Goal: Task Accomplishment & Management: Complete application form

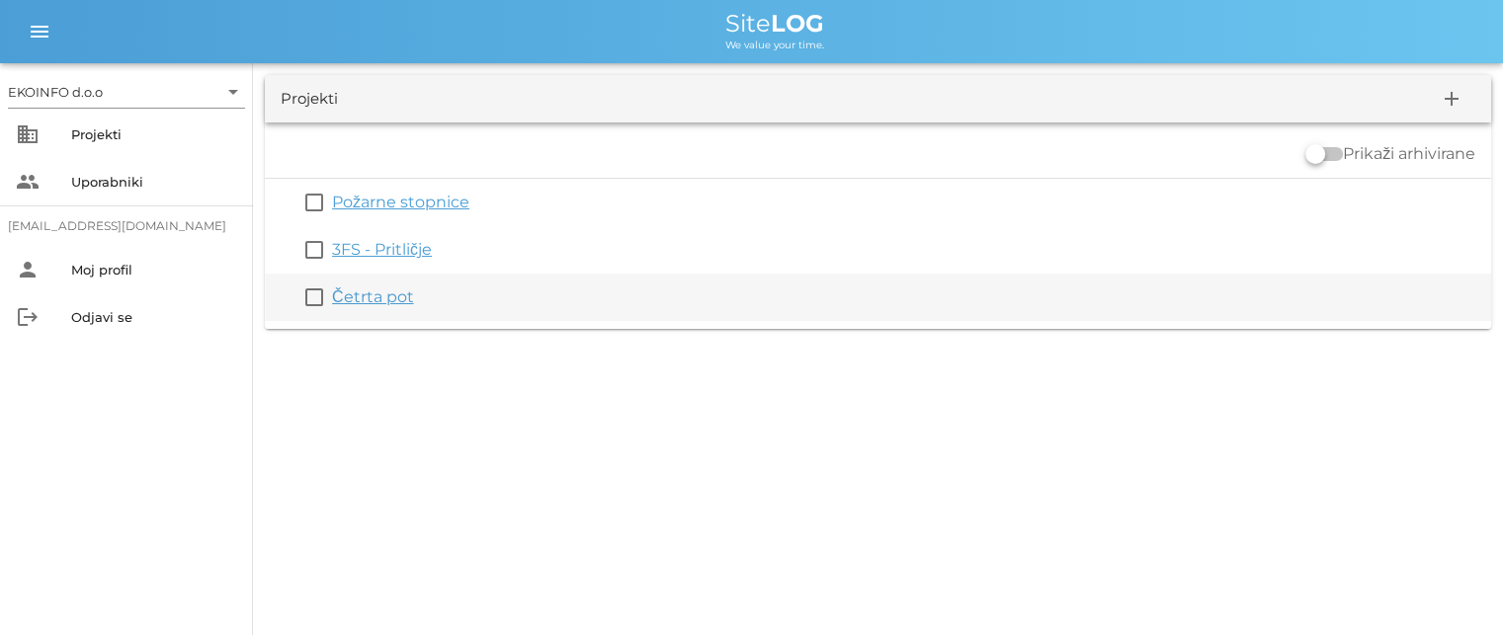
click at [384, 302] on link "Četrta pot" at bounding box center [373, 297] width 82 height 19
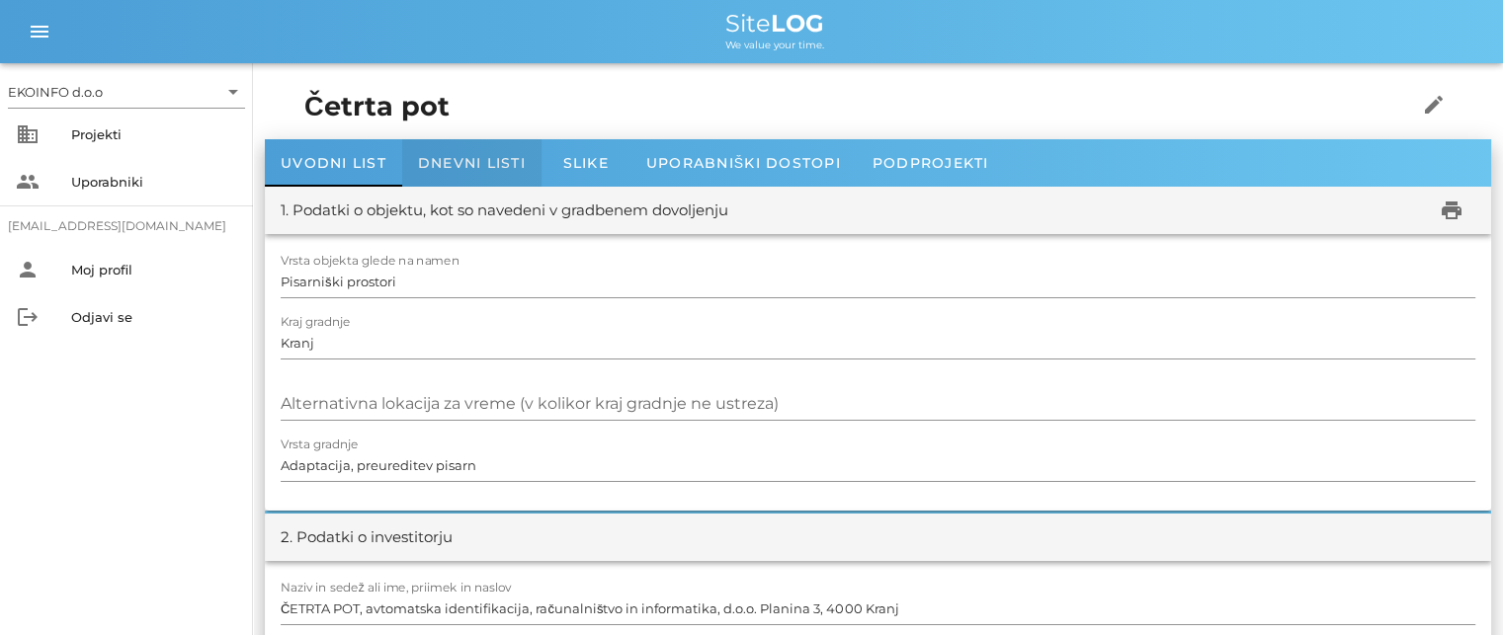
click at [457, 165] on span "Dnevni listi" at bounding box center [472, 163] width 108 height 18
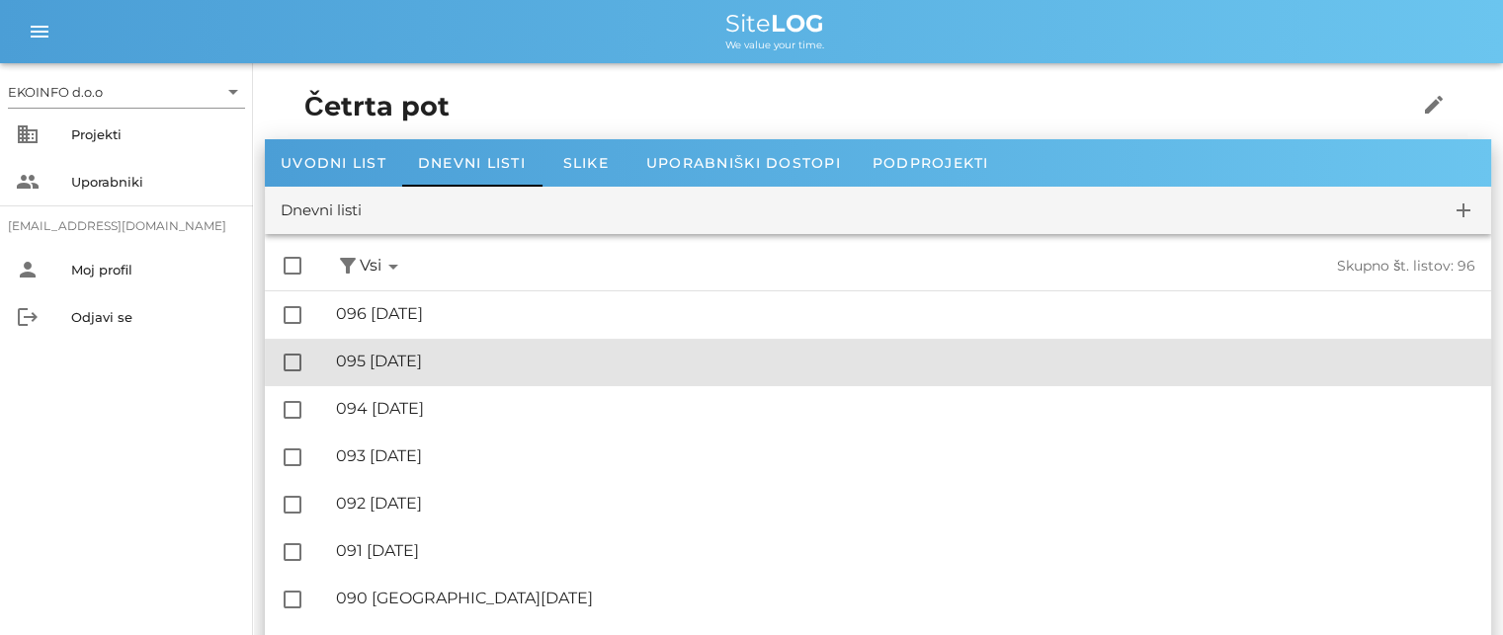
click at [463, 356] on div "🔏 095 [DATE]" at bounding box center [905, 361] width 1139 height 19
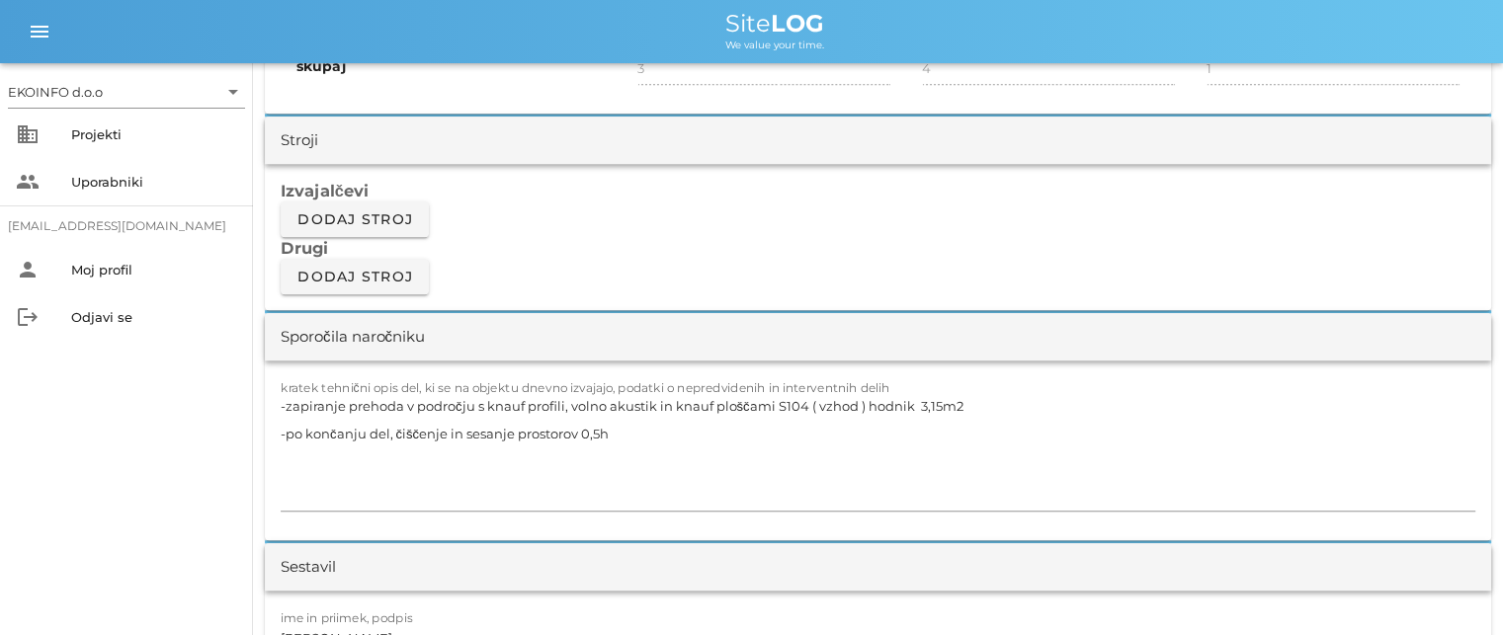
scroll to position [1680, 0]
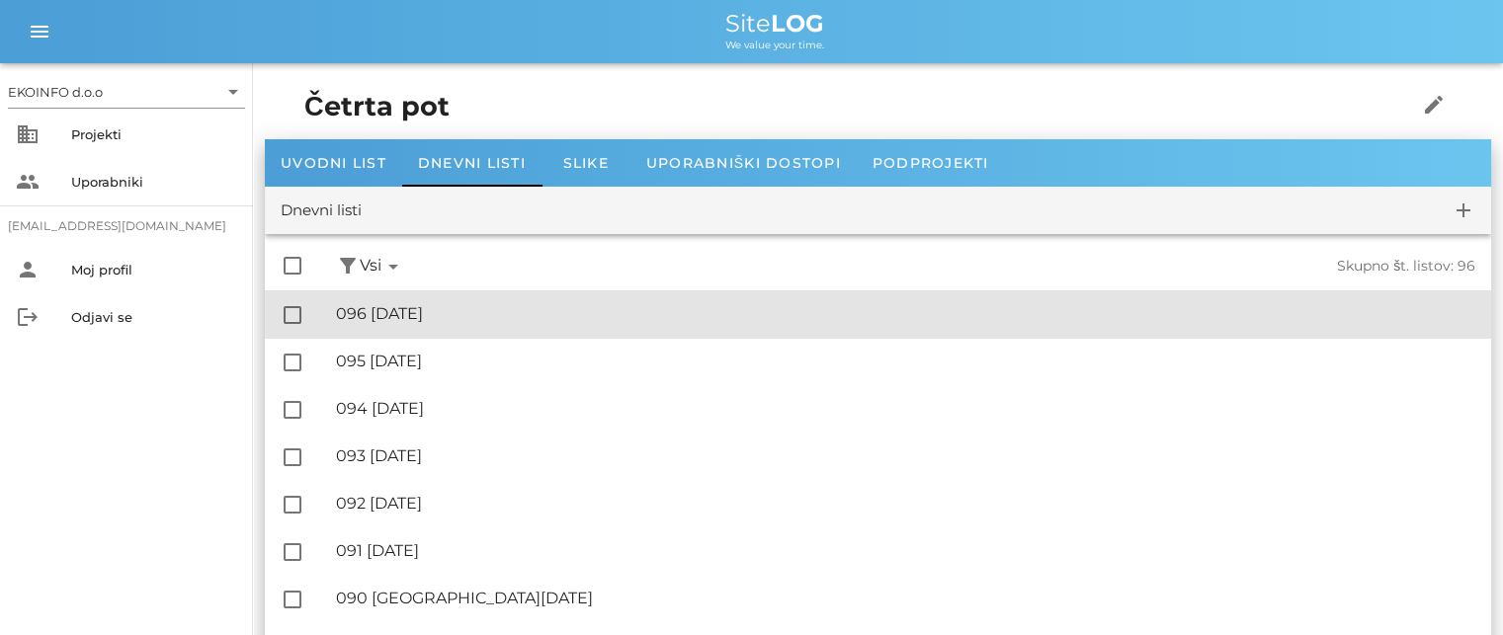
click at [449, 309] on div "🔏 096 [DATE]" at bounding box center [905, 313] width 1139 height 19
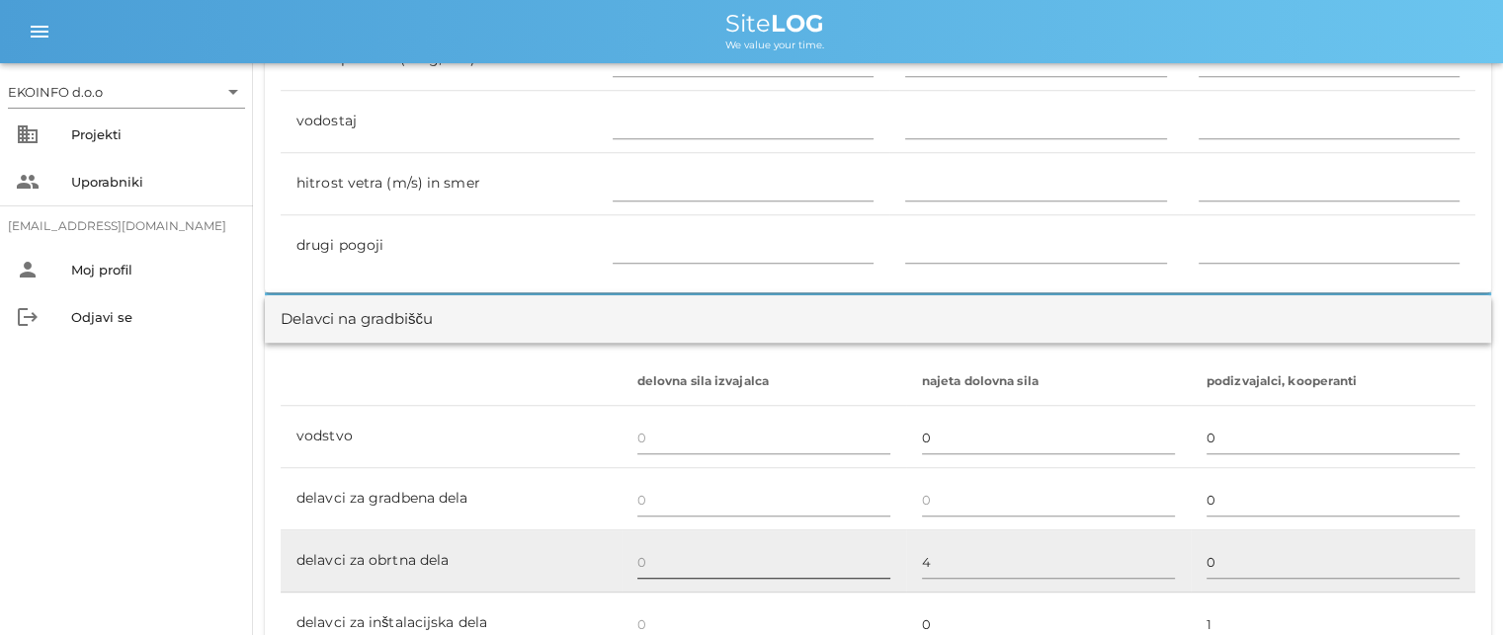
scroll to position [1087, 0]
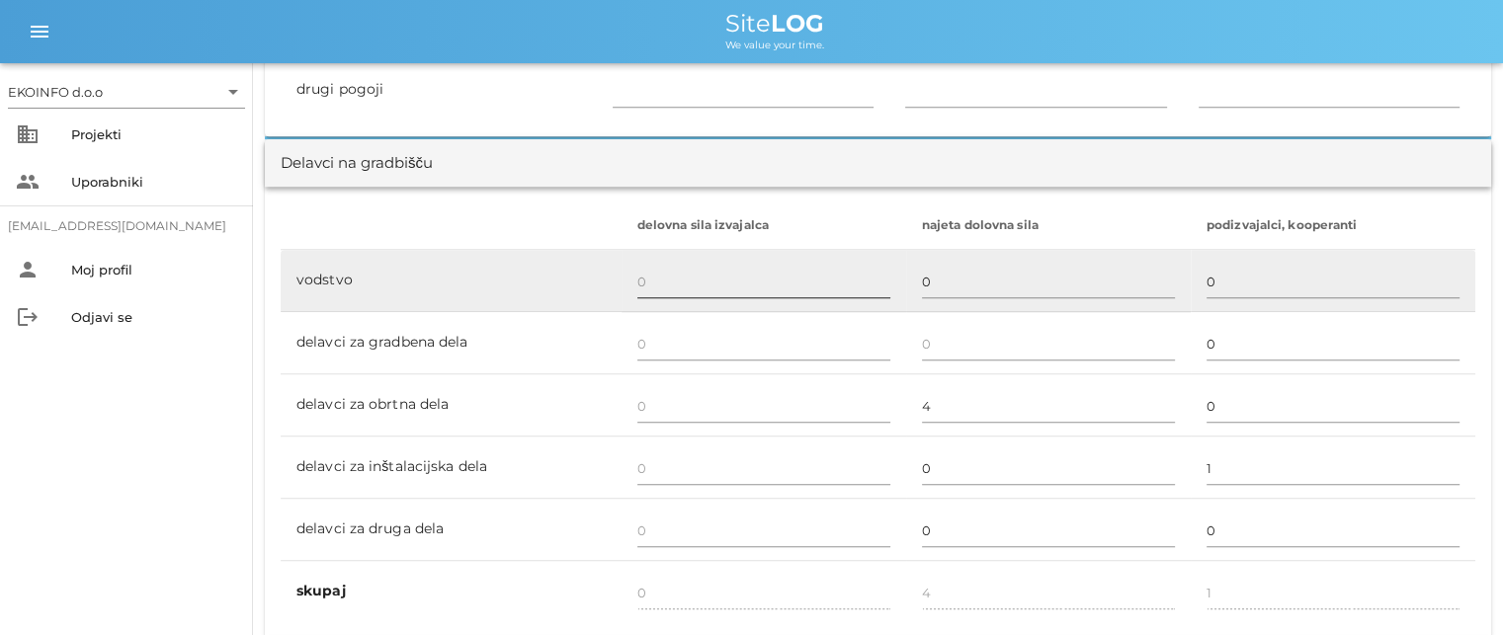
click at [649, 280] on input "text" at bounding box center [763, 282] width 253 height 32
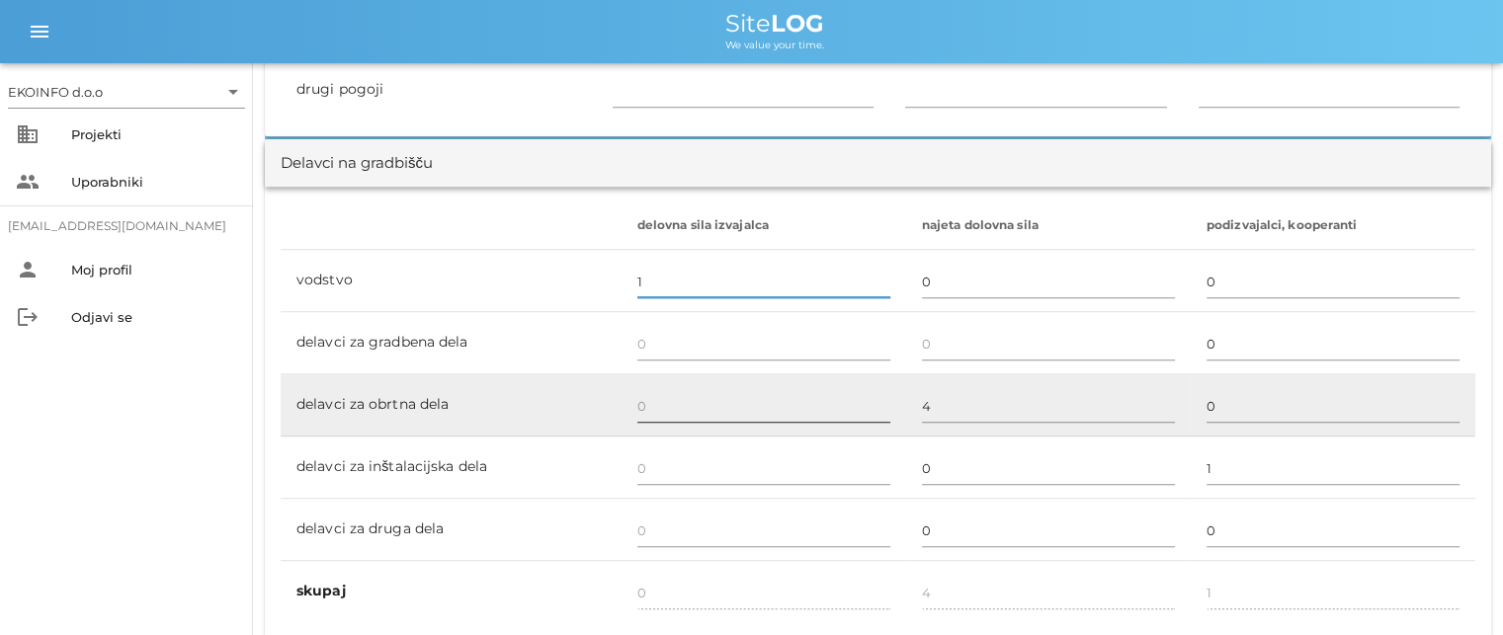
type input "1"
click at [637, 399] on input "text" at bounding box center [763, 406] width 253 height 32
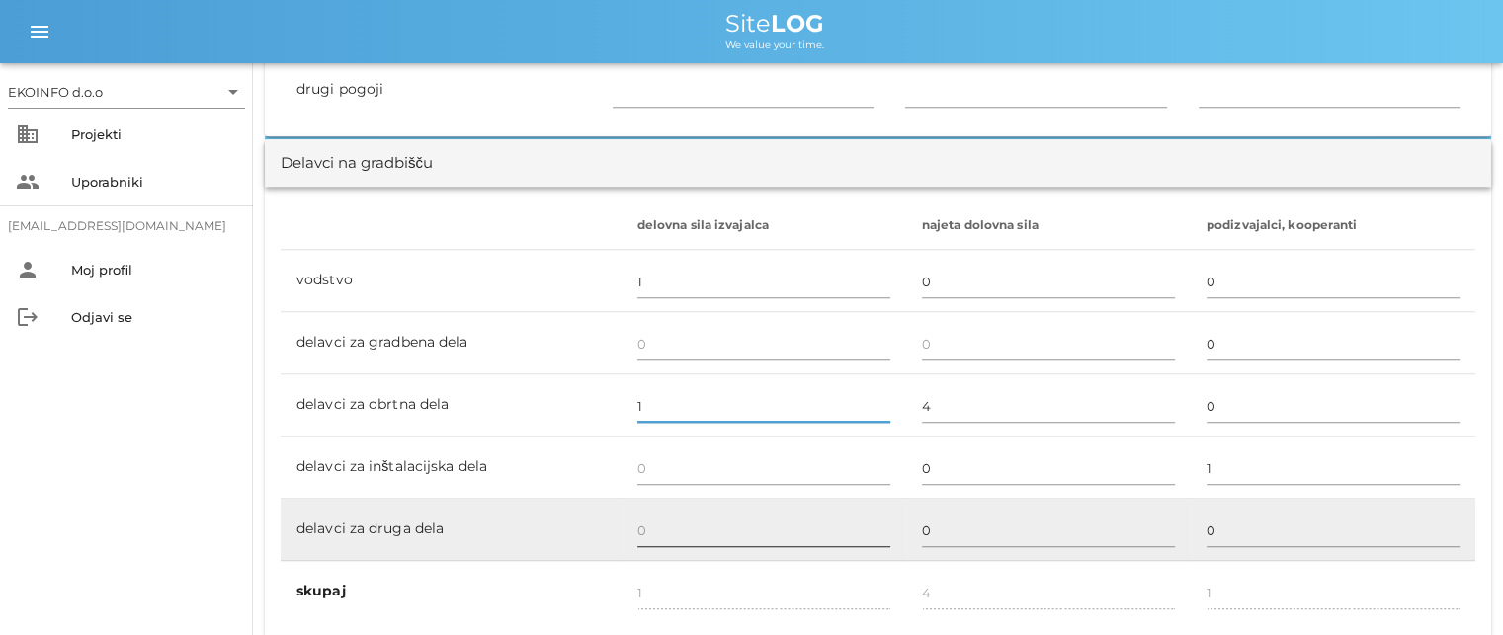
type input "1"
type input "2"
click at [647, 531] on input "text" at bounding box center [763, 531] width 253 height 32
type input "1"
type input "3"
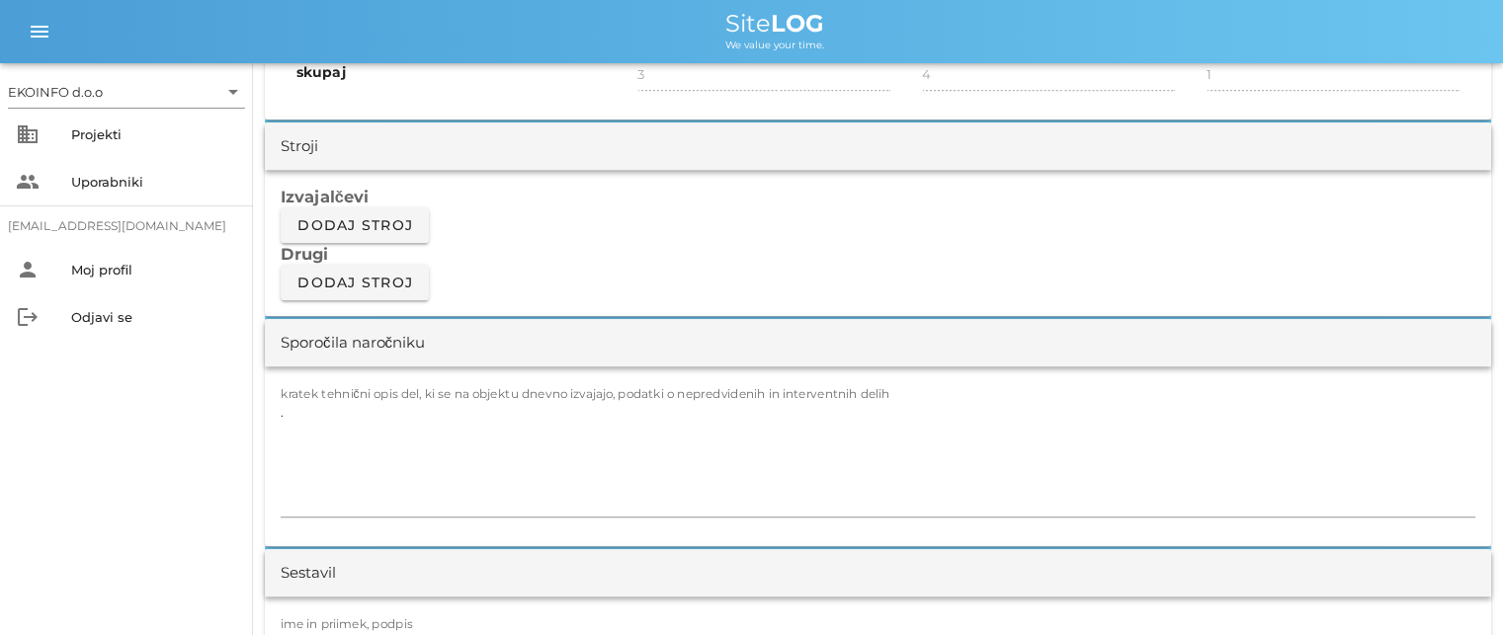
scroll to position [1680, 0]
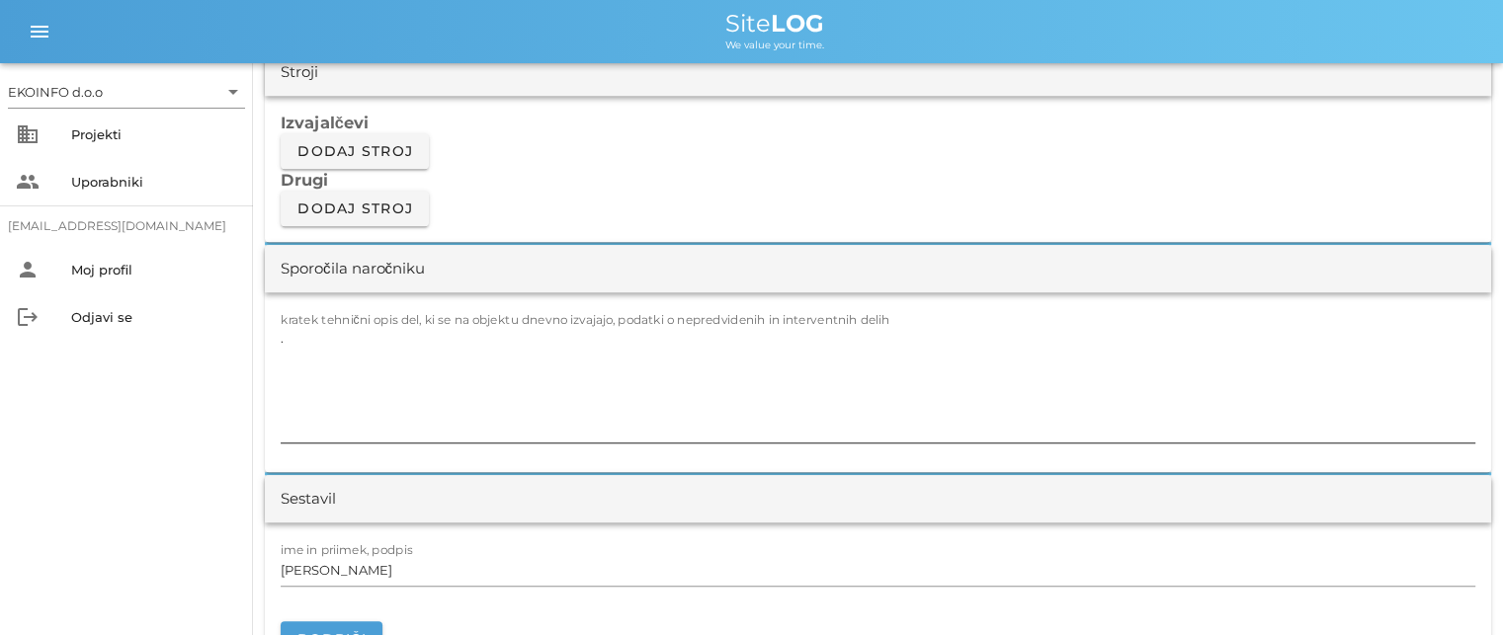
click at [289, 335] on textarea "." at bounding box center [878, 383] width 1195 height 119
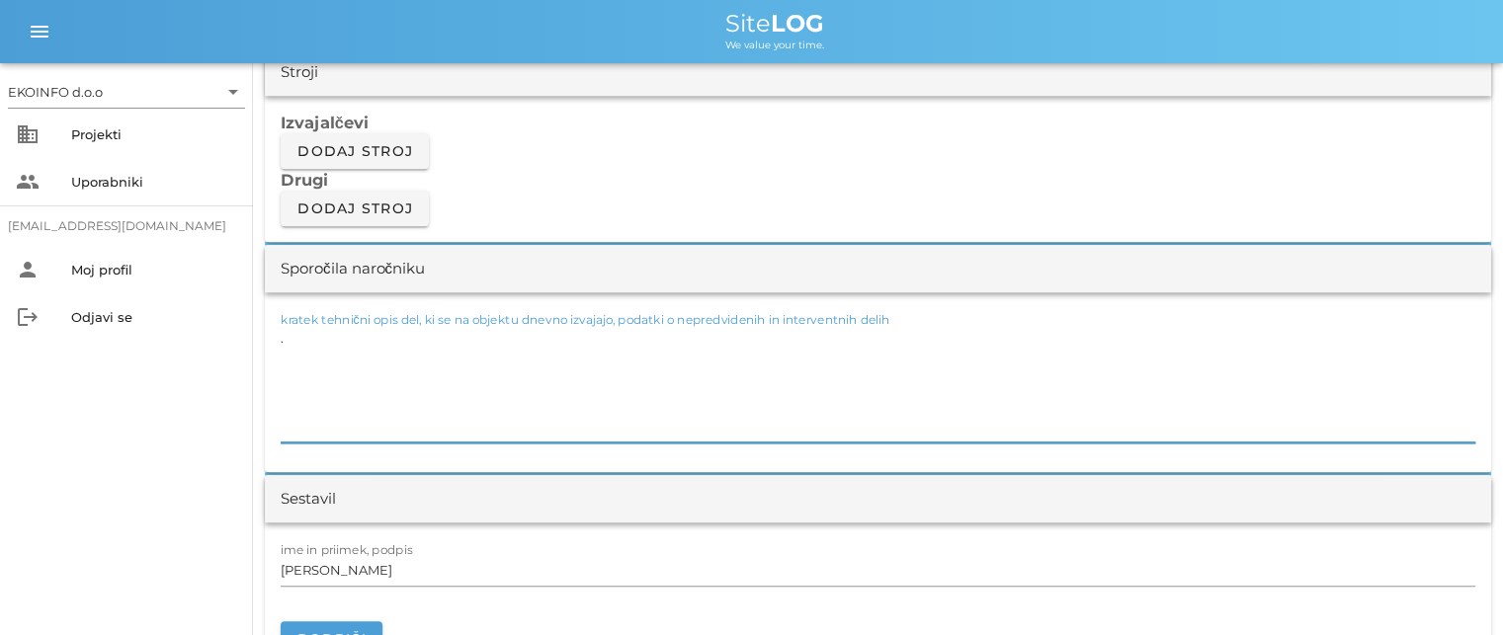
type textarea "."
click at [373, 576] on input "[PERSON_NAME]" at bounding box center [878, 570] width 1195 height 32
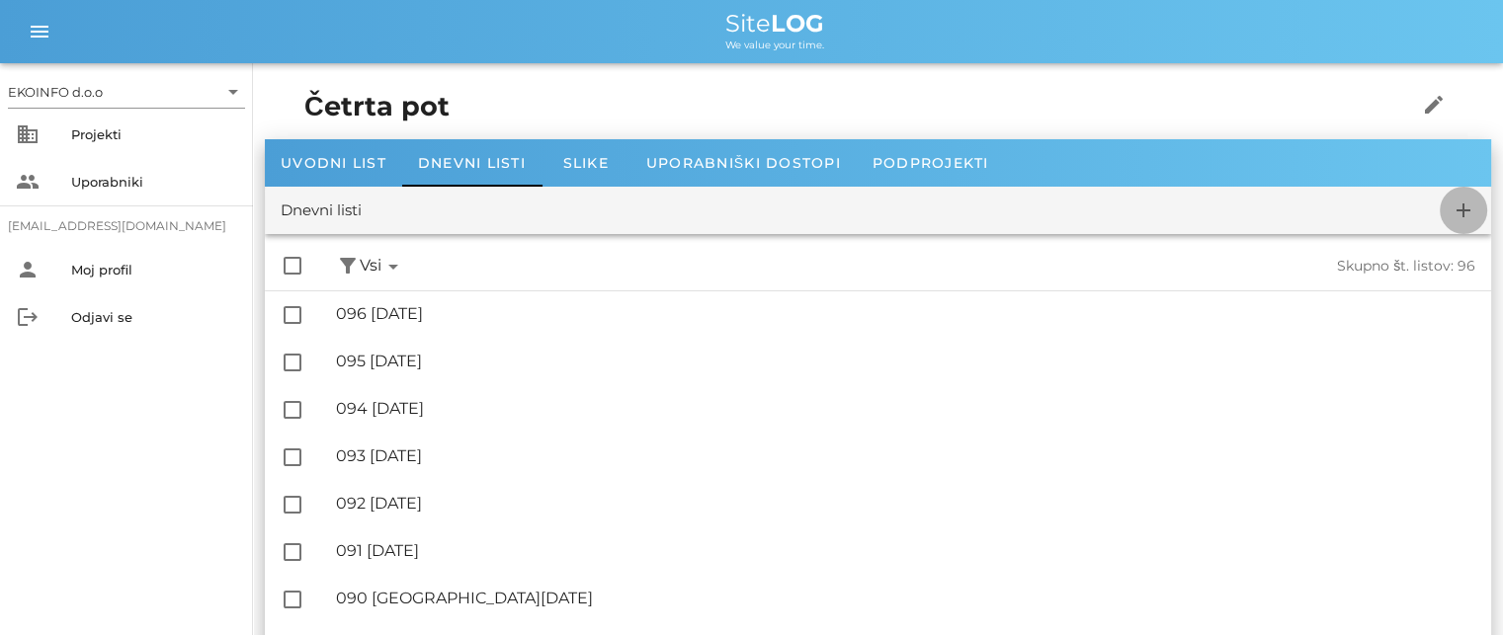
click at [1463, 215] on icon "add" at bounding box center [1464, 211] width 24 height 24
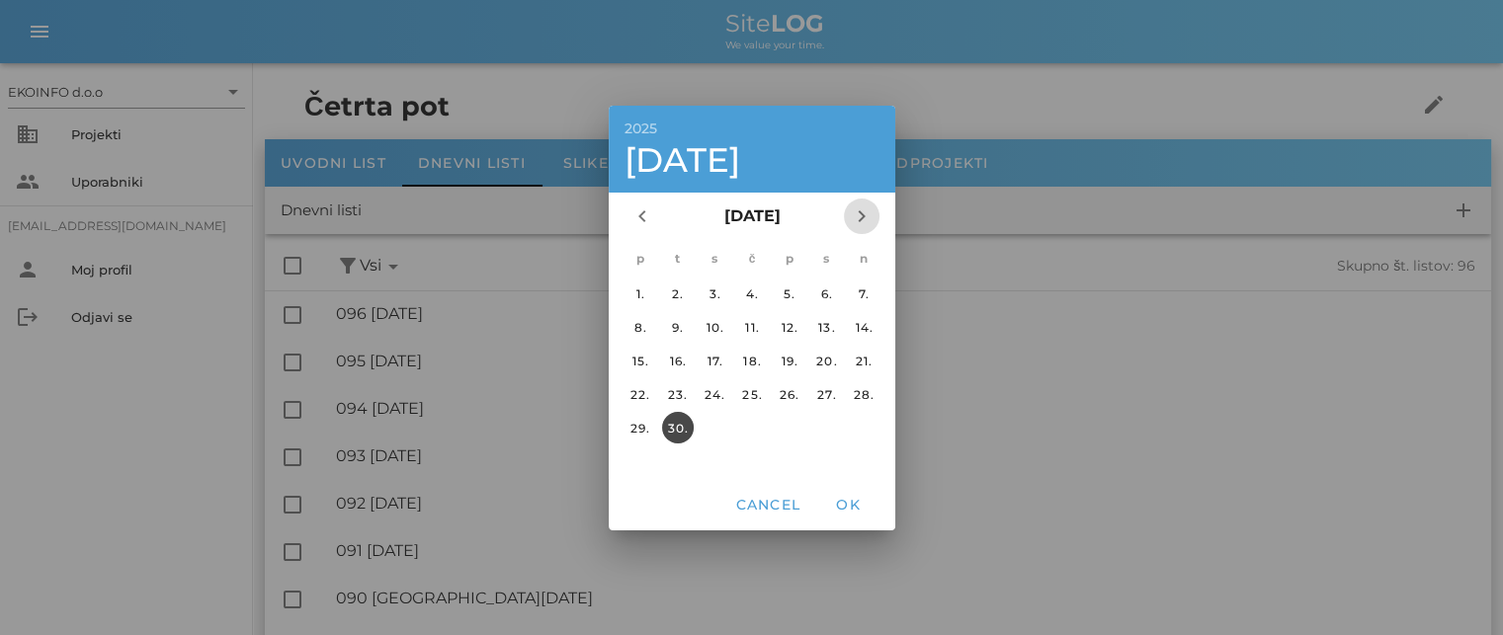
click at [858, 212] on icon "chevron_right" at bounding box center [862, 217] width 24 height 24
click at [717, 293] on div "1." at bounding box center [715, 293] width 32 height 15
click at [846, 501] on span "OK" at bounding box center [847, 505] width 47 height 18
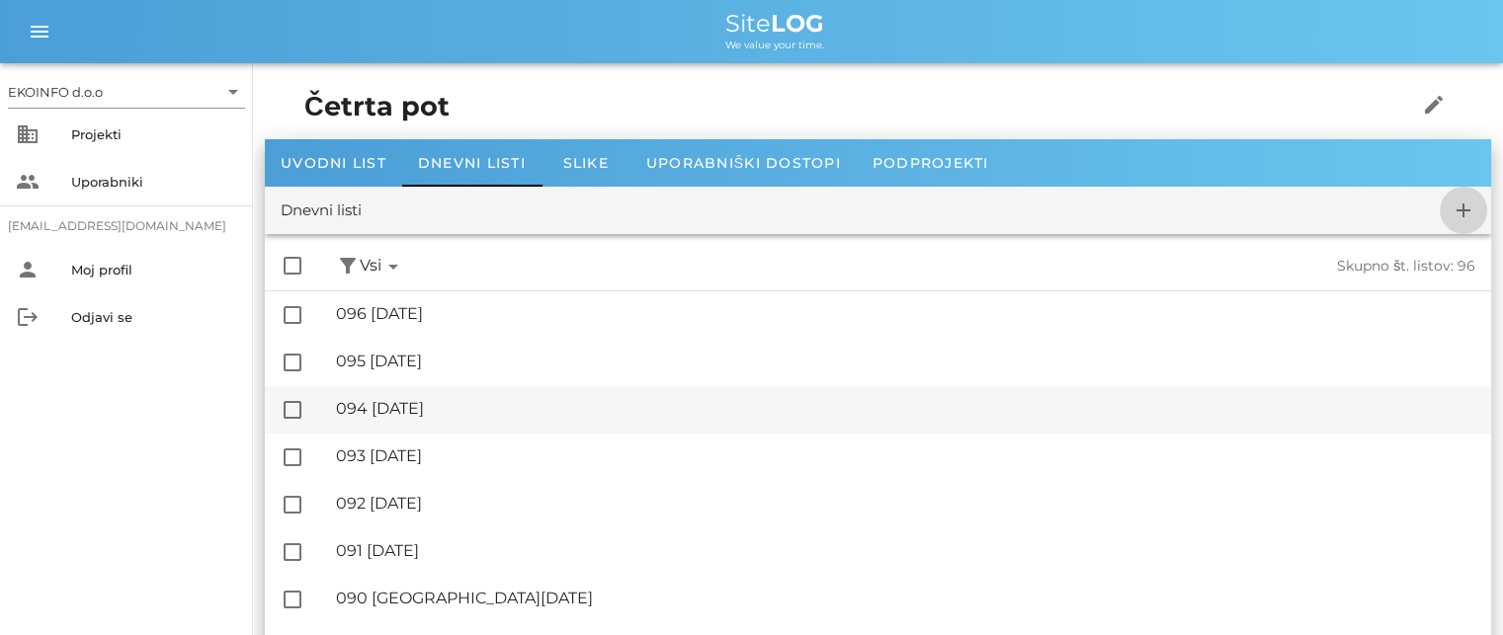
checkbox input "false"
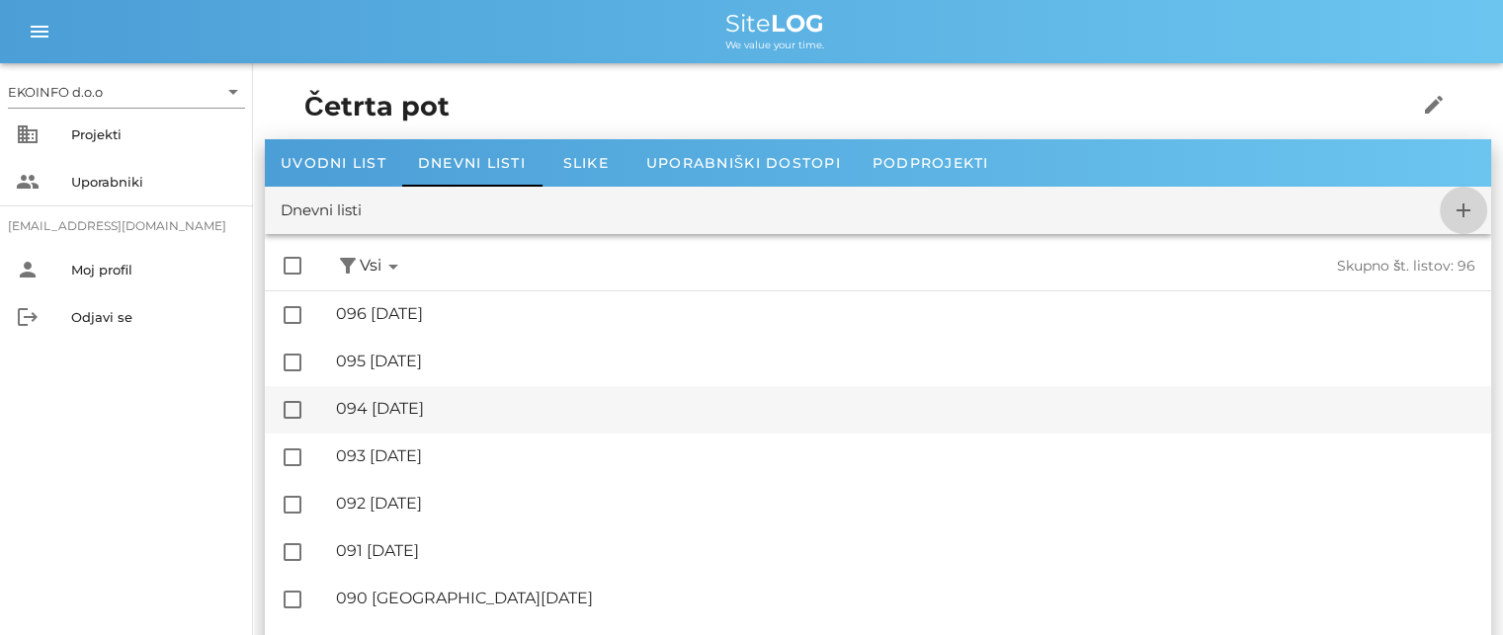
checkbox input "false"
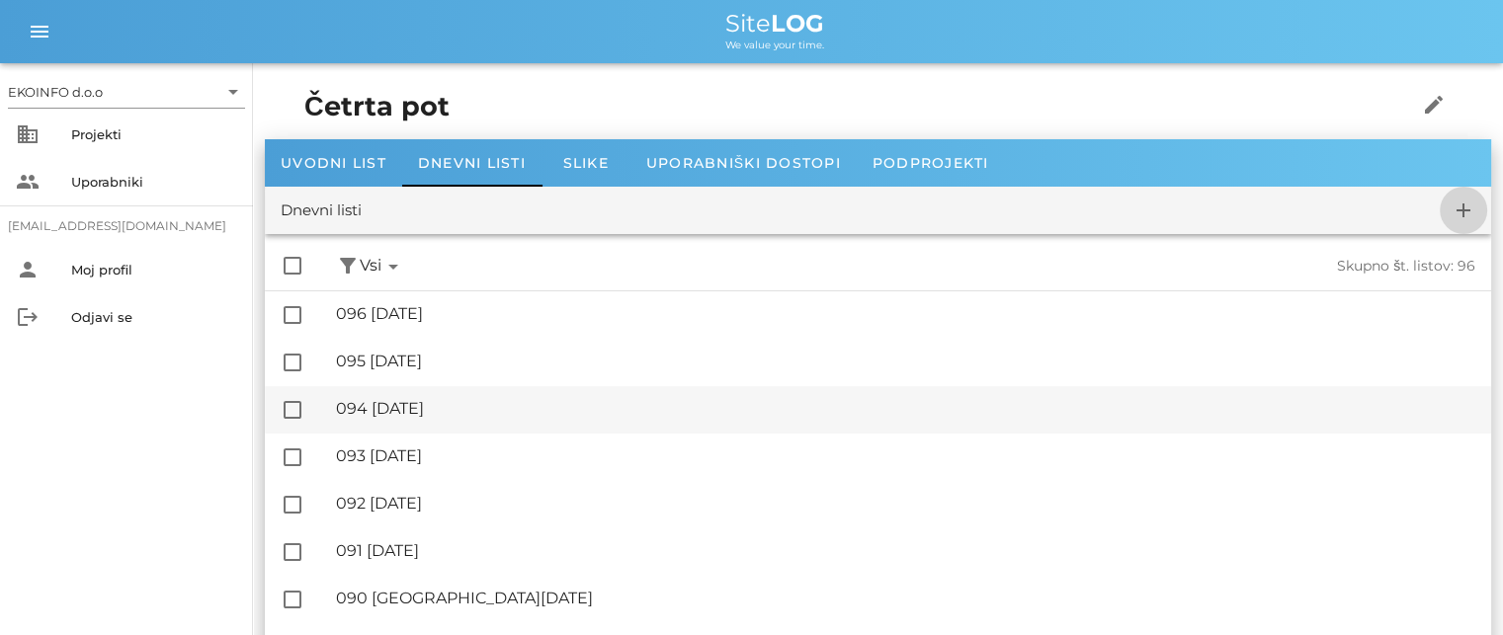
checkbox input "false"
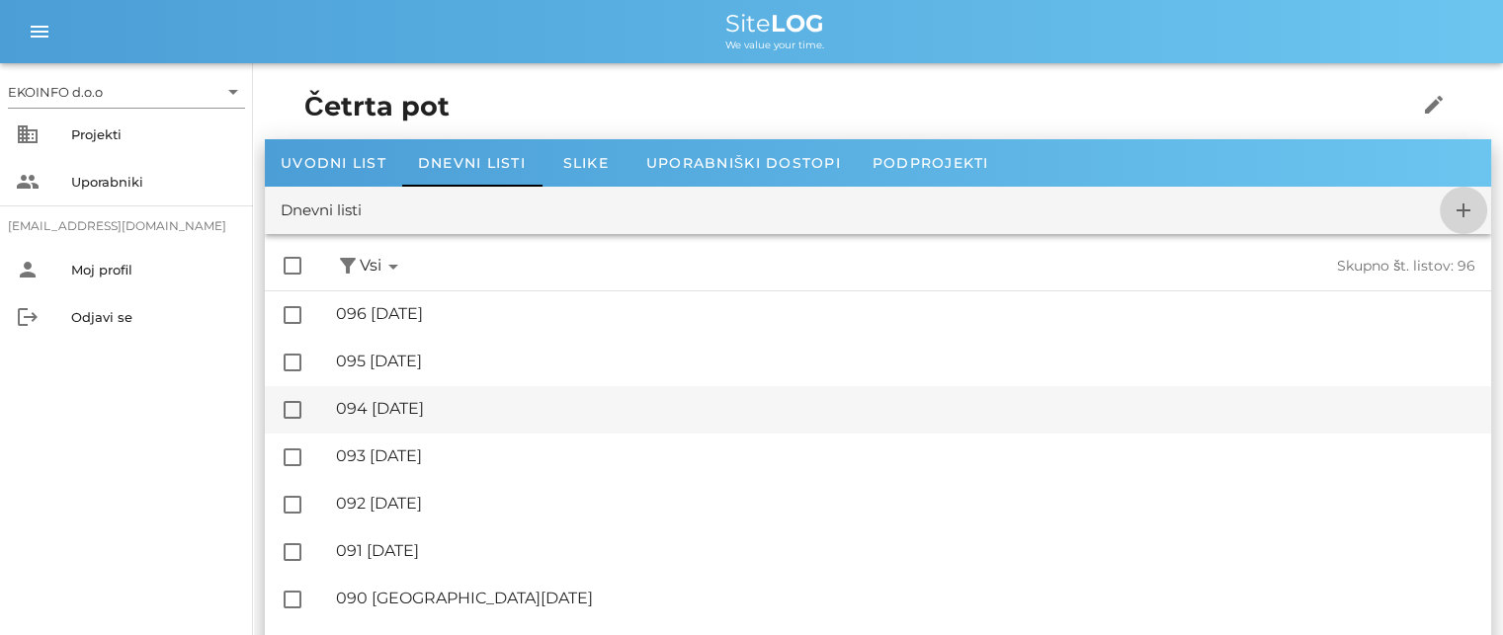
checkbox input "false"
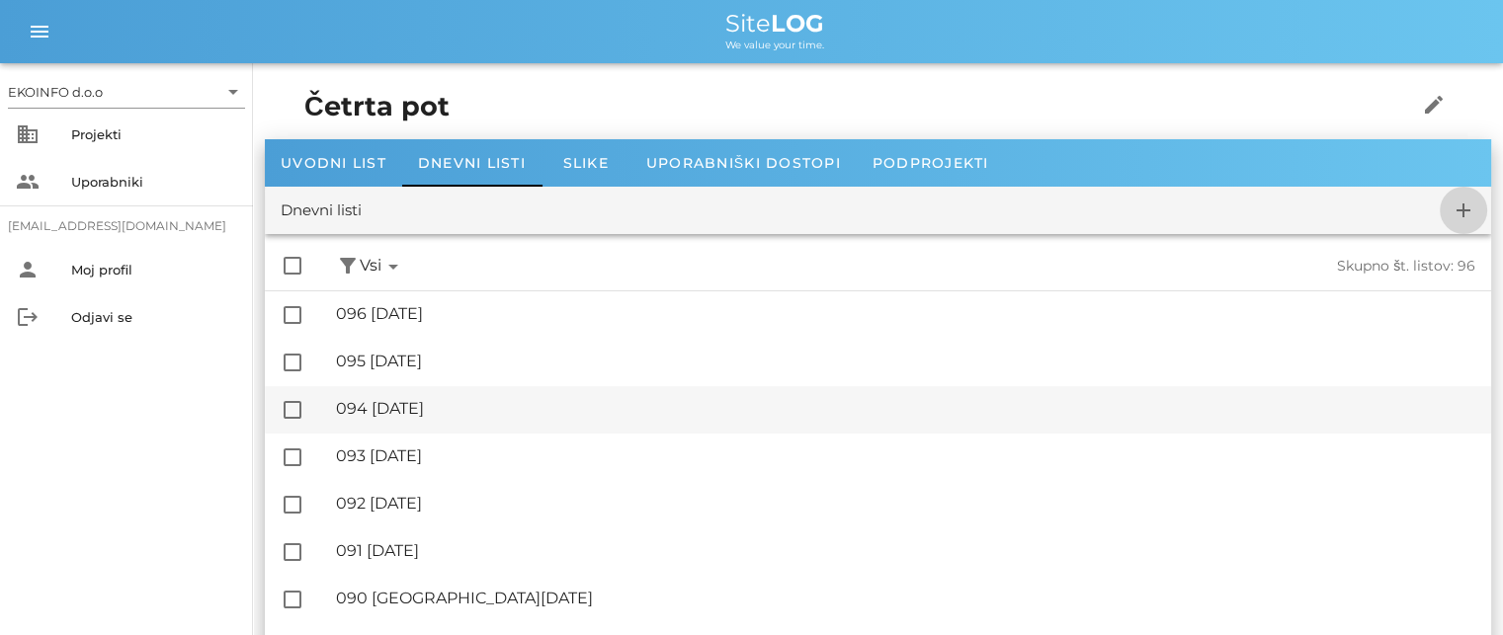
checkbox input "false"
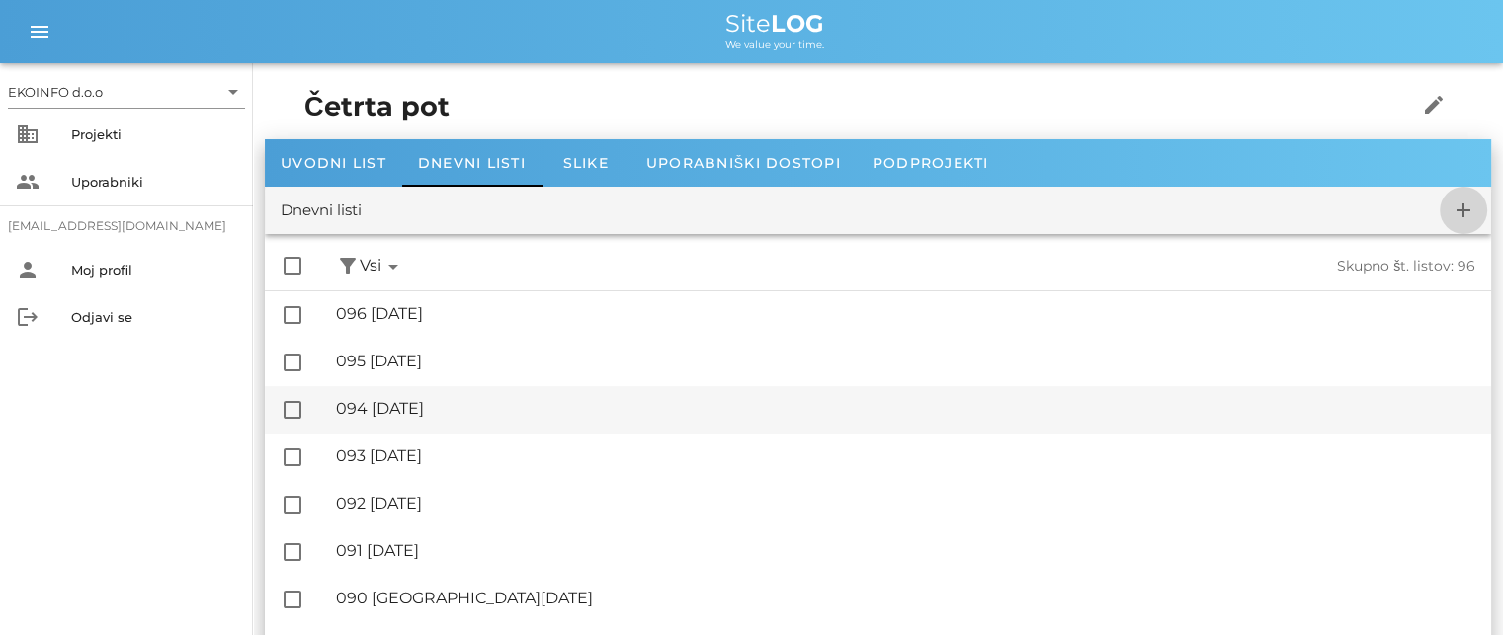
checkbox input "false"
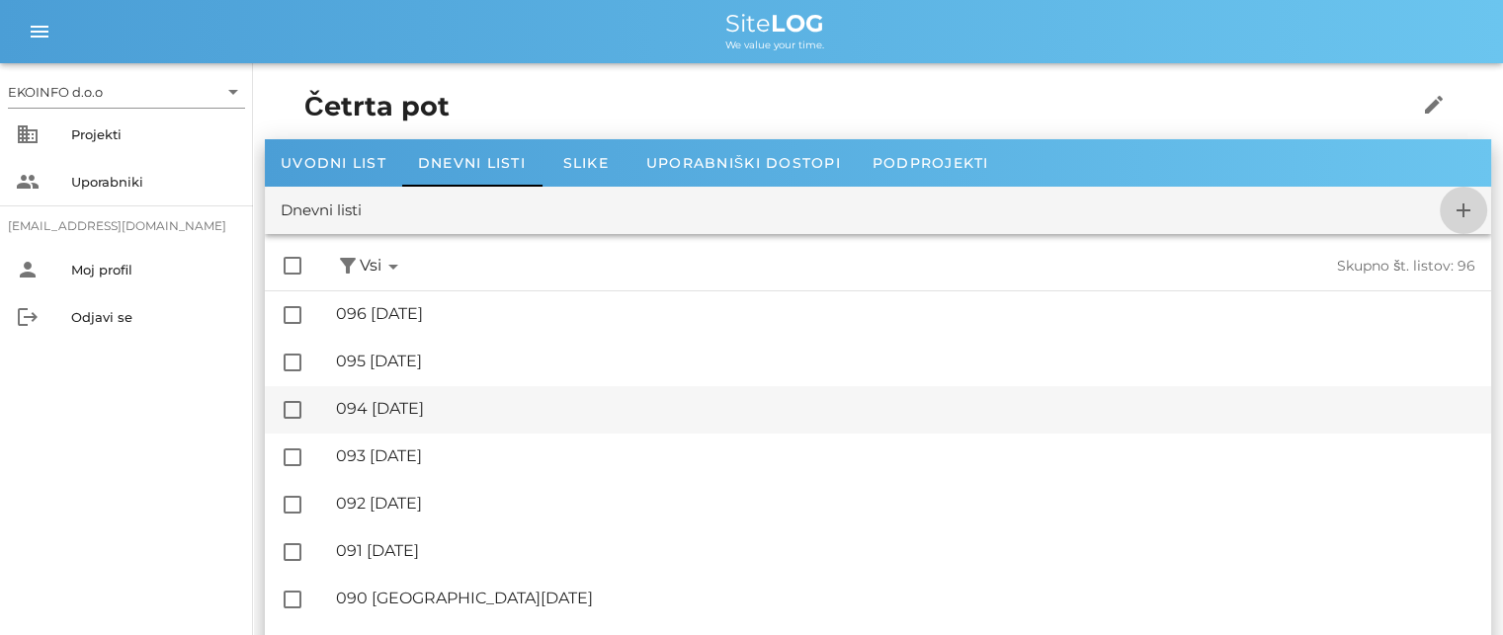
checkbox input "false"
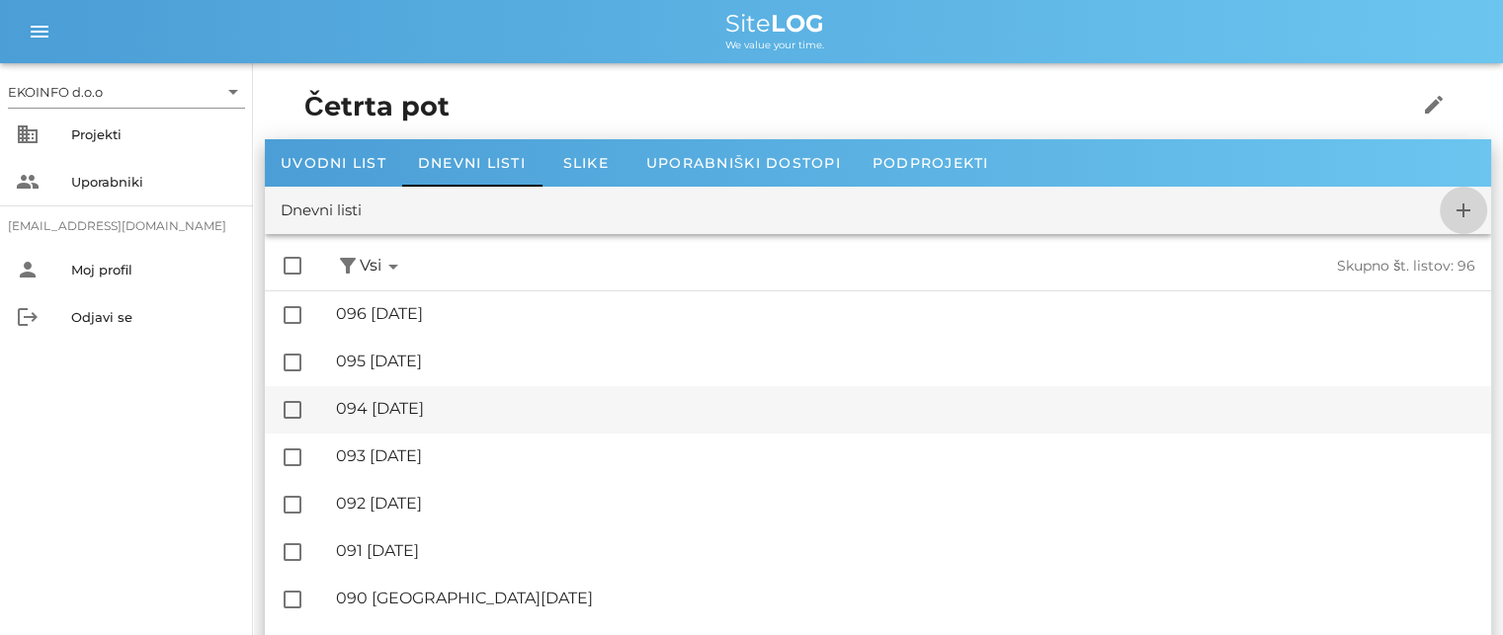
checkbox input "false"
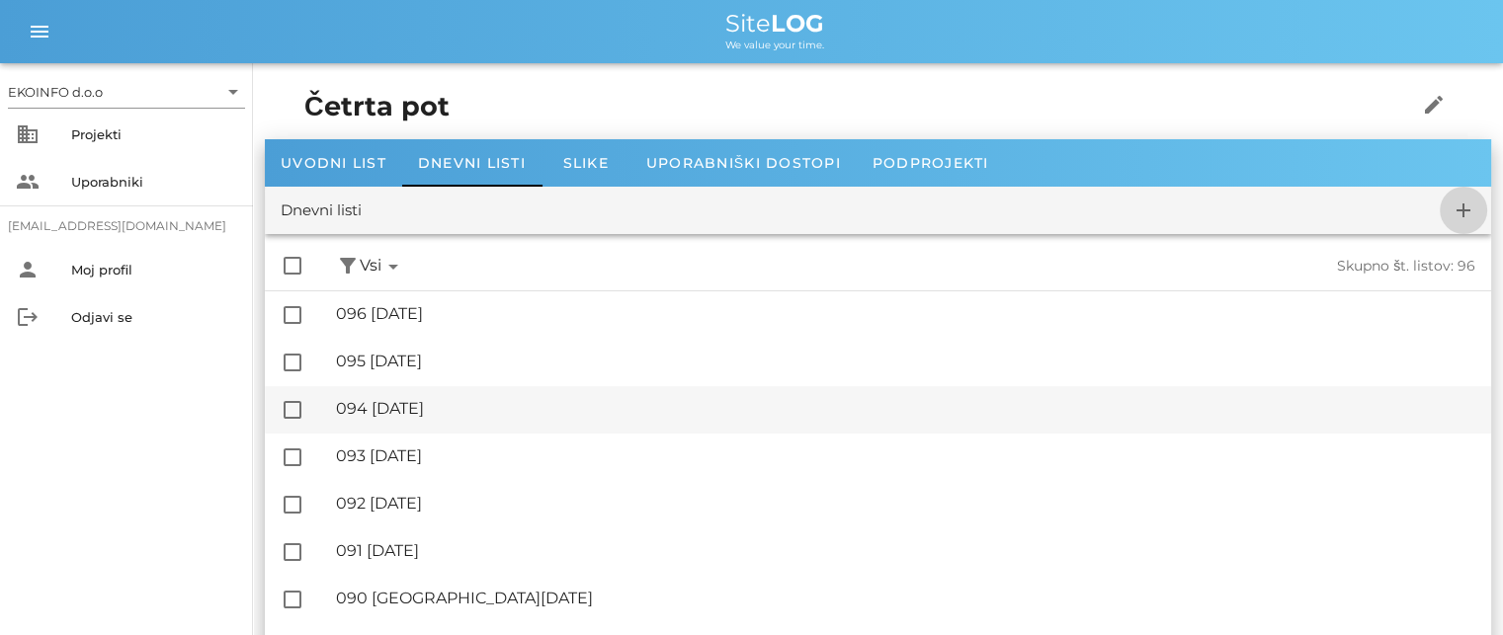
checkbox input "false"
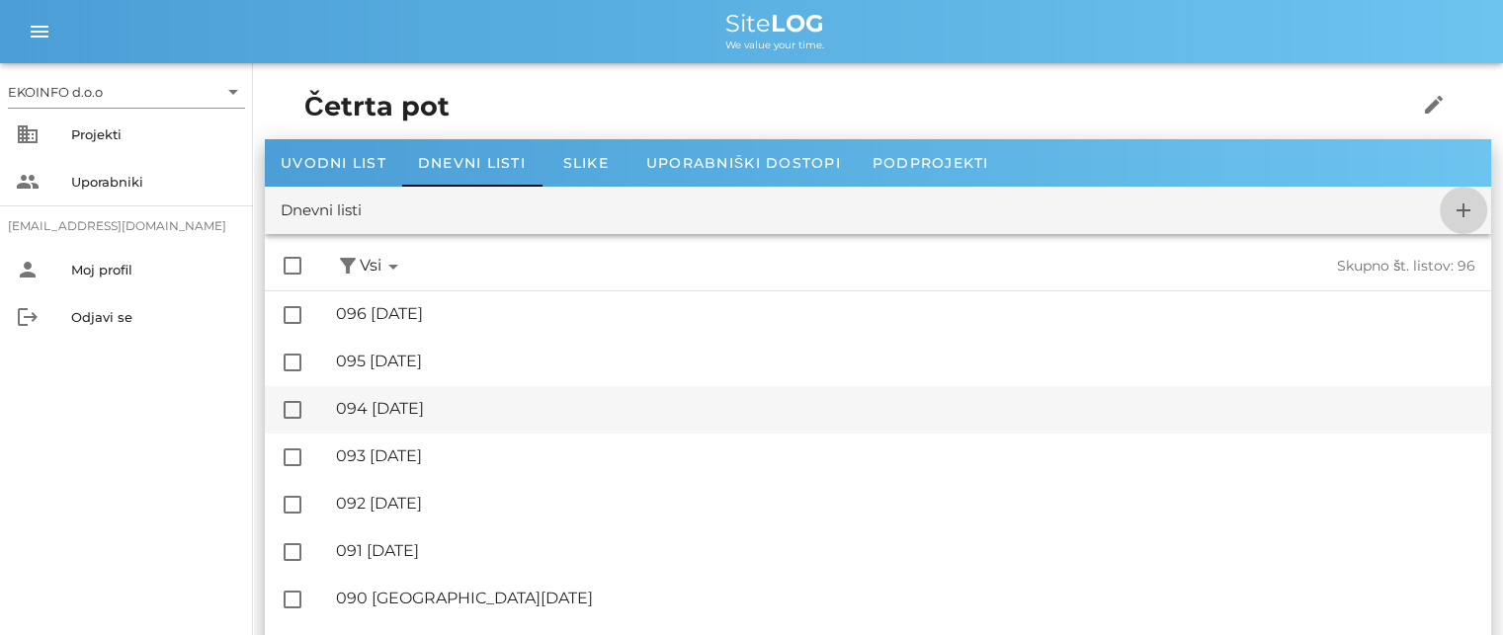
checkbox input "false"
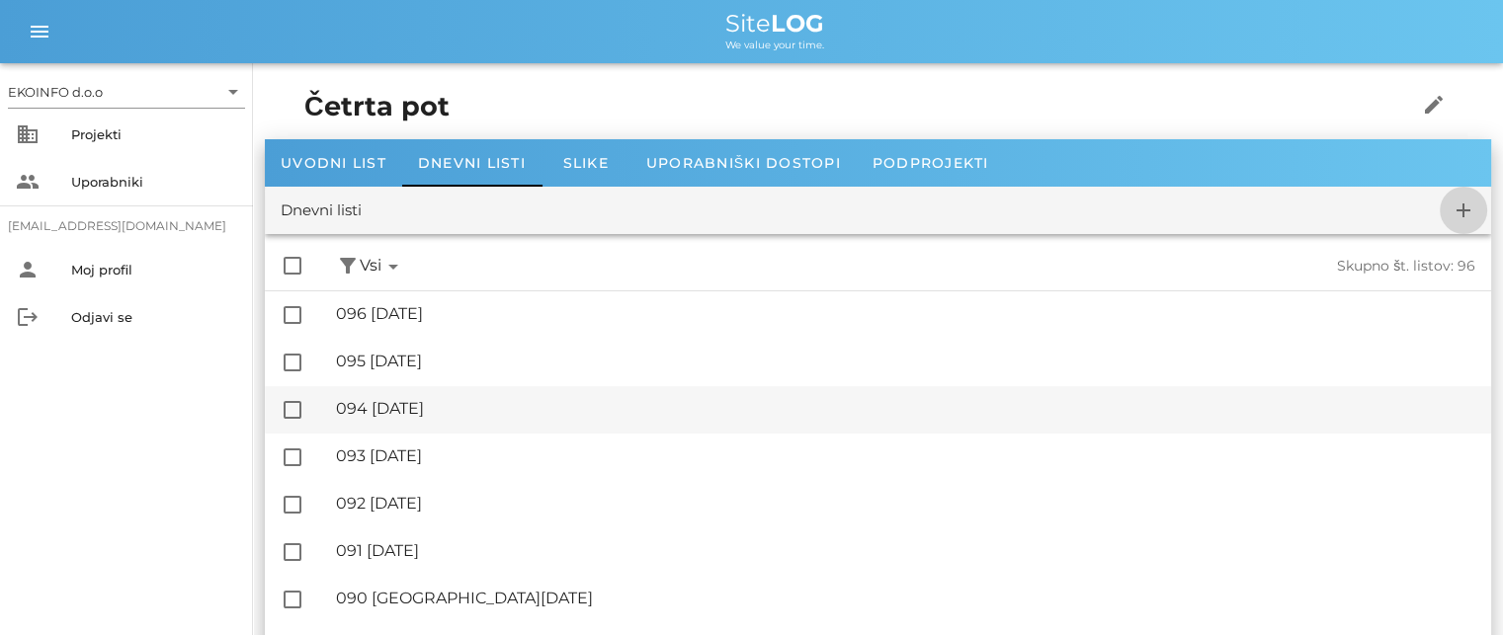
checkbox input "false"
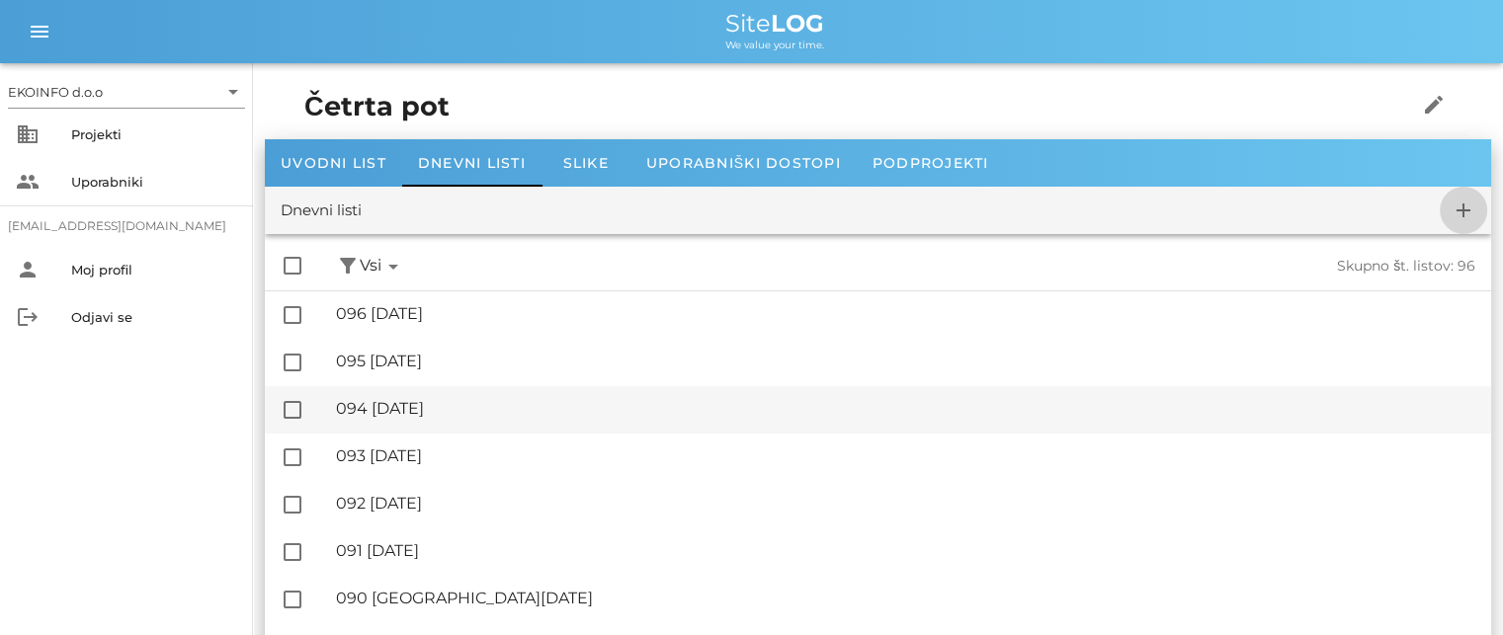
checkbox input "false"
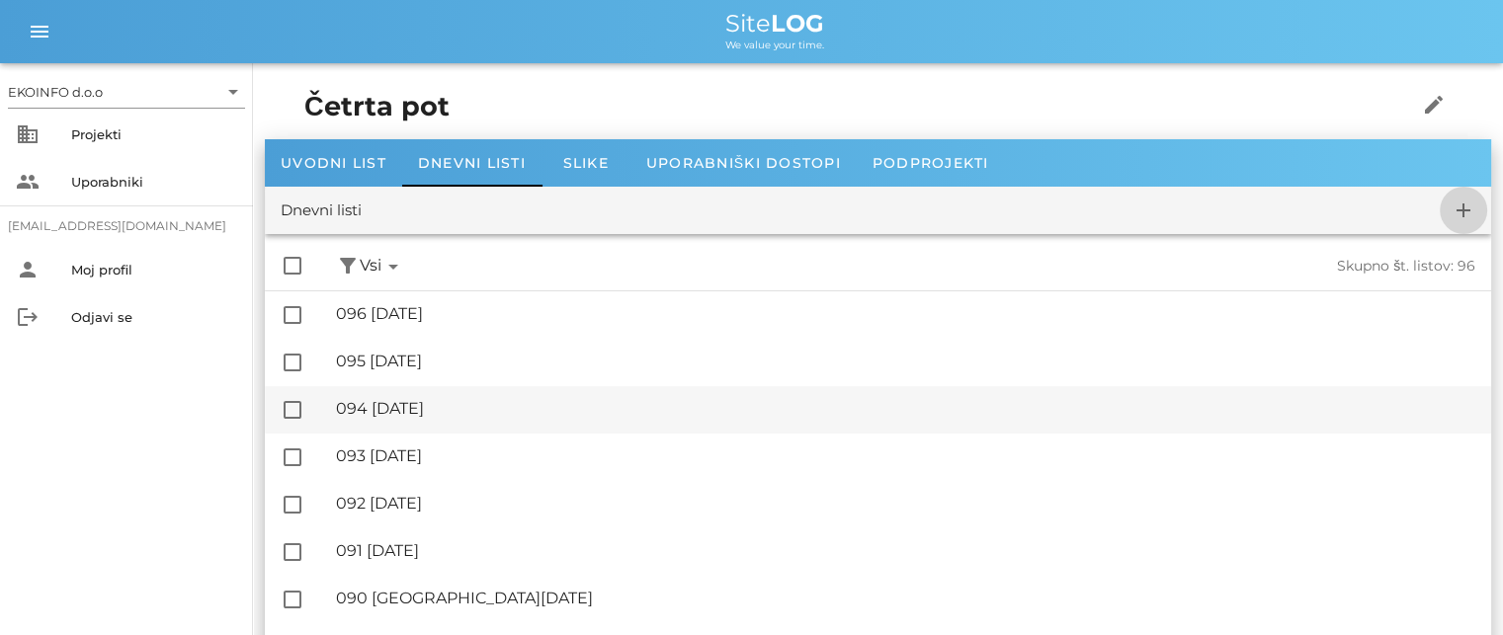
checkbox input "false"
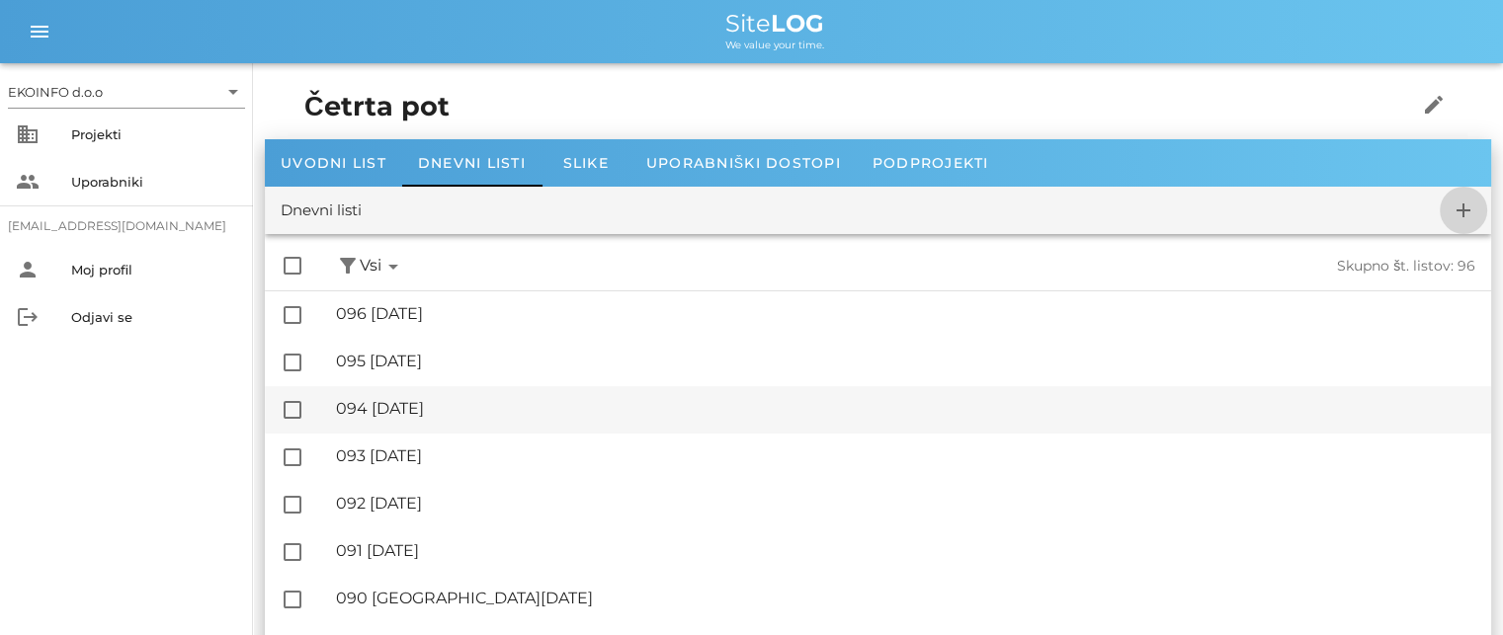
checkbox input "false"
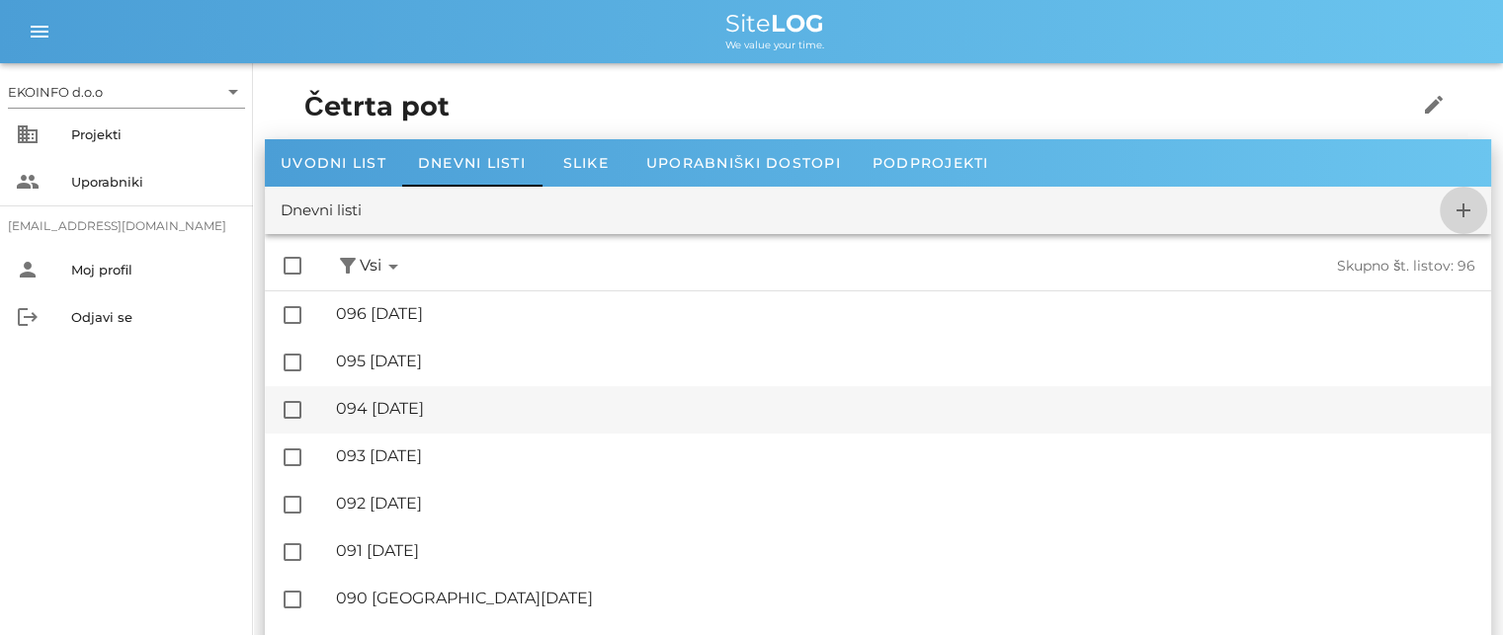
checkbox input "false"
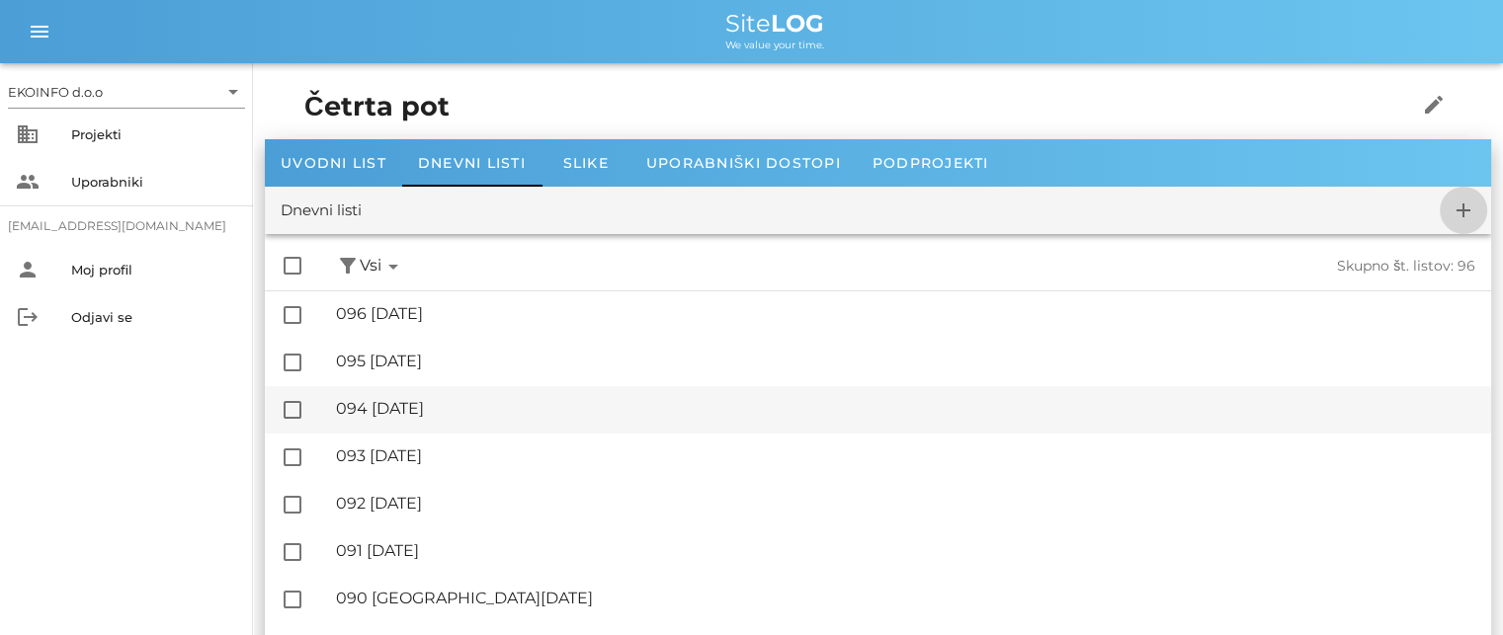
checkbox input "false"
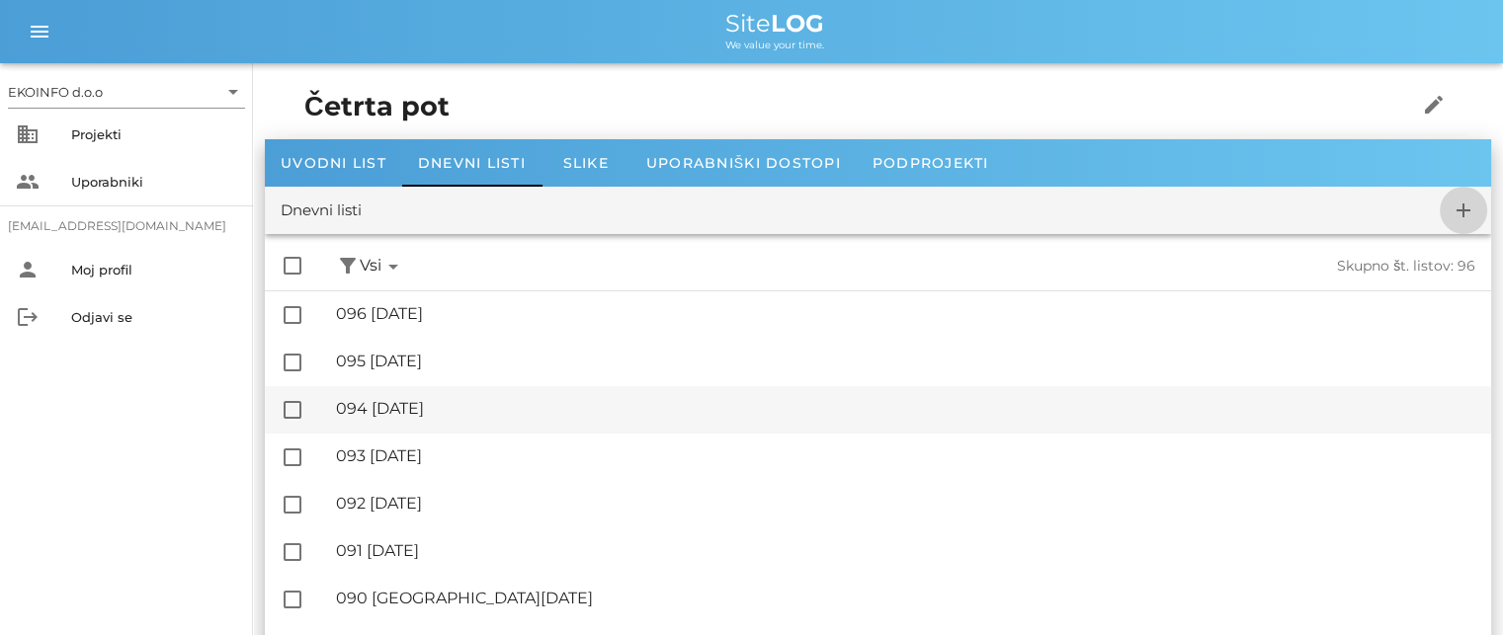
checkbox input "false"
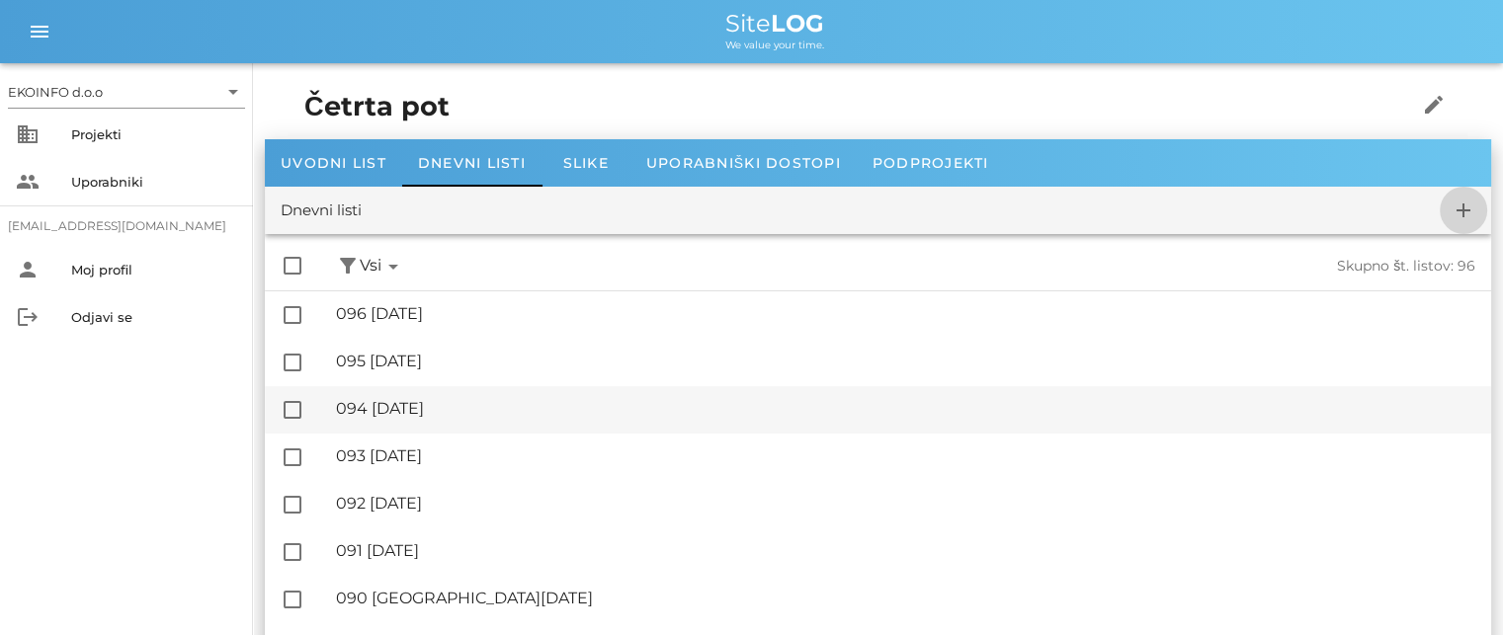
checkbox input "false"
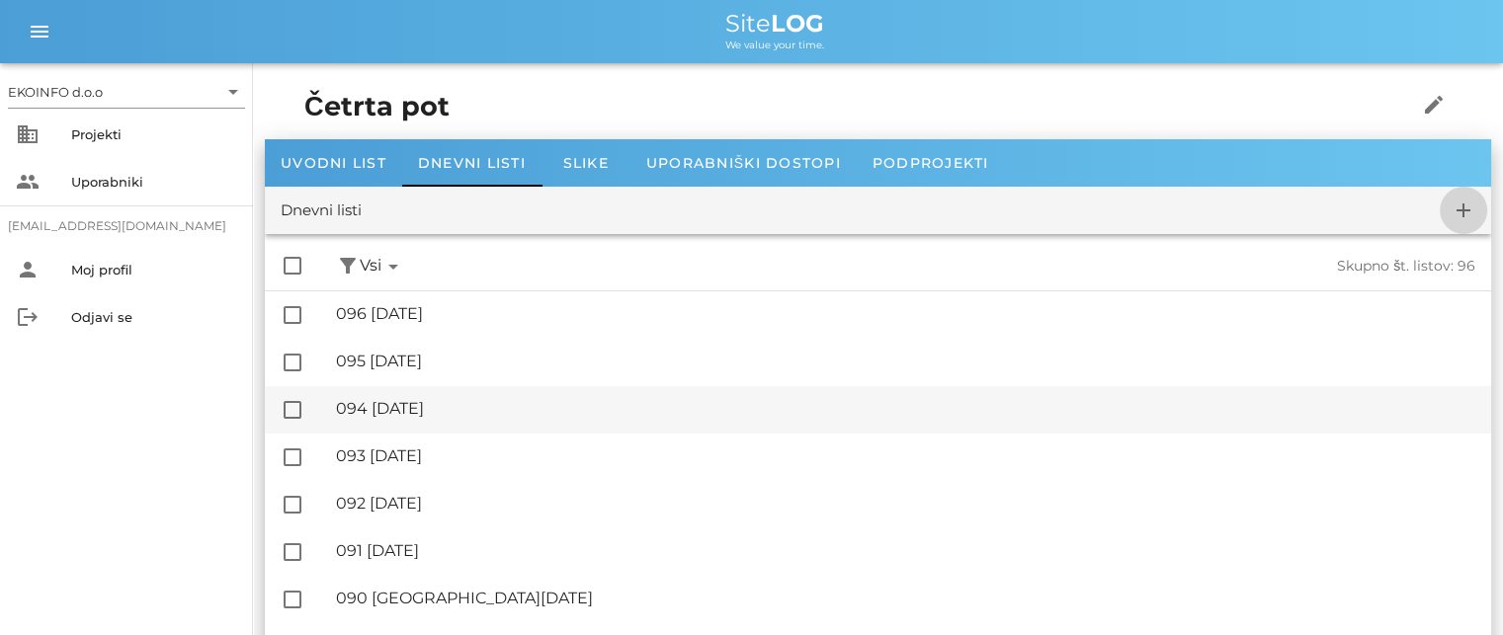
checkbox input "false"
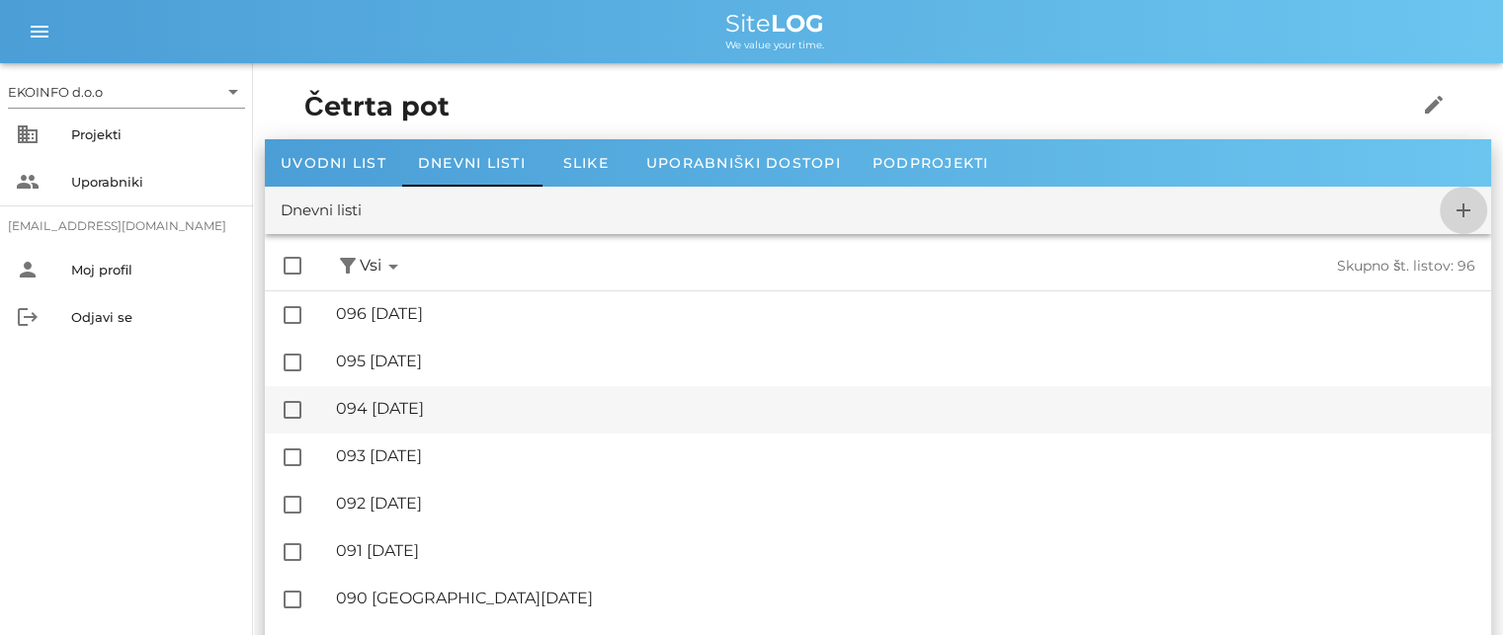
checkbox input "false"
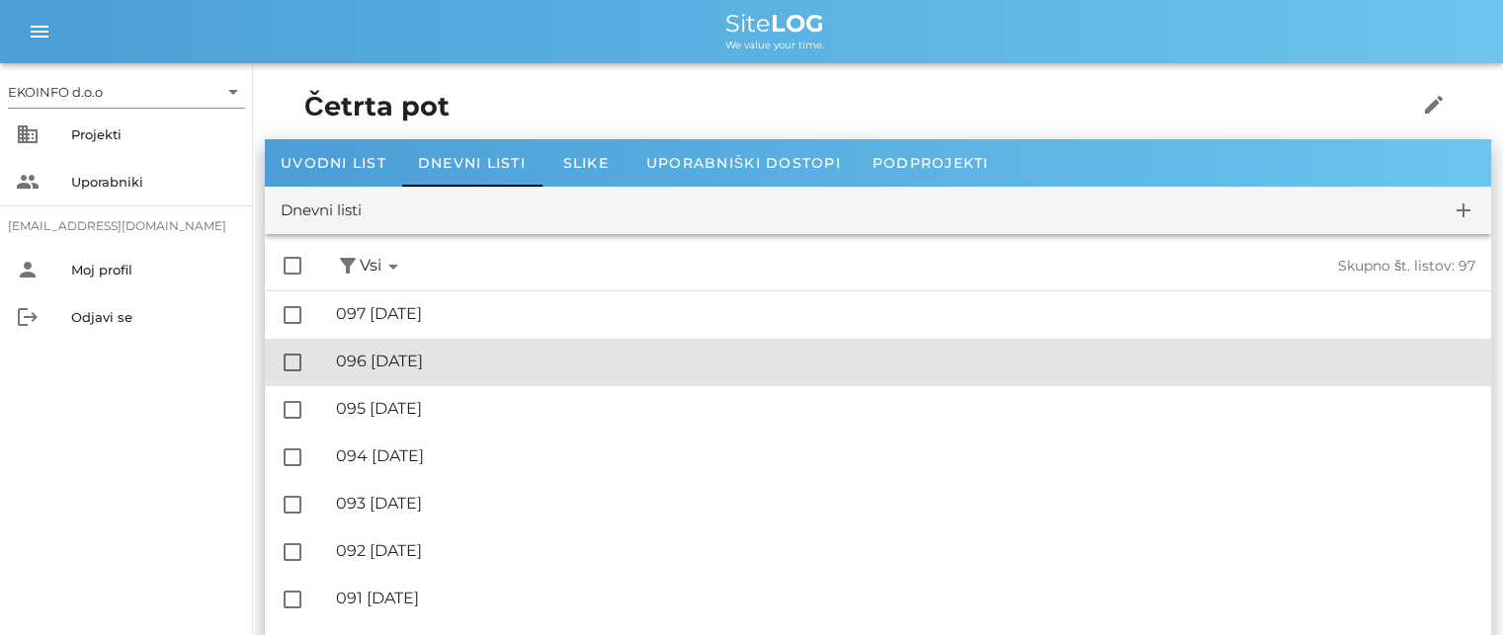
click at [454, 367] on div "🔏 096 [DATE]" at bounding box center [905, 361] width 1139 height 19
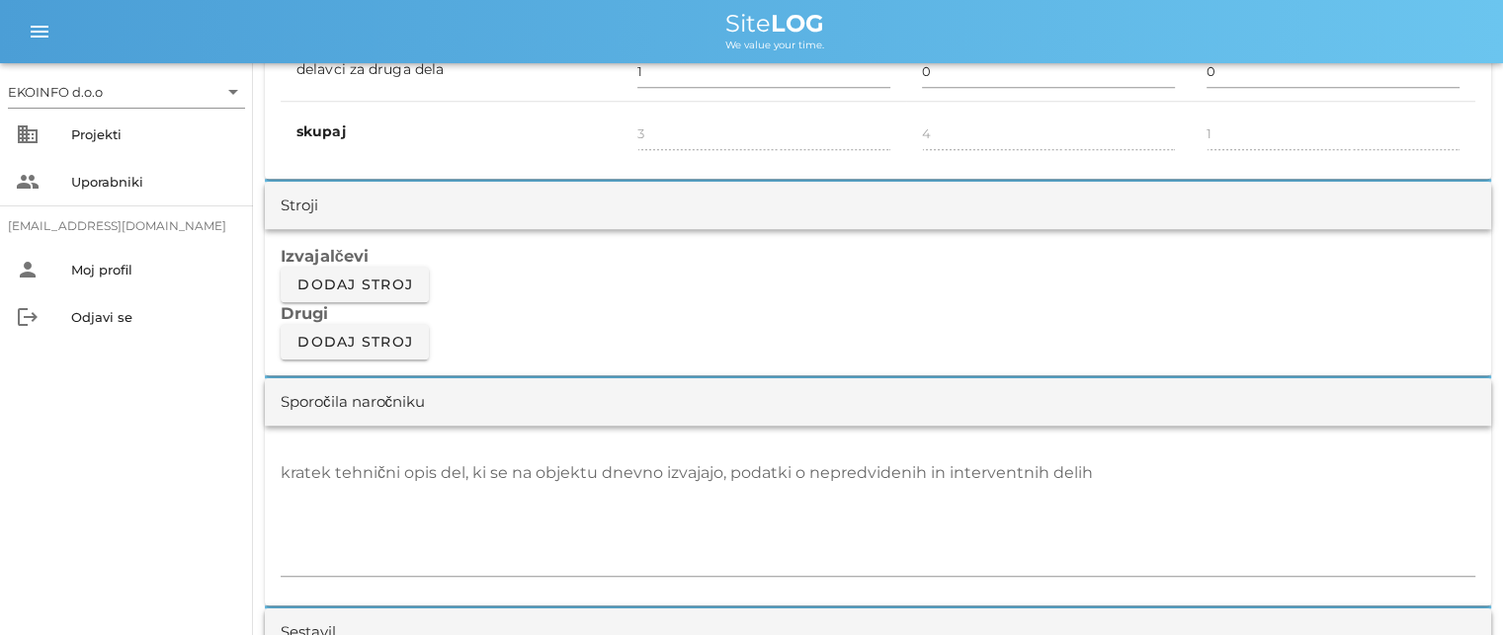
scroll to position [1581, 0]
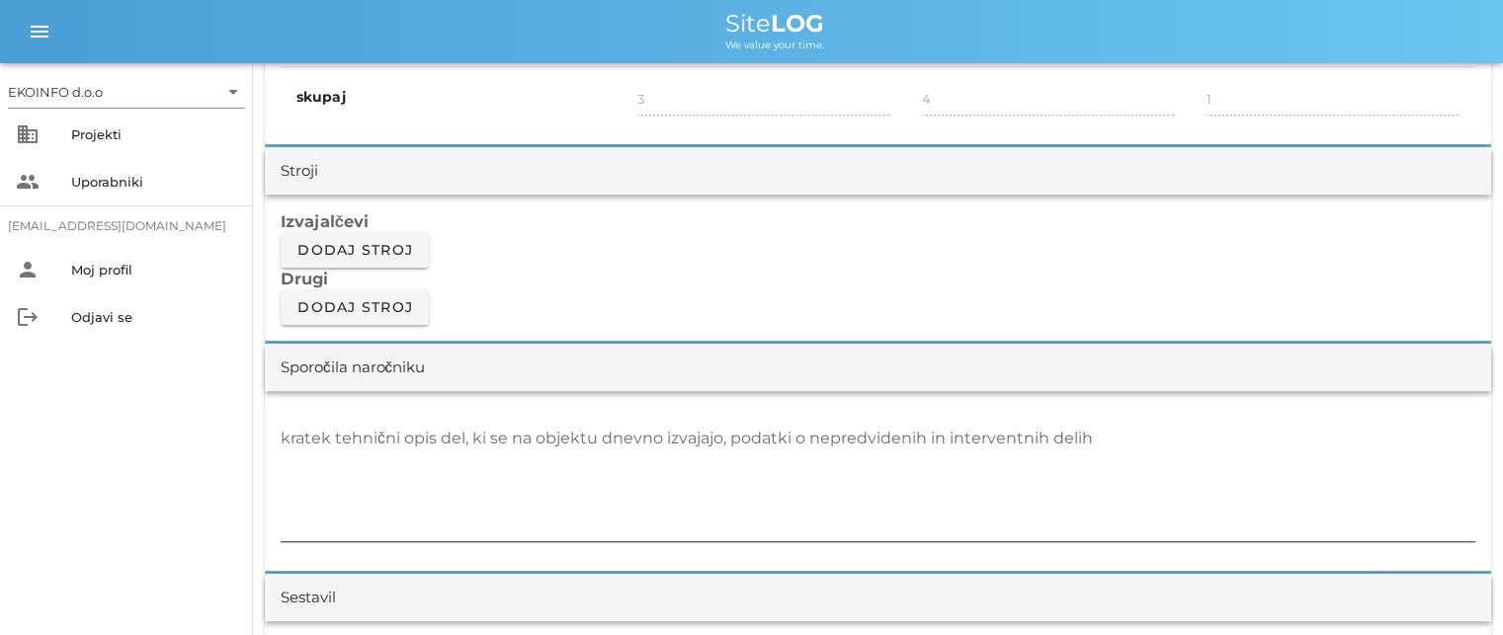
click at [286, 441] on textarea "kratek tehnični opis del, ki se na objektu dnevno izvajajo, podatki o nepredvid…" at bounding box center [878, 482] width 1195 height 119
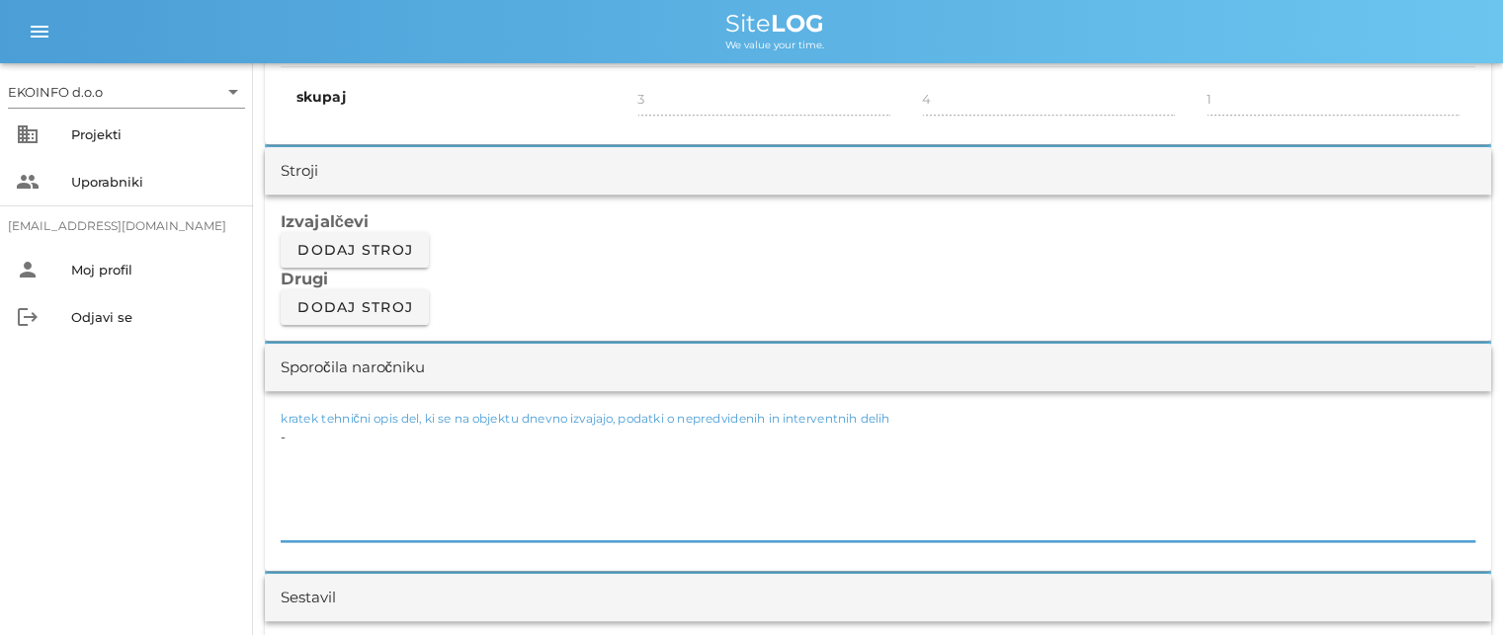
paste textarea "1x Kitanje z brušenjem 1 X (6+2) - S103 vzhod"
click at [580, 436] on textarea "-1x Kitanje z brušenjem 1 X (6+2) - S103 vzhod" at bounding box center [878, 482] width 1195 height 119
paste textarea "1x Kitanje z brušenjem 1 X (6+2) - S104 vzhod bivši prehod ( na hodniku z V105 …"
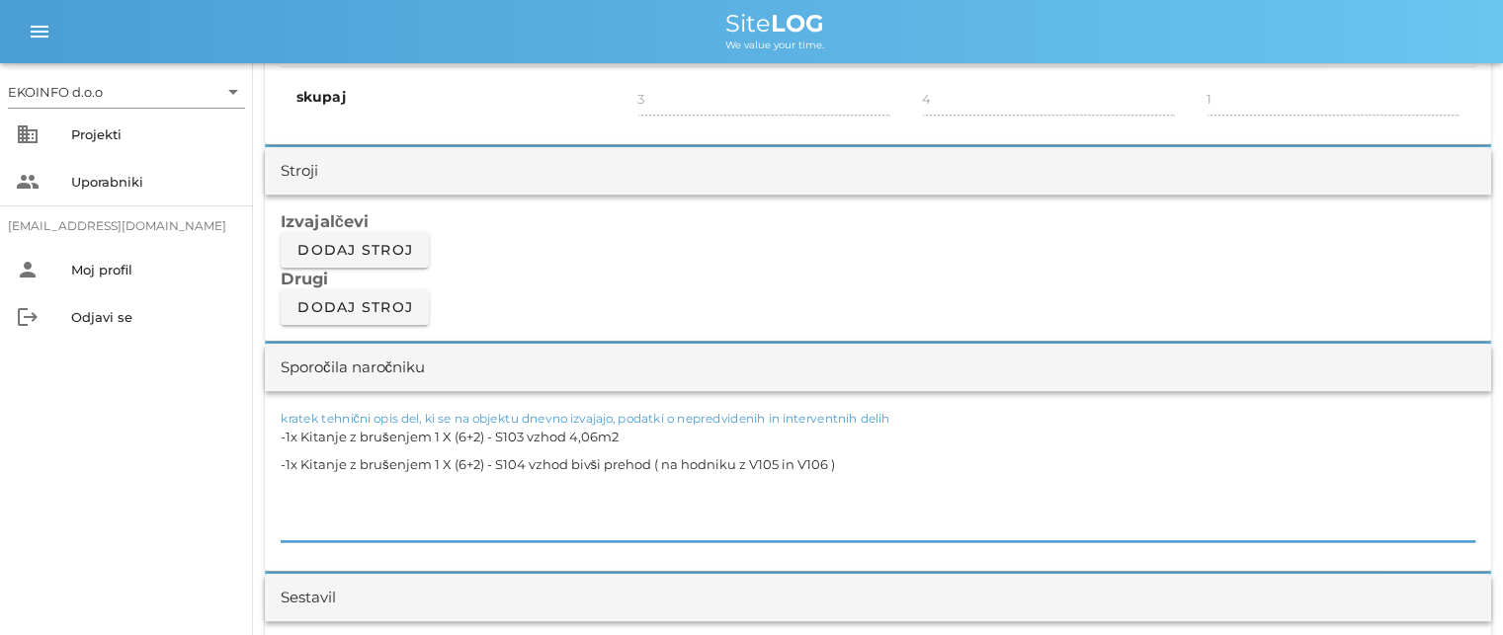
click at [842, 463] on textarea "-1x Kitanje z brušenjem 1 X (6+2) - S103 vzhod 4,06m2 -1x Kitanje z brušenjem 1…" at bounding box center [878, 482] width 1195 height 119
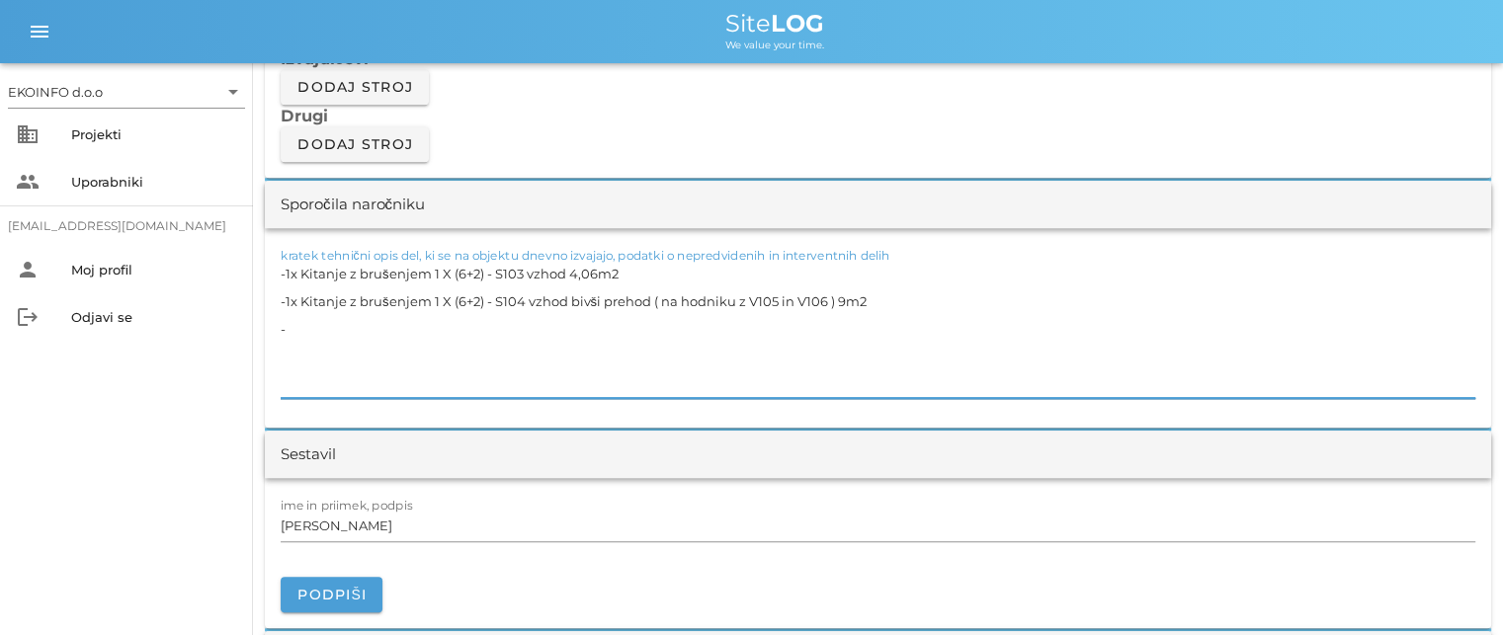
scroll to position [1779, 0]
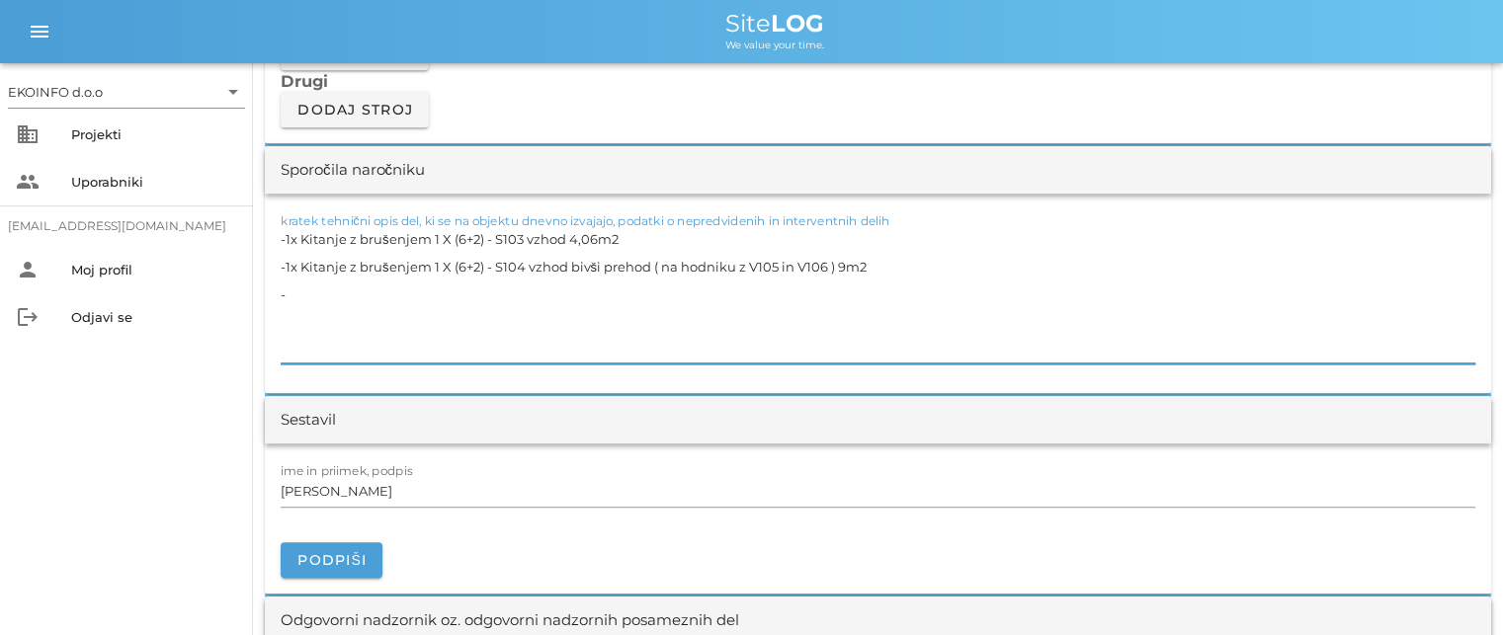
paste textarea "1x Kitanje z brušenjem 1 X (6+2) - S104 kjer je bila rušena preklada ( na hodni…"
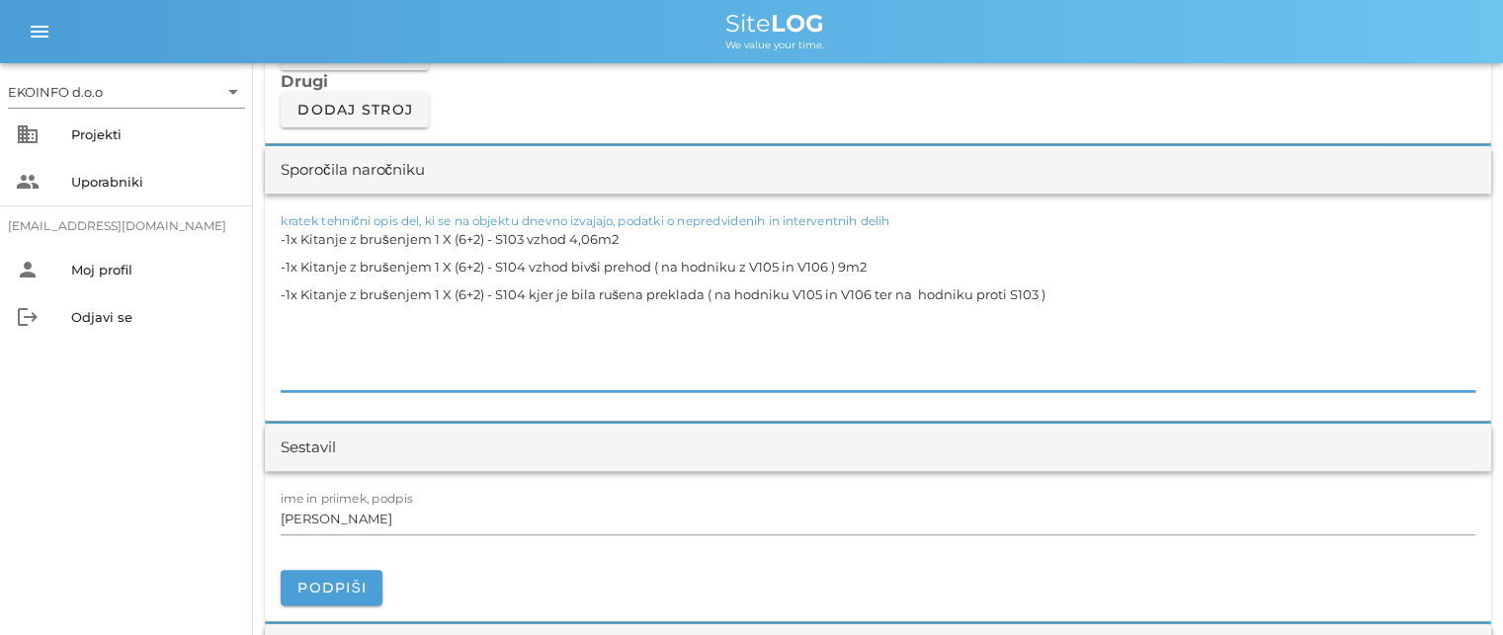
click at [1059, 293] on textarea "-1x Kitanje z brušenjem 1 X (6+2) - S103 vzhod 4,06m2 -1x Kitanje z brušenjem 1…" at bounding box center [878, 308] width 1195 height 166
click at [288, 356] on textarea "-1x Kitanje z brušenjem 1 X (6+2) - S103 vzhod 4,06m2 -1x Kitanje z brušenjem 1…" at bounding box center [878, 308] width 1195 height 166
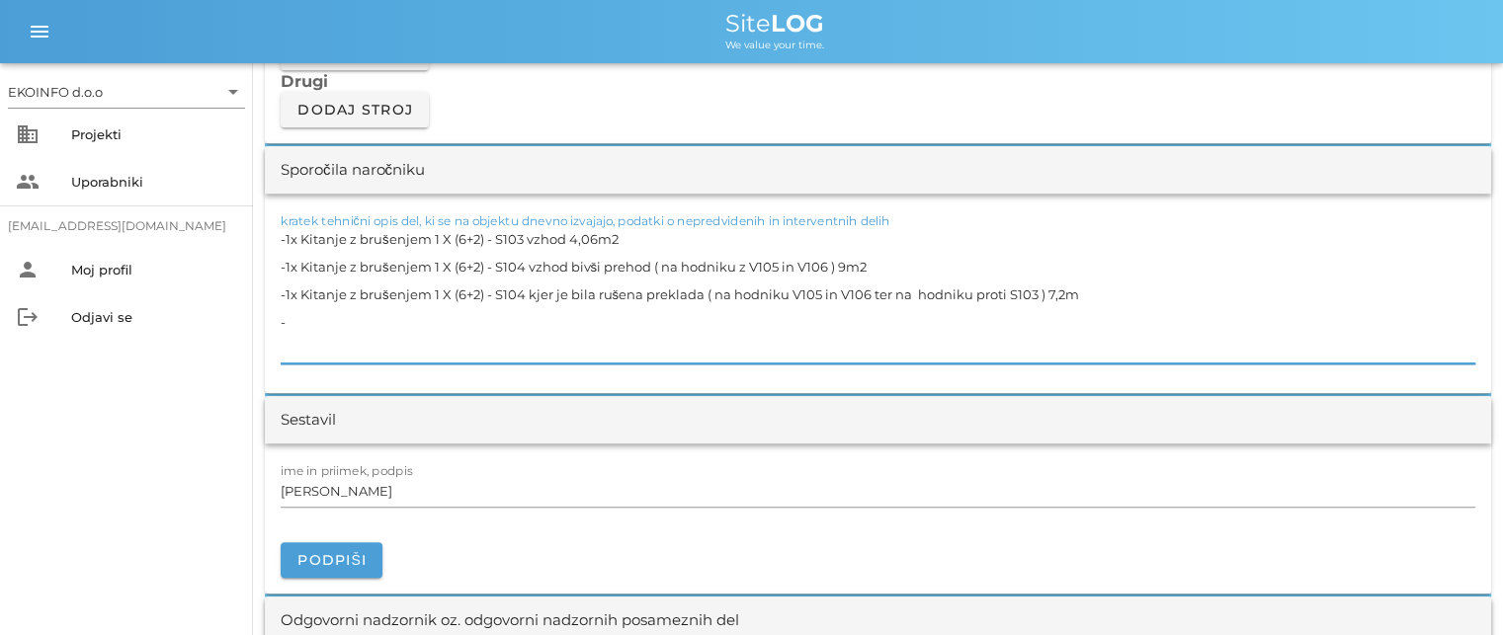
paste textarea "Montaža alu knauf vogalnikov 25x25mm S104 - vhod v govorilnico 1"
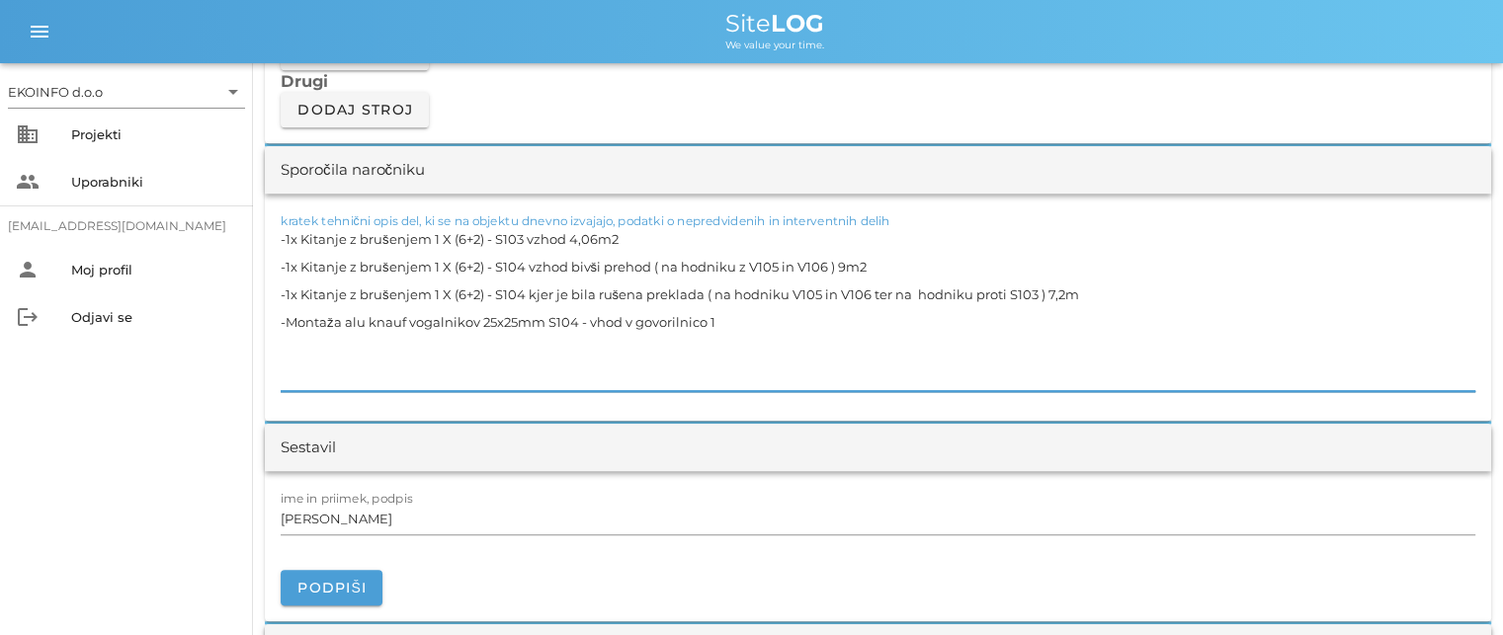
click at [725, 317] on textarea "-1x Kitanje z brušenjem 1 X (6+2) - S103 vzhod 4,06m2 -1x Kitanje z brušenjem 1…" at bounding box center [878, 308] width 1195 height 166
click at [717, 318] on textarea "-1x Kitanje z brušenjem 1 X (6+2) - S103 vzhod 4,06m2 -1x Kitanje z brušenjem 1…" at bounding box center [878, 308] width 1195 height 166
click at [285, 339] on textarea "-1x Kitanje z brušenjem 1 X (6+2) - S103 vzhod 4,06m2 -1x Kitanje z brušenjem 1…" at bounding box center [878, 308] width 1195 height 166
paste textarea "Montaža alu knauf vogalnikov 25x25mm S103 severozahod"
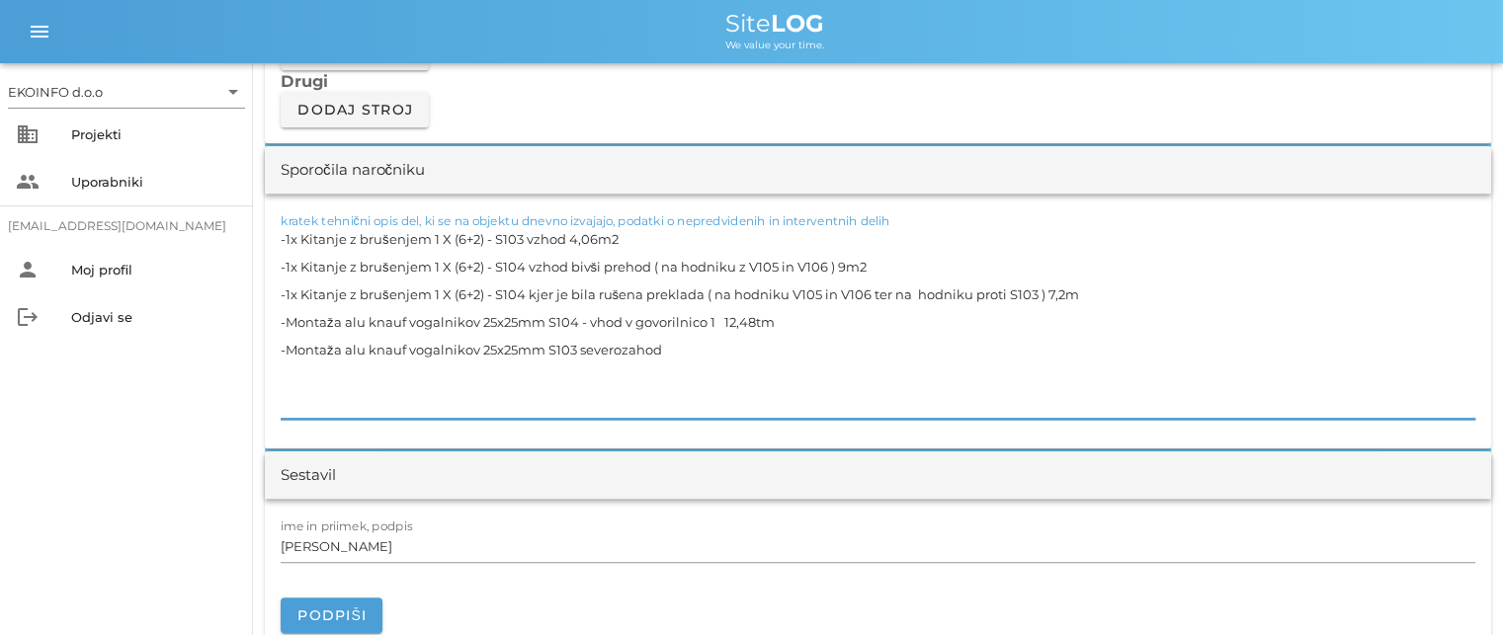
click at [668, 343] on textarea "-1x Kitanje z brušenjem 1 X (6+2) - S103 vzhod 4,06m2 -1x Kitanje z brušenjem 1…" at bounding box center [878, 322] width 1195 height 194
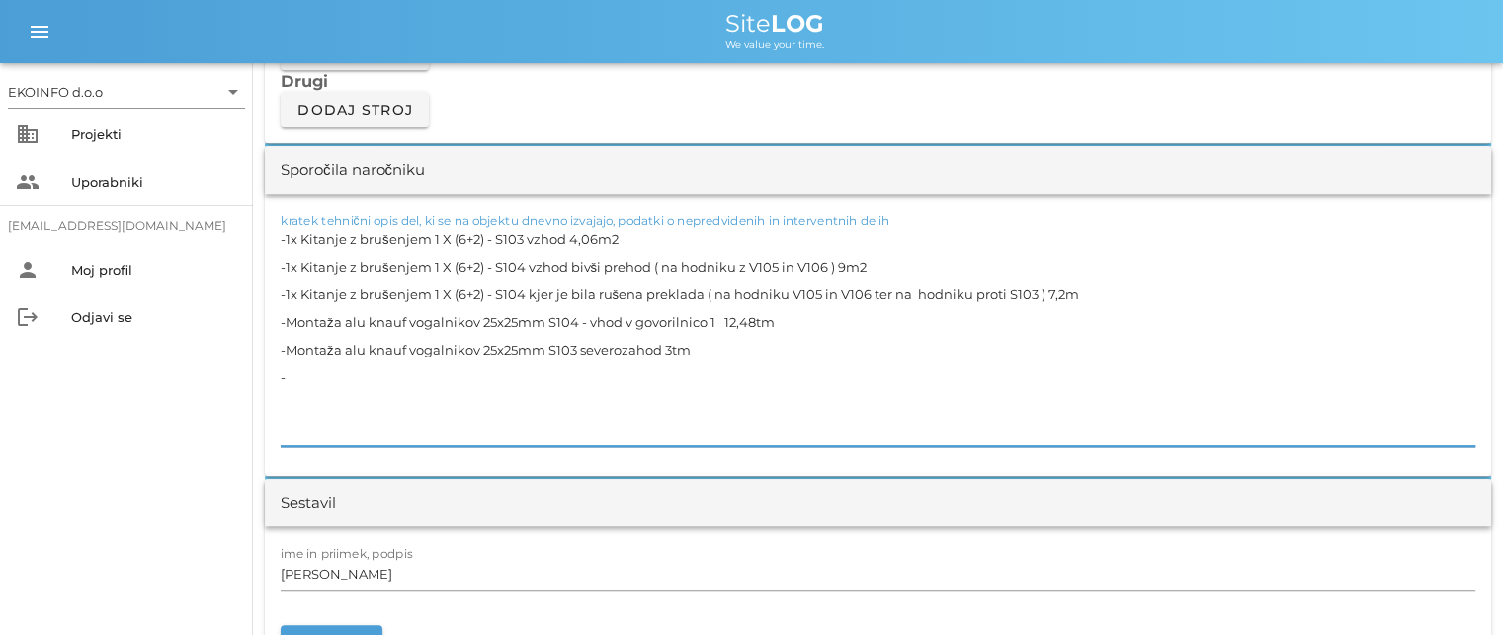
paste textarea "Zalivanje razpok v estrihu z epoksi smolo"
click at [286, 418] on textarea "-1x Kitanje z brušenjem 1 X (6+2) - S103 vzhod 4,06m2 -1x Kitanje z brušenjem 1…" at bounding box center [878, 335] width 1195 height 221
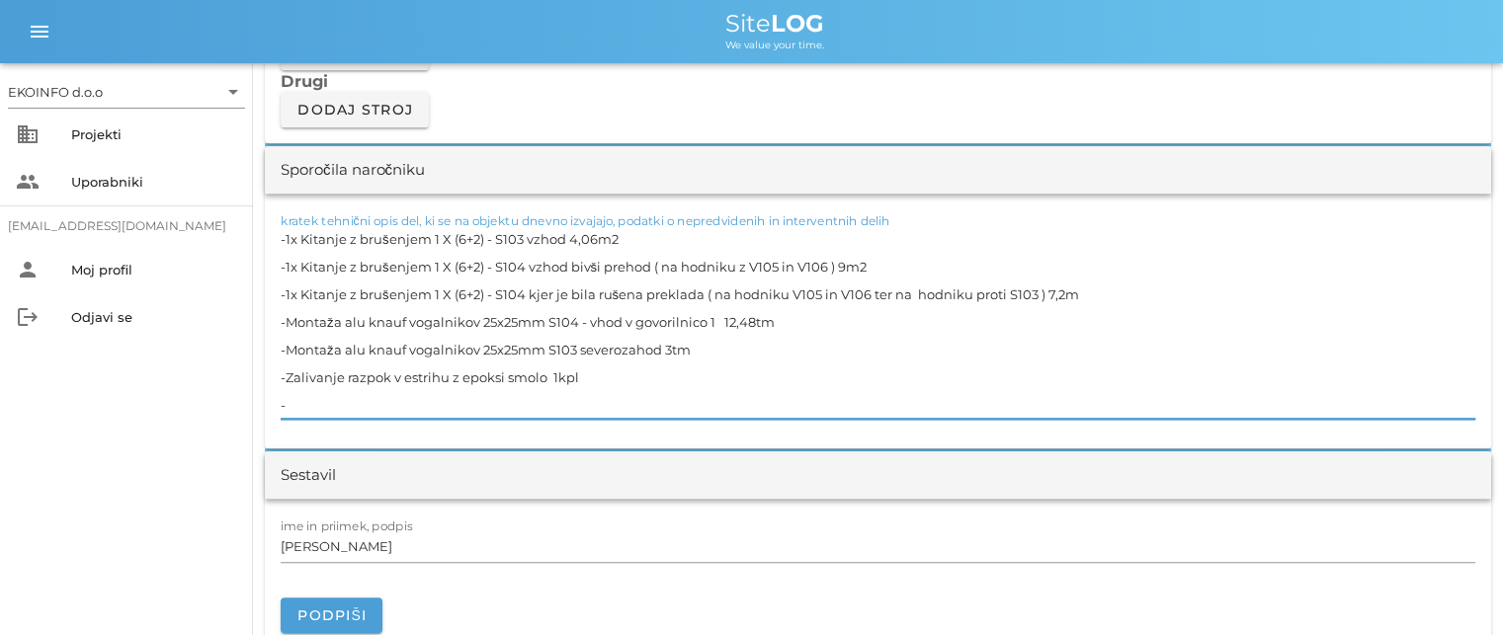
paste textarea "Po končanju del, čiščenje in sesanje prostorov"
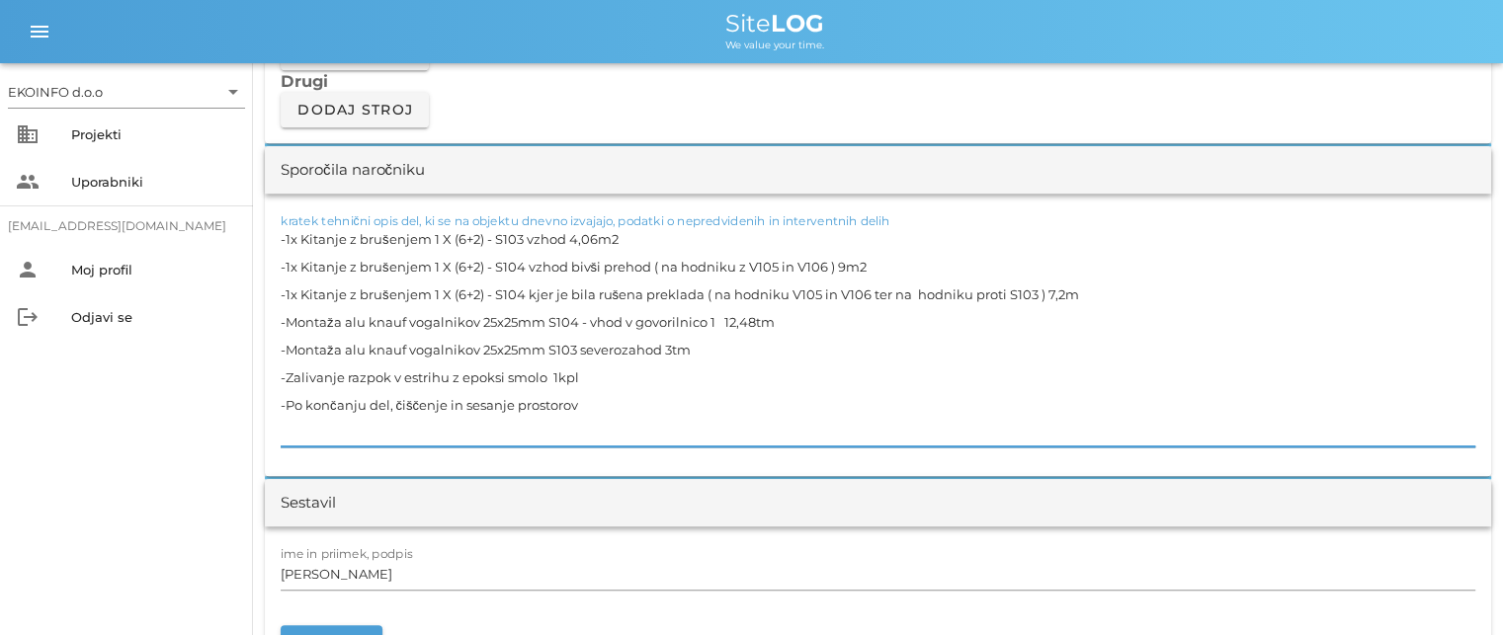
click at [586, 402] on textarea "-1x Kitanje z brušenjem 1 X (6+2) - S103 vzhod 4,06m2 -1x Kitanje z brušenjem 1…" at bounding box center [878, 335] width 1195 height 221
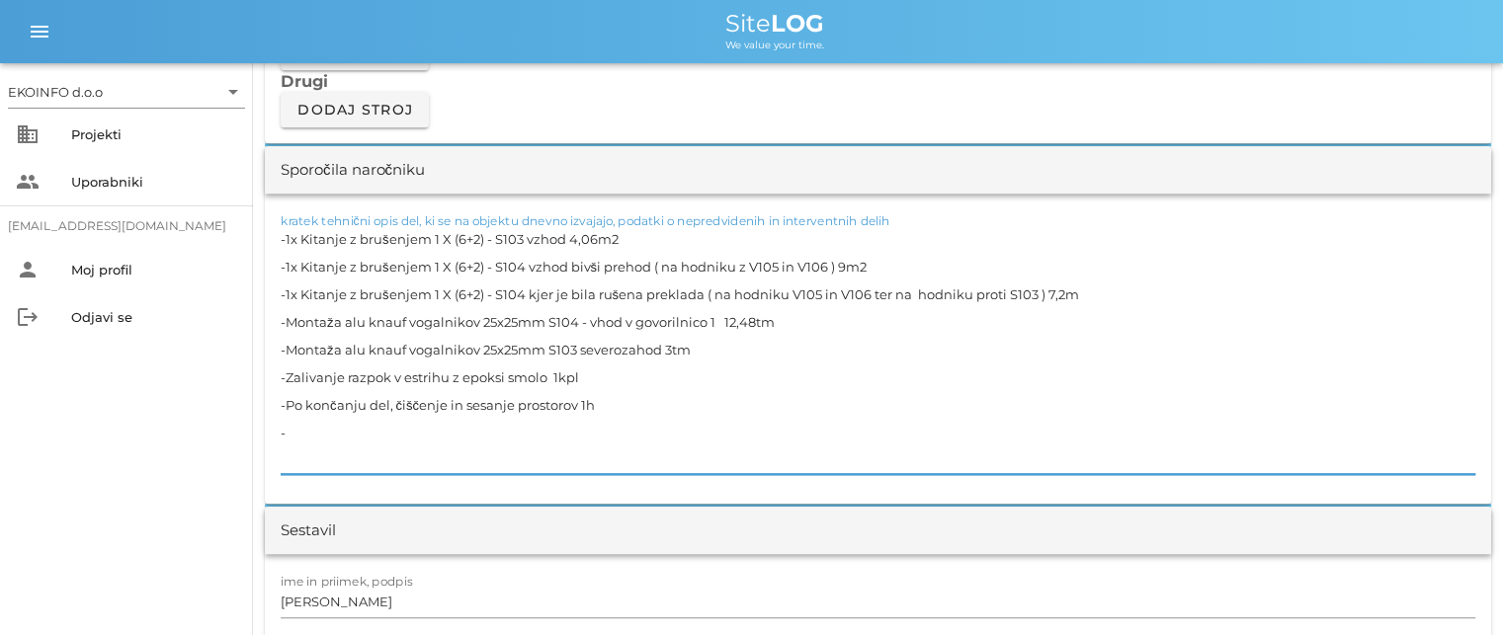
paste textarea "Vodenje gradbenega dnevnika"
type textarea "-1x Kitanje z brušenjem 1 X (6+2) - S103 vzhod 4,06m2 -1x Kitanje z brušenjem 1…"
click at [364, 607] on input "[PERSON_NAME]" at bounding box center [878, 602] width 1195 height 32
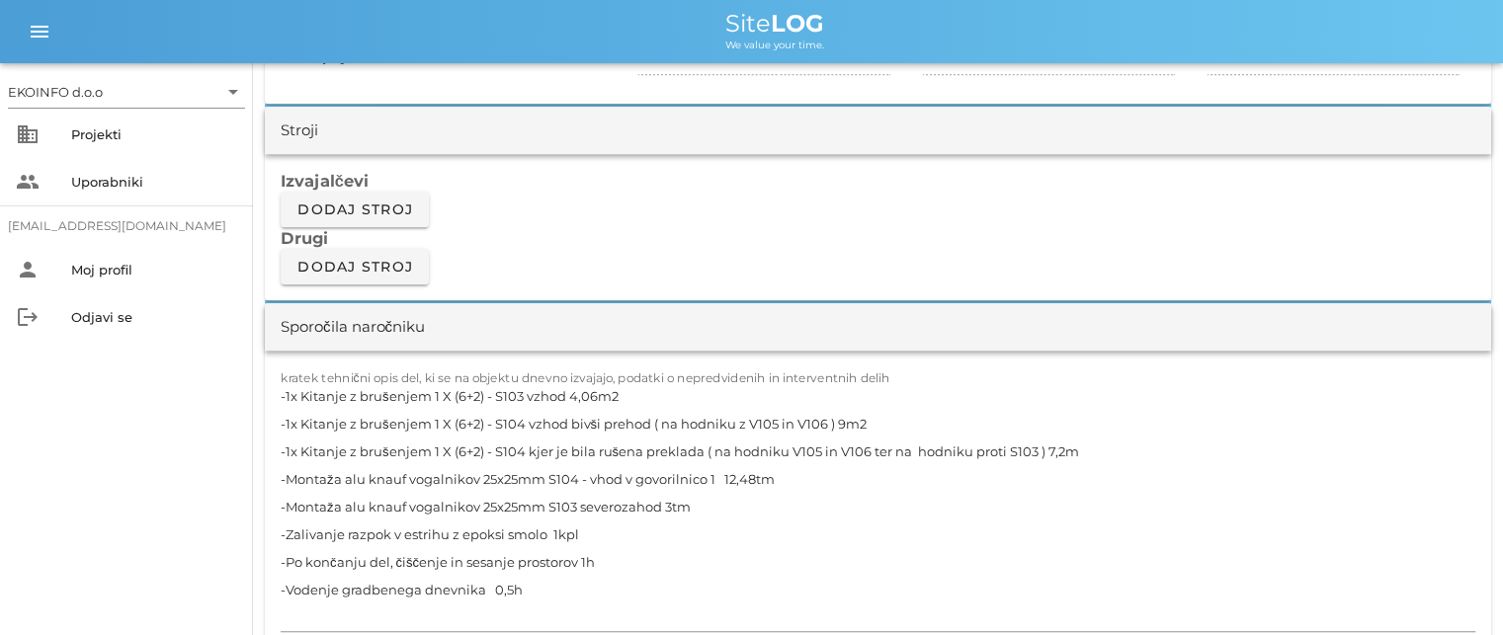
scroll to position [1680, 0]
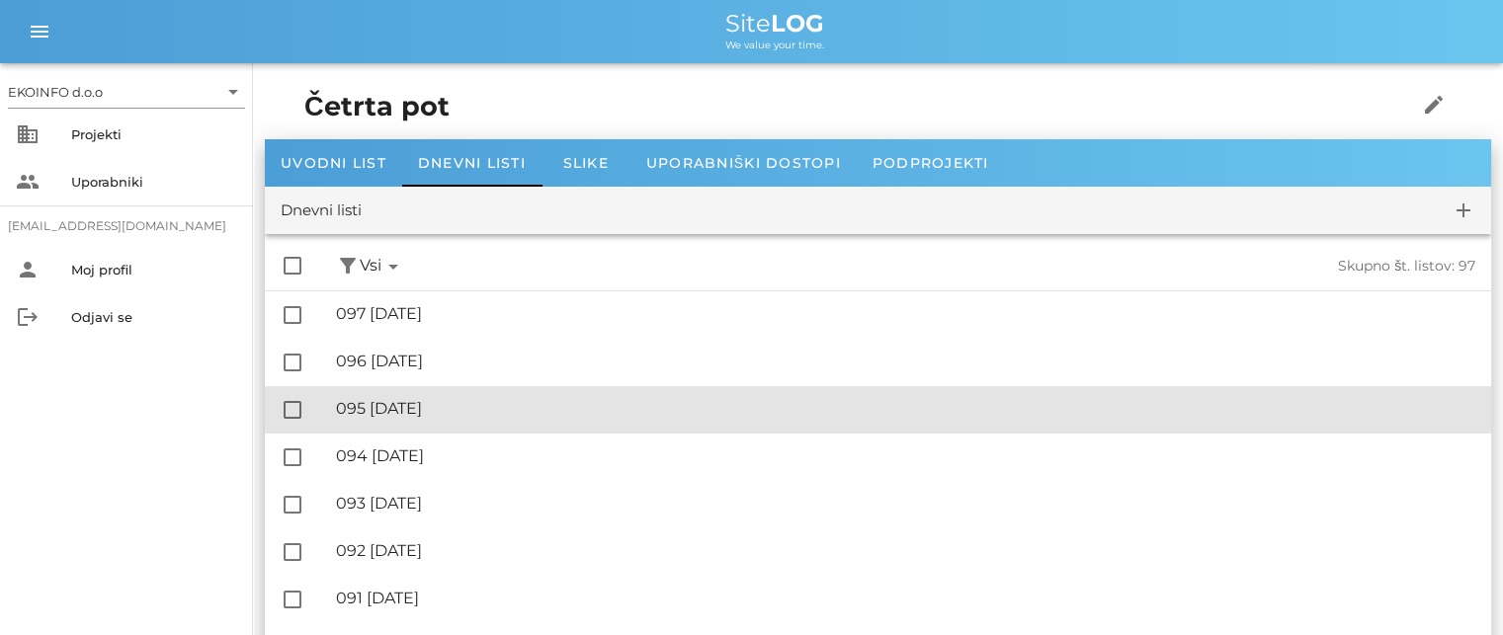
click at [412, 418] on div "🔏 095 [DATE] ✓ Podpisal: Nadzornik ✓ Podpisal: Sestavljalec ✓ Podpisal: Odgovor…" at bounding box center [905, 409] width 1139 height 44
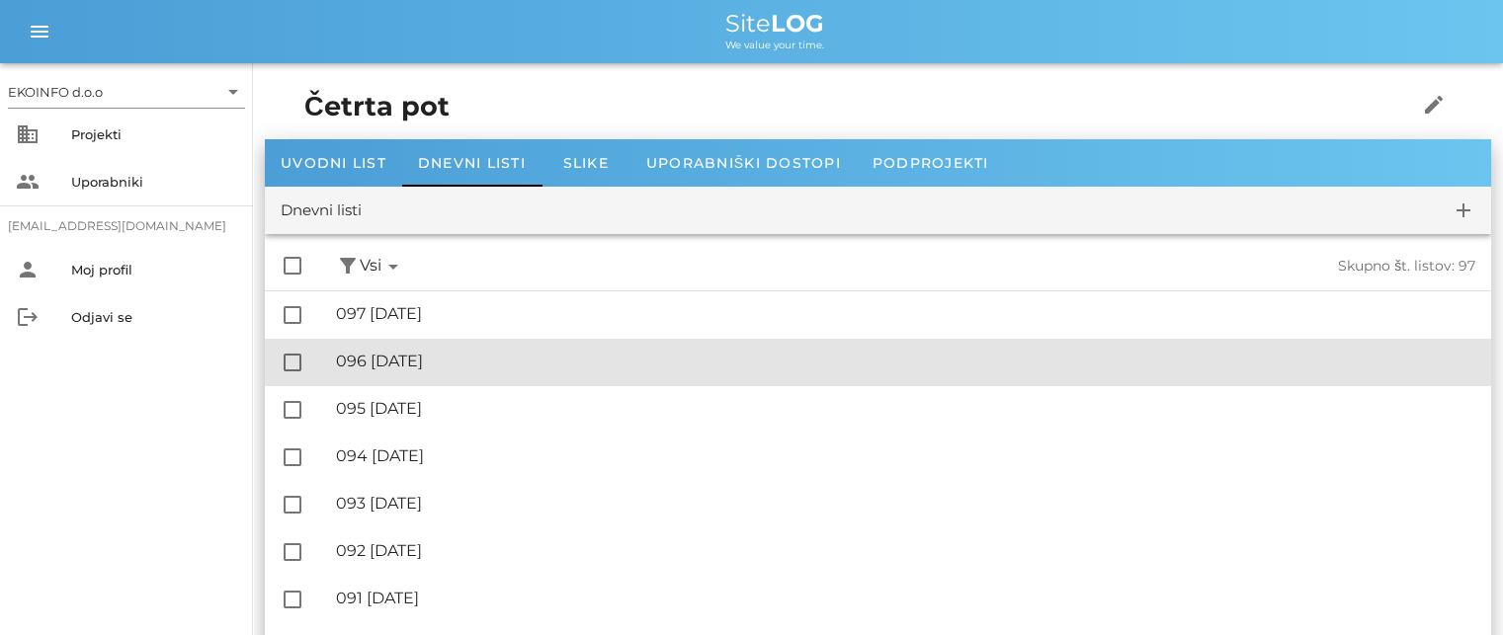
click at [421, 348] on div "🔏 096 [DATE] ✓ Podpisal: Nadzornik ✓ Podpisal: Sestavljalec ✓ Podpisal: Odgovor…" at bounding box center [905, 362] width 1139 height 44
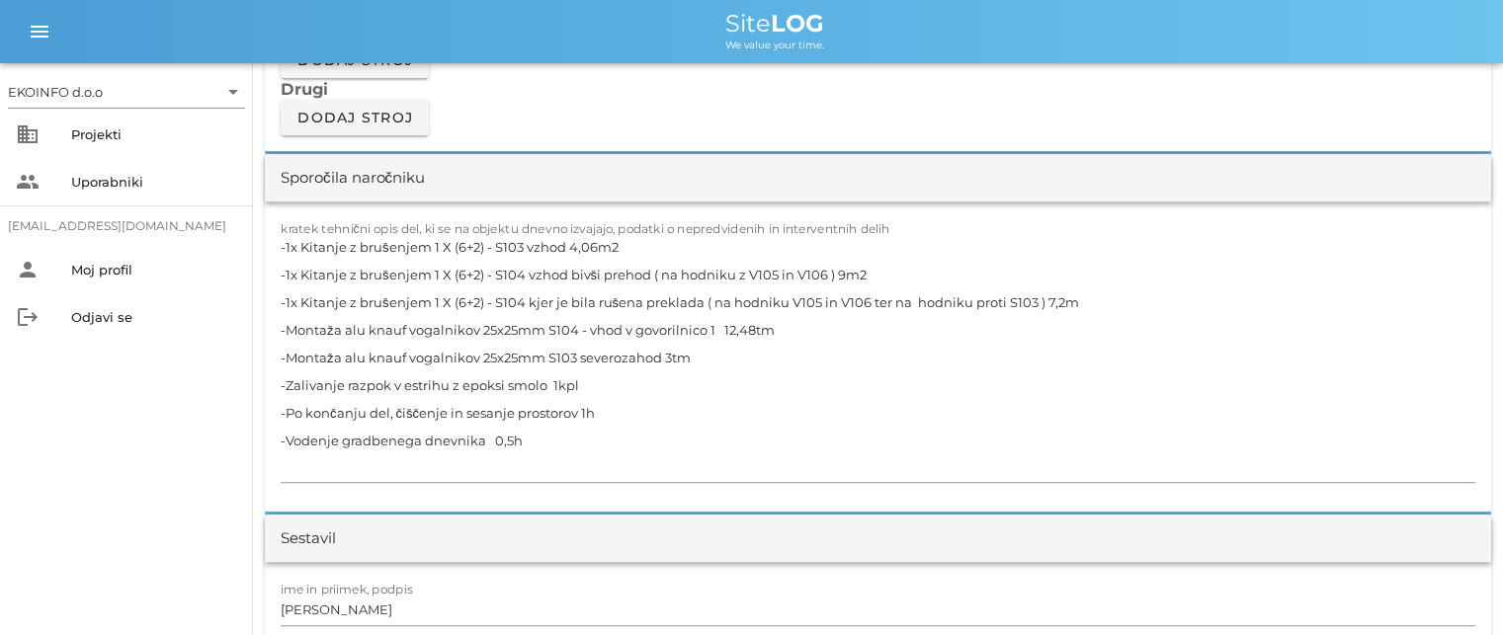
scroll to position [1779, 0]
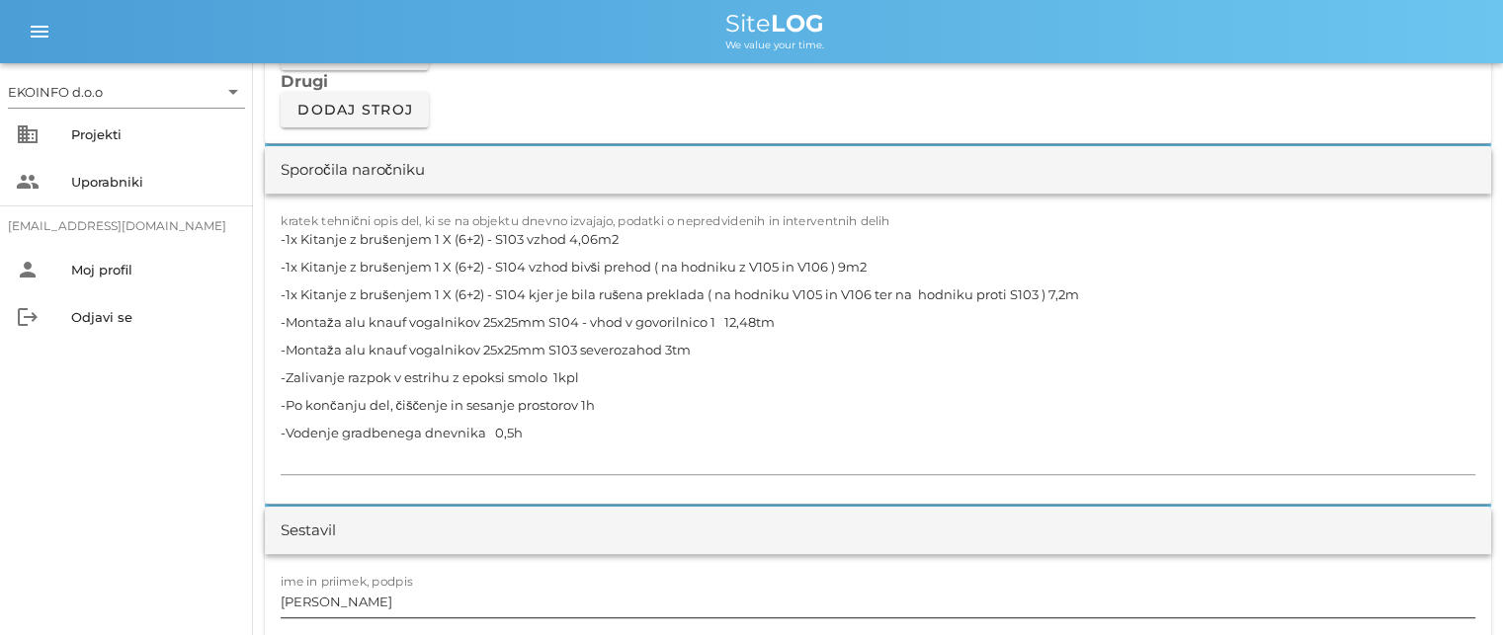
click at [375, 603] on input "[PERSON_NAME]" at bounding box center [878, 602] width 1195 height 32
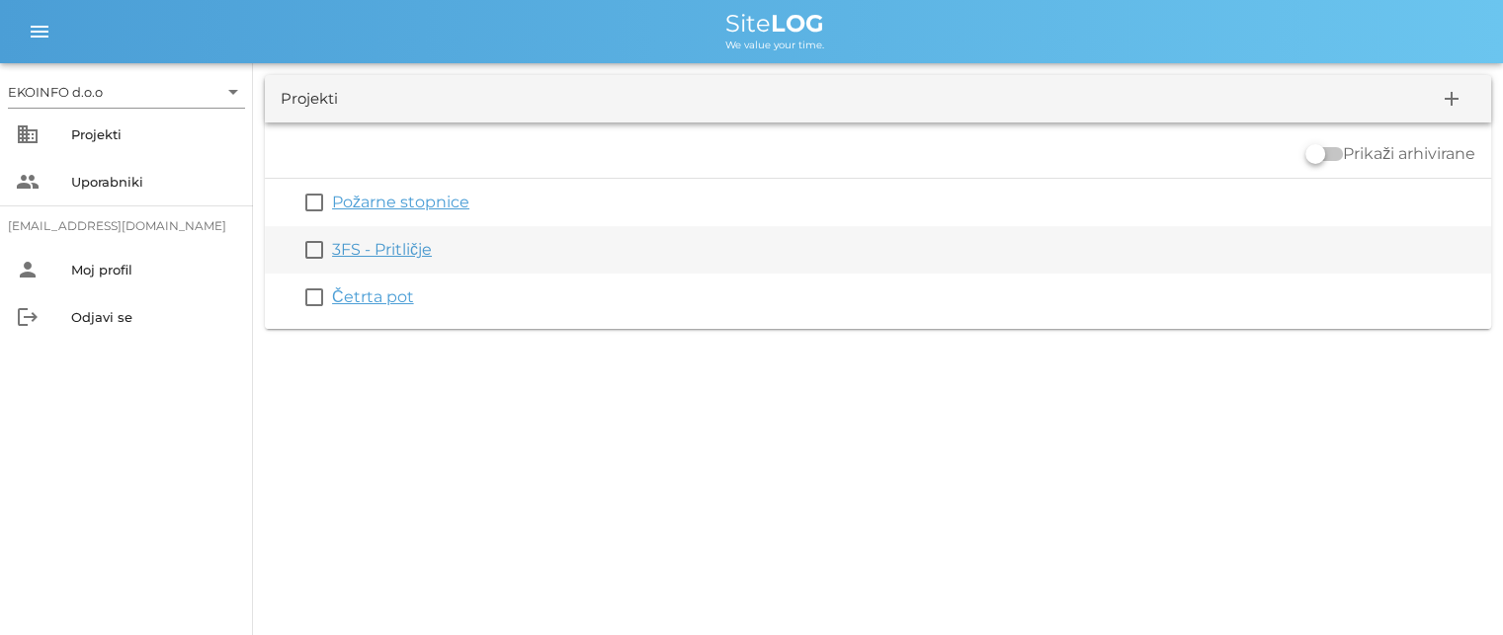
click at [366, 252] on link "3FS - Pritličje" at bounding box center [382, 249] width 100 height 19
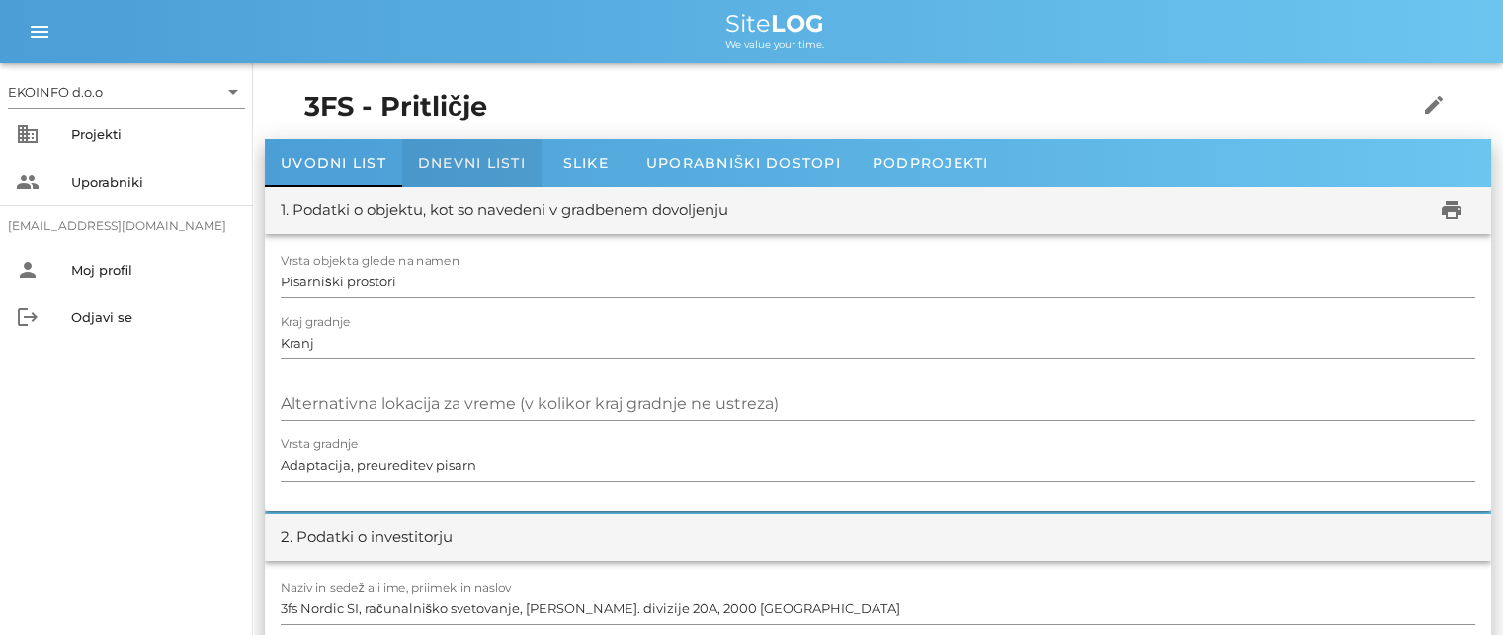
click at [447, 173] on div "Dnevni listi" at bounding box center [471, 162] width 139 height 47
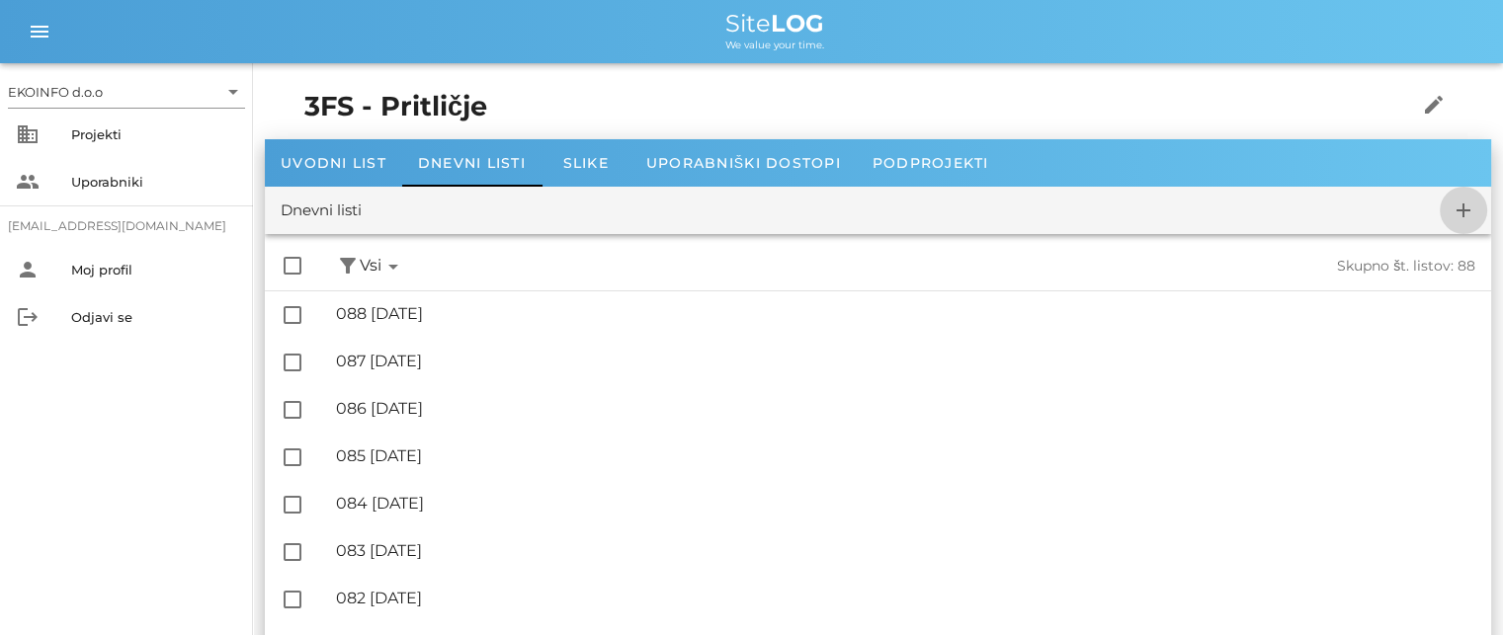
click at [1460, 208] on icon "add" at bounding box center [1464, 211] width 24 height 24
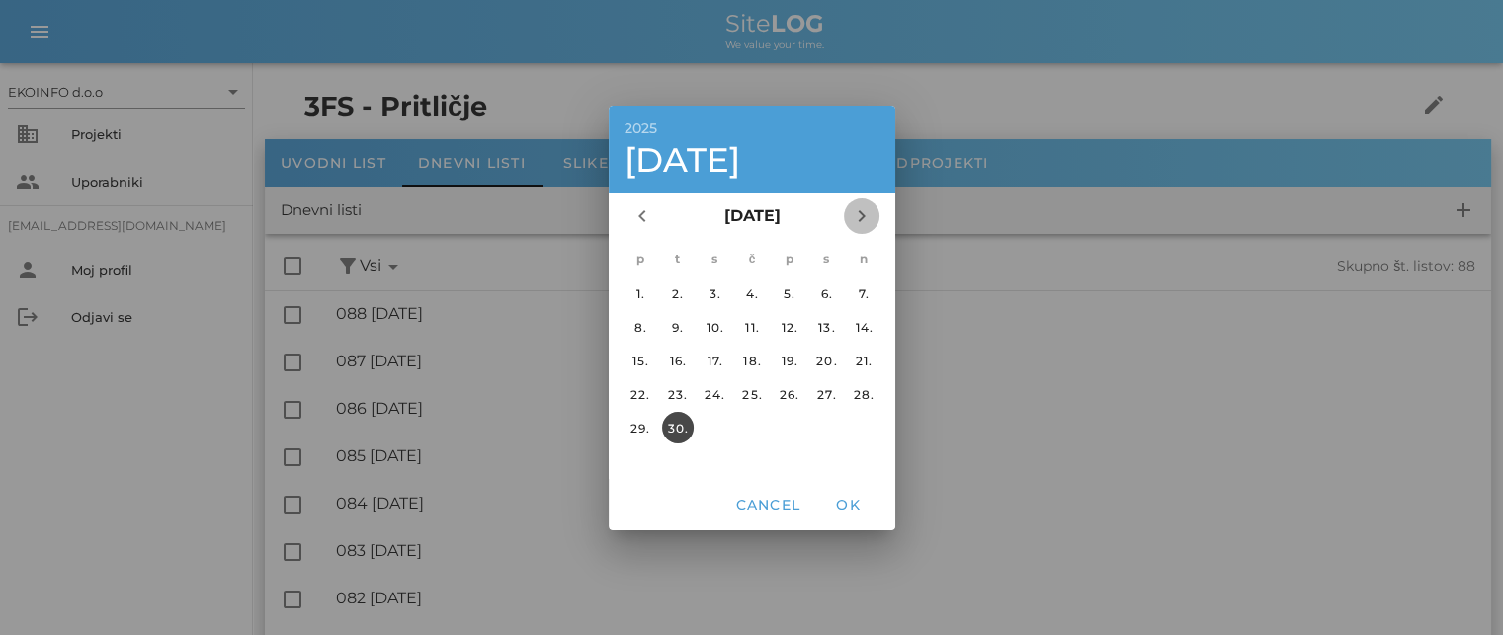
click at [858, 212] on icon "chevron_right" at bounding box center [862, 217] width 24 height 24
click at [706, 289] on div "1." at bounding box center [715, 293] width 32 height 15
click at [850, 501] on span "OK" at bounding box center [847, 505] width 47 height 18
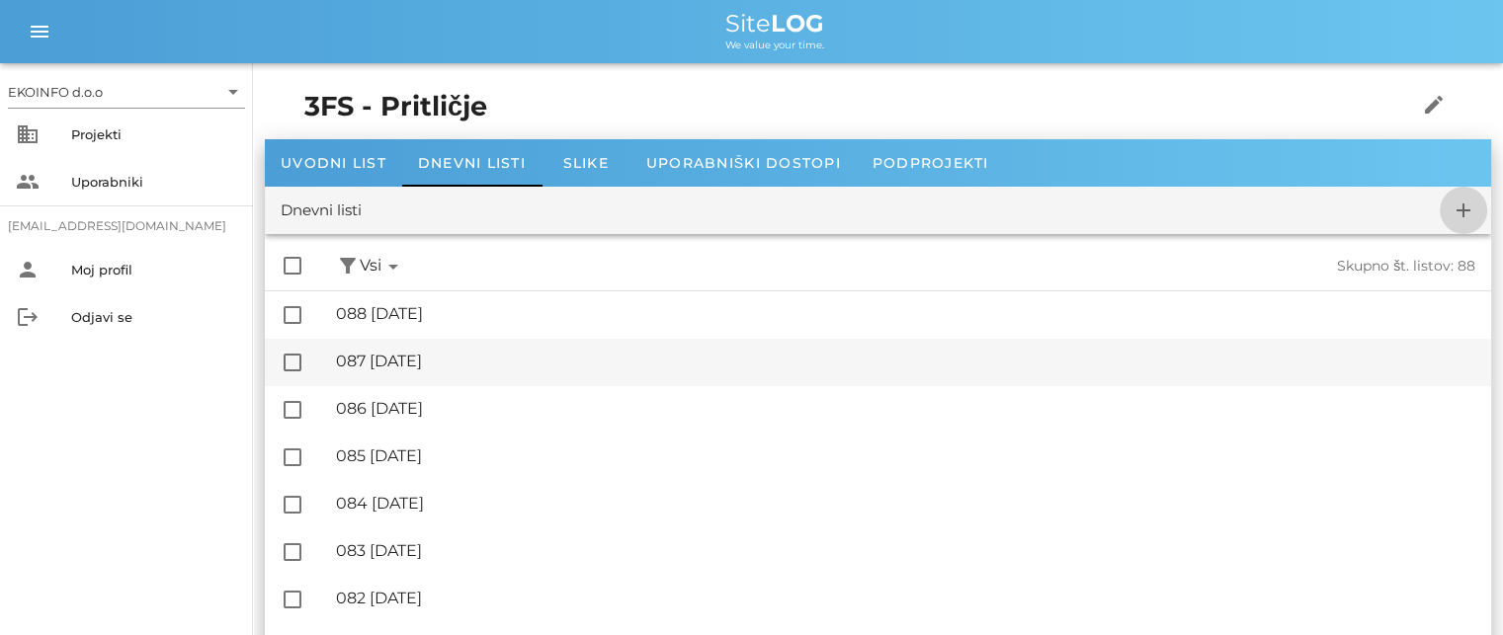
checkbox input "false"
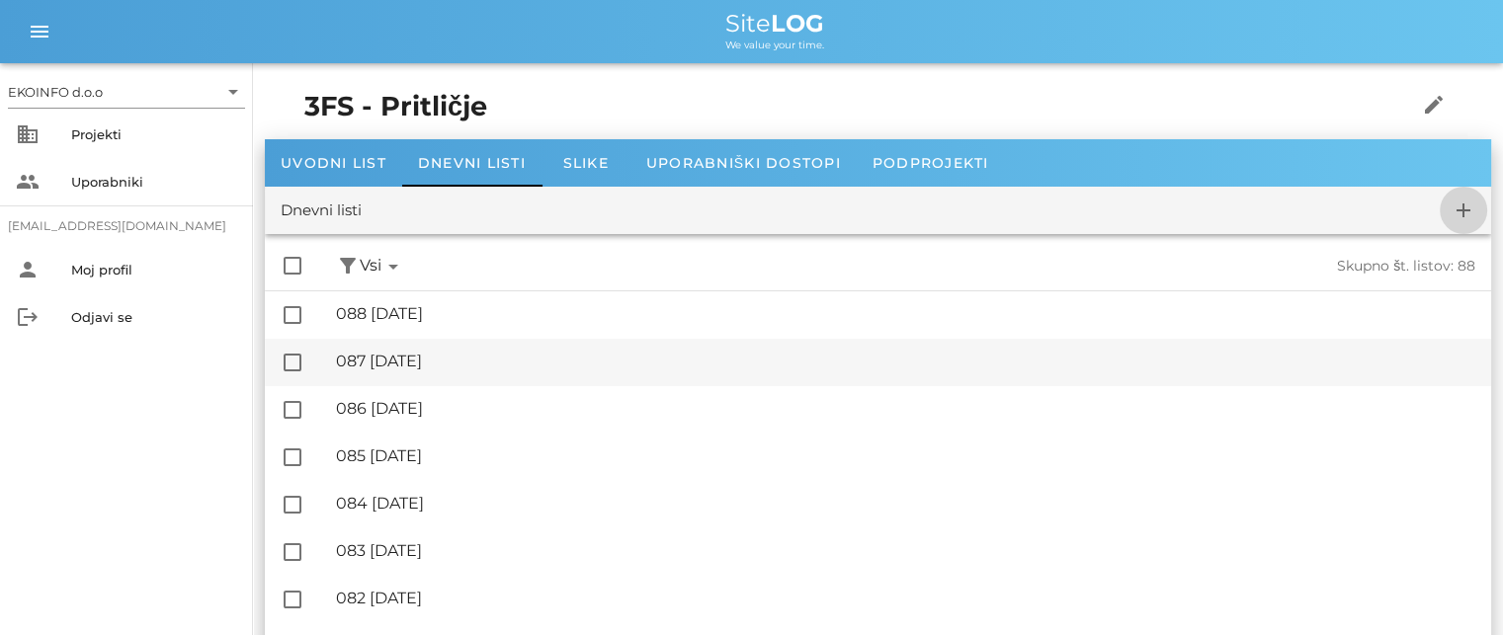
checkbox input "false"
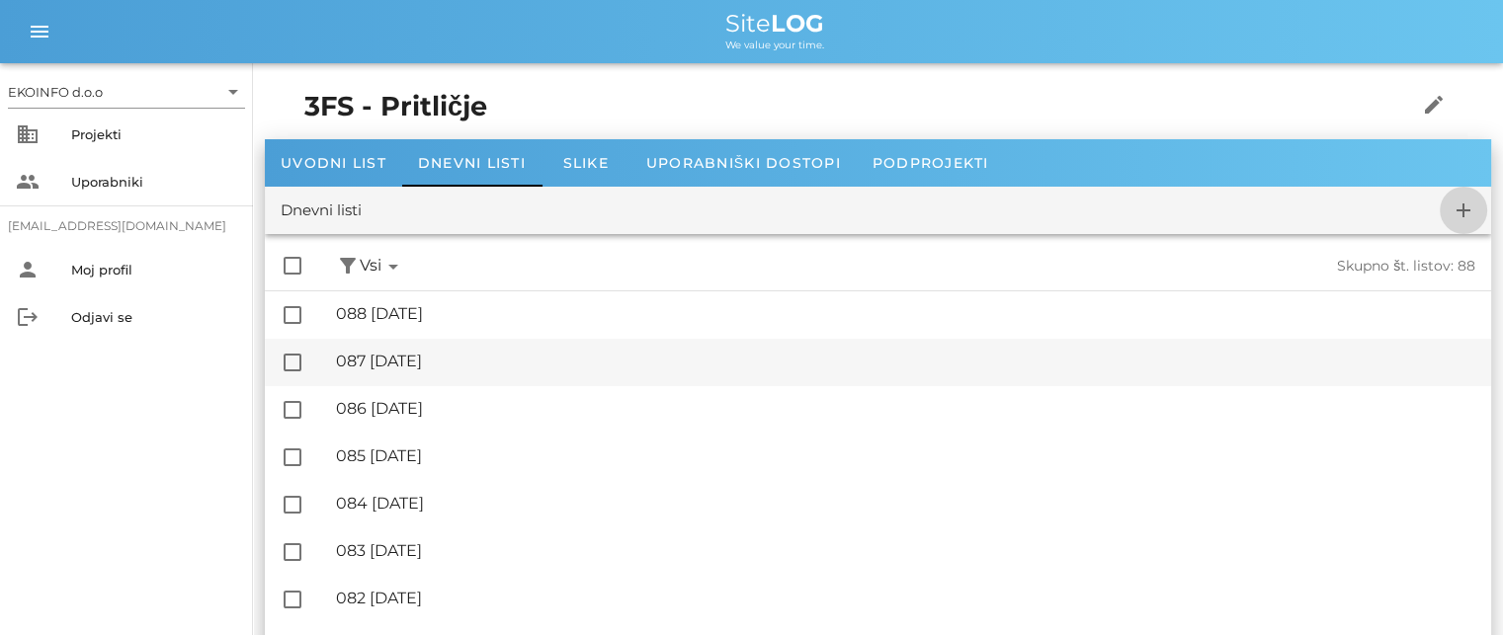
checkbox input "false"
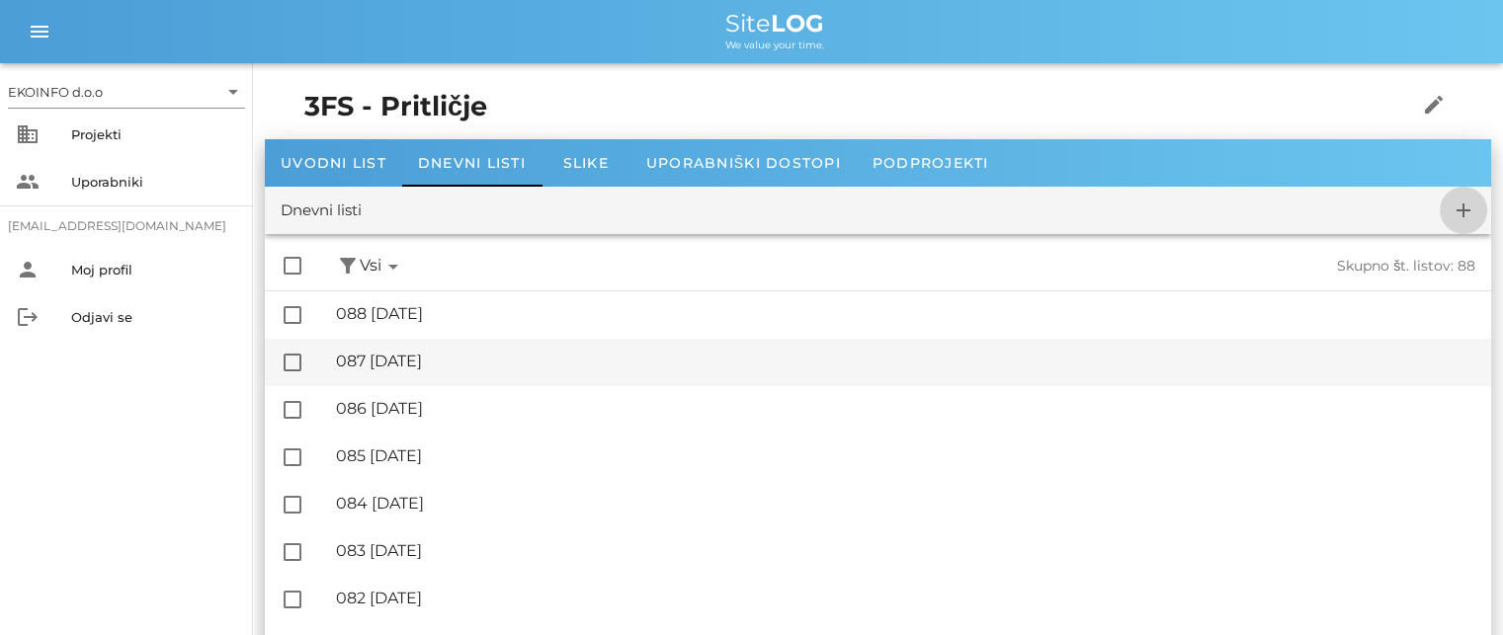
checkbox input "false"
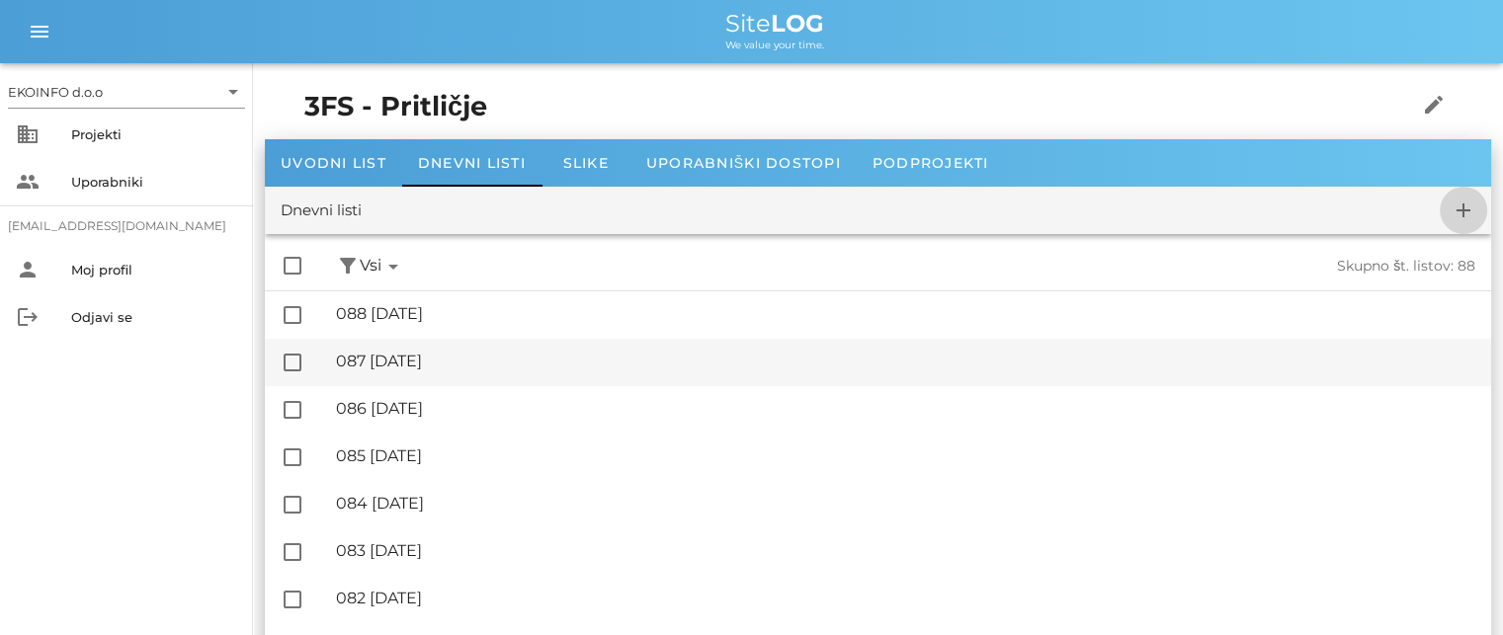
checkbox input "false"
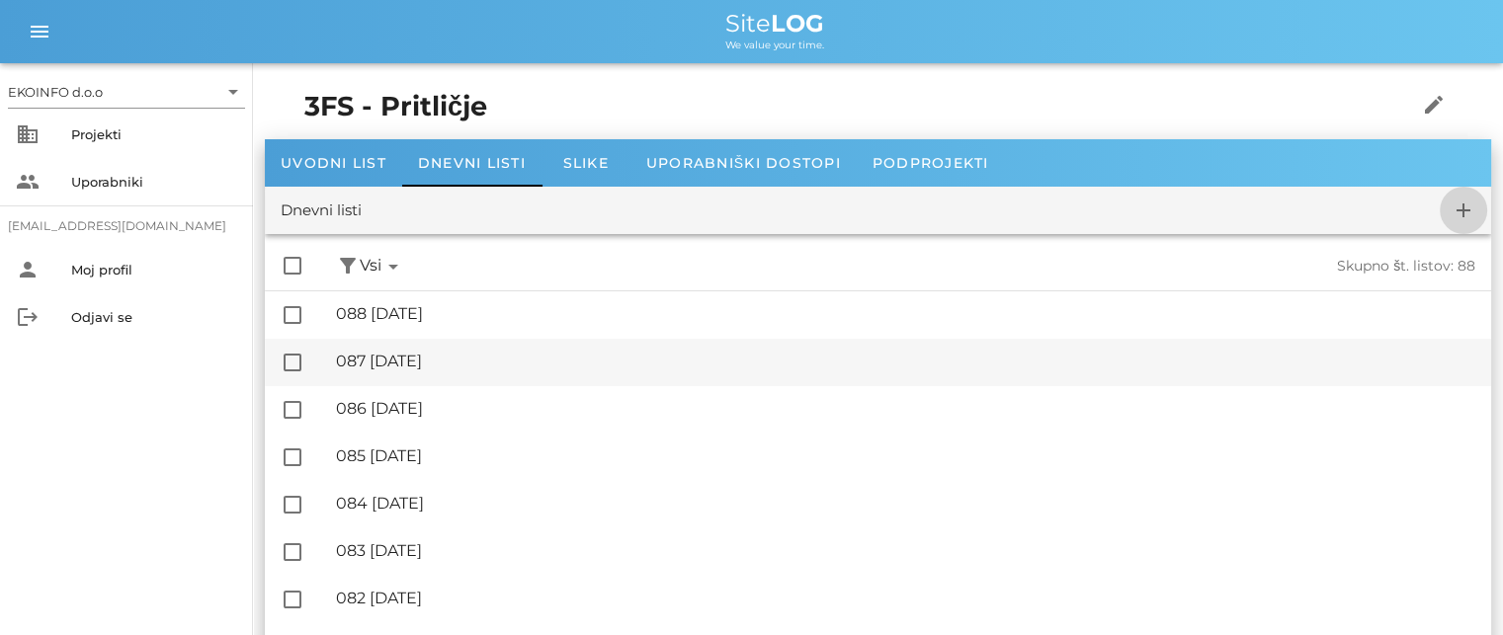
checkbox input "false"
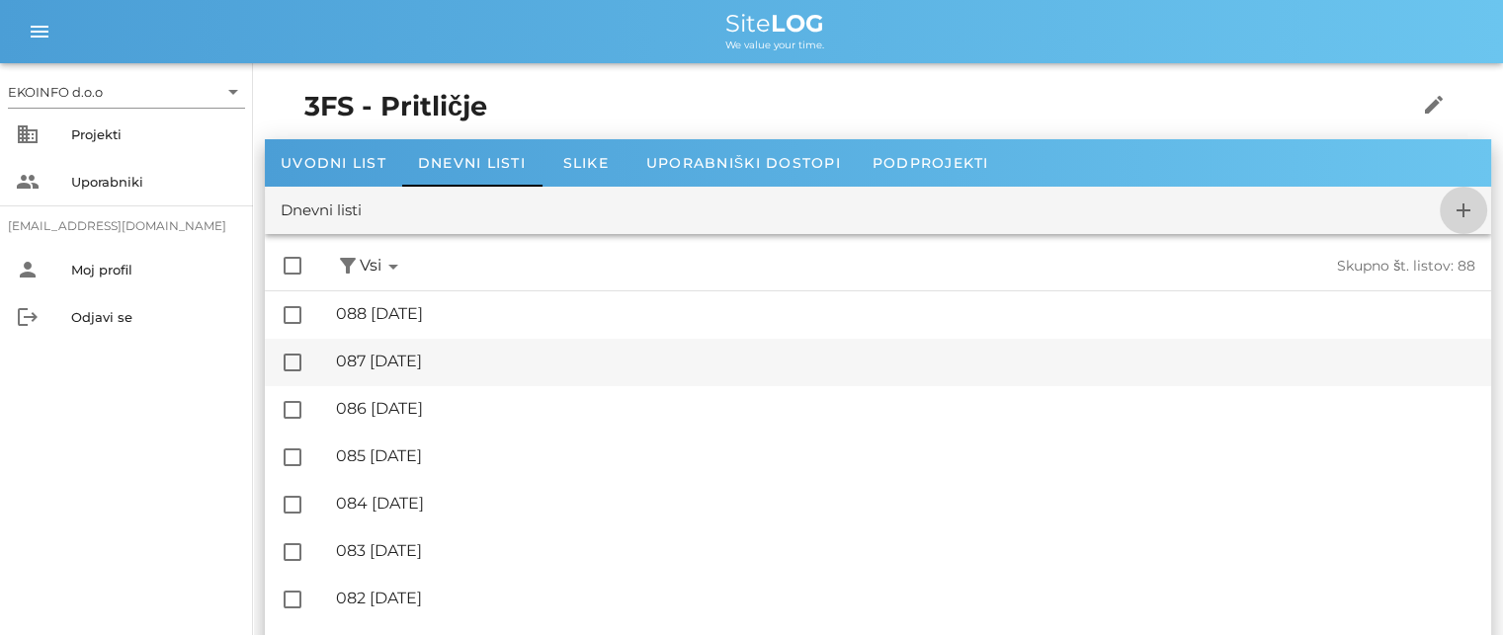
checkbox input "false"
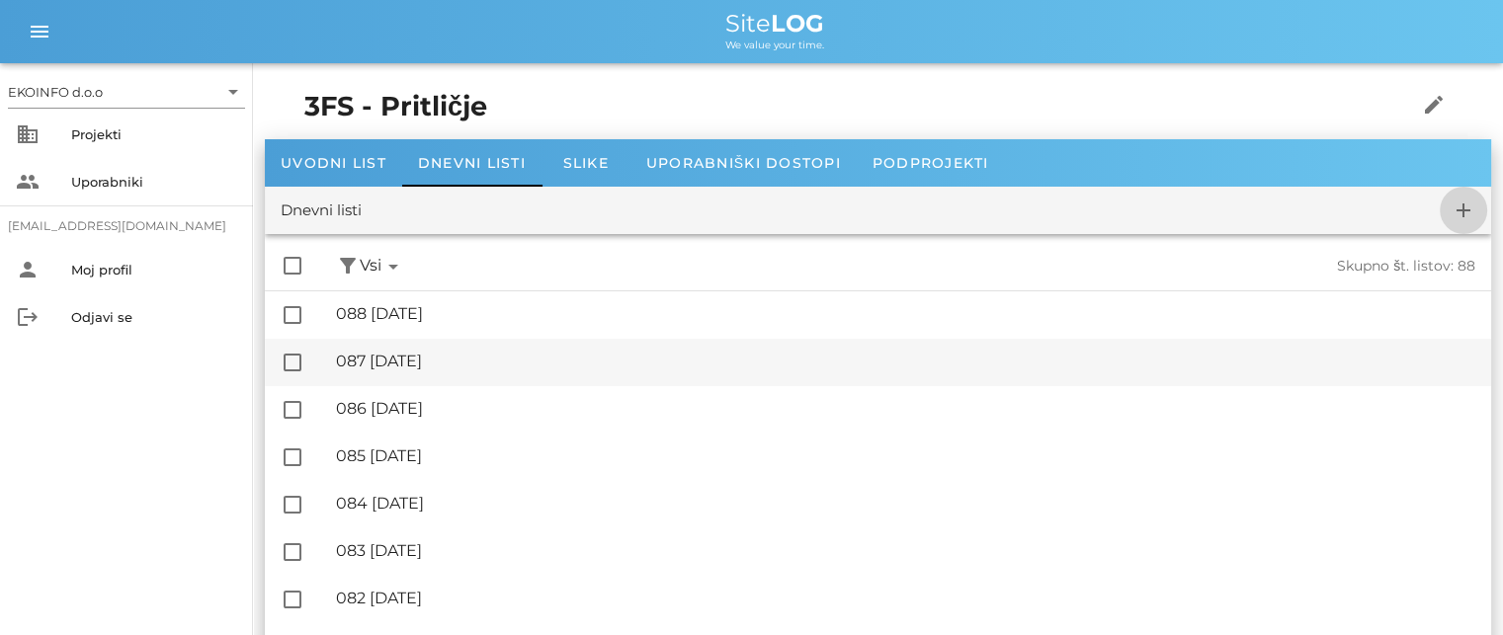
checkbox input "false"
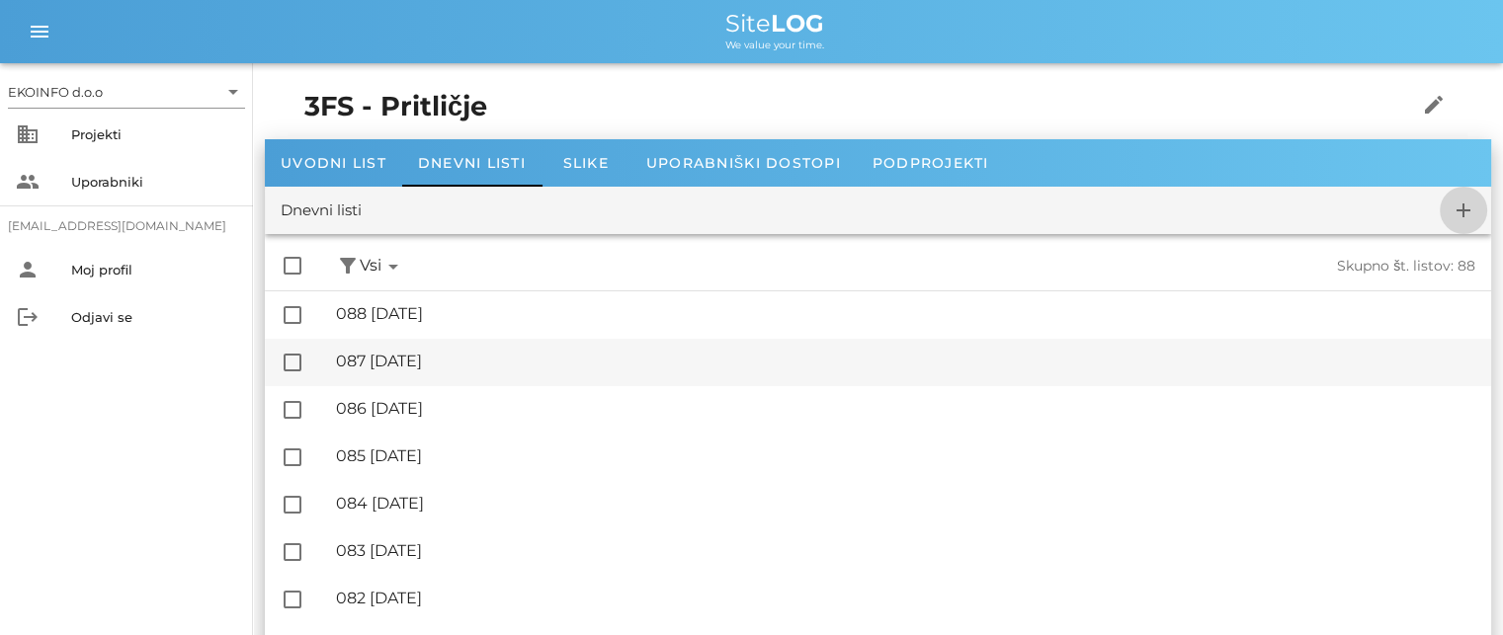
checkbox input "false"
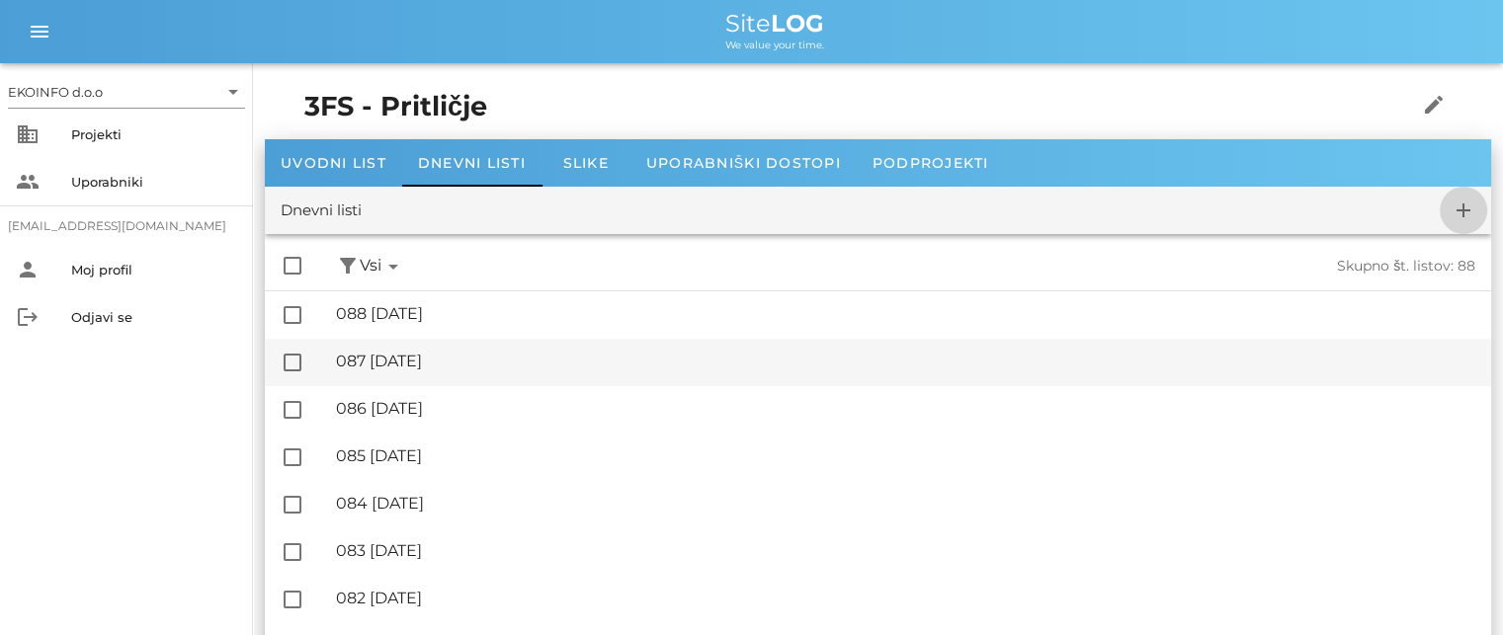
checkbox input "false"
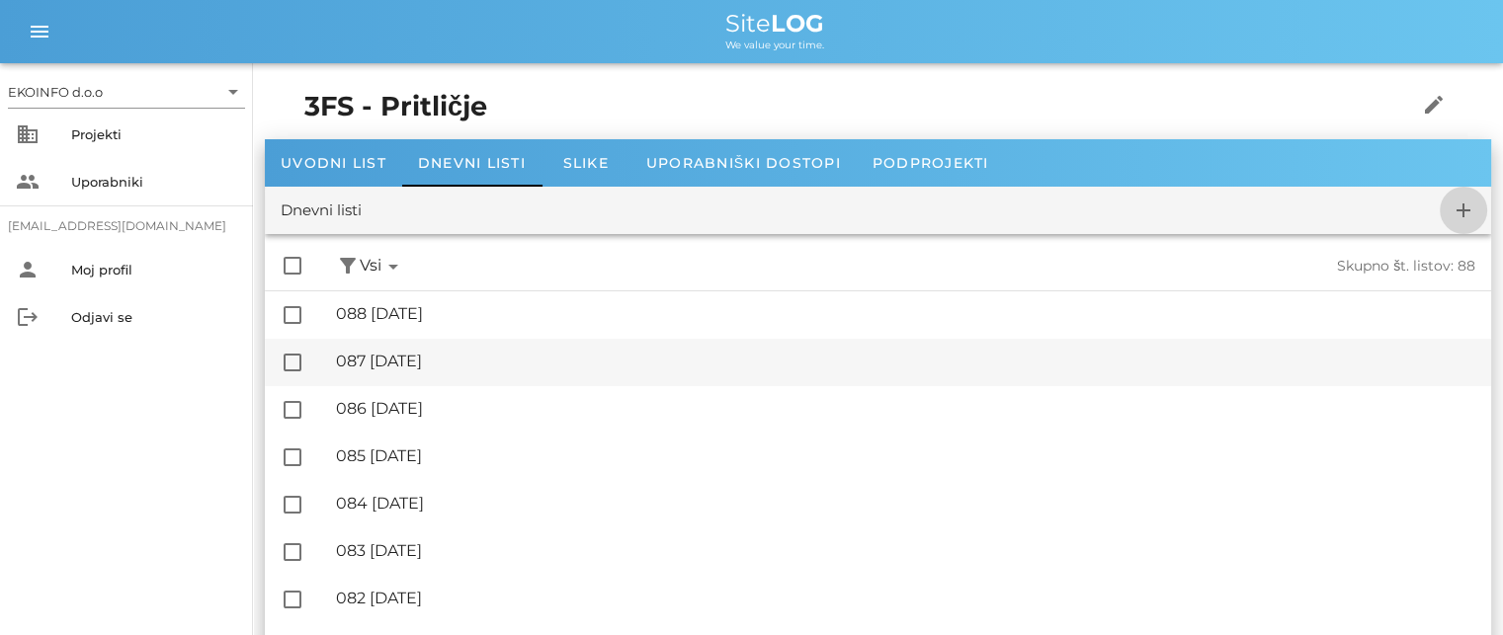
checkbox input "false"
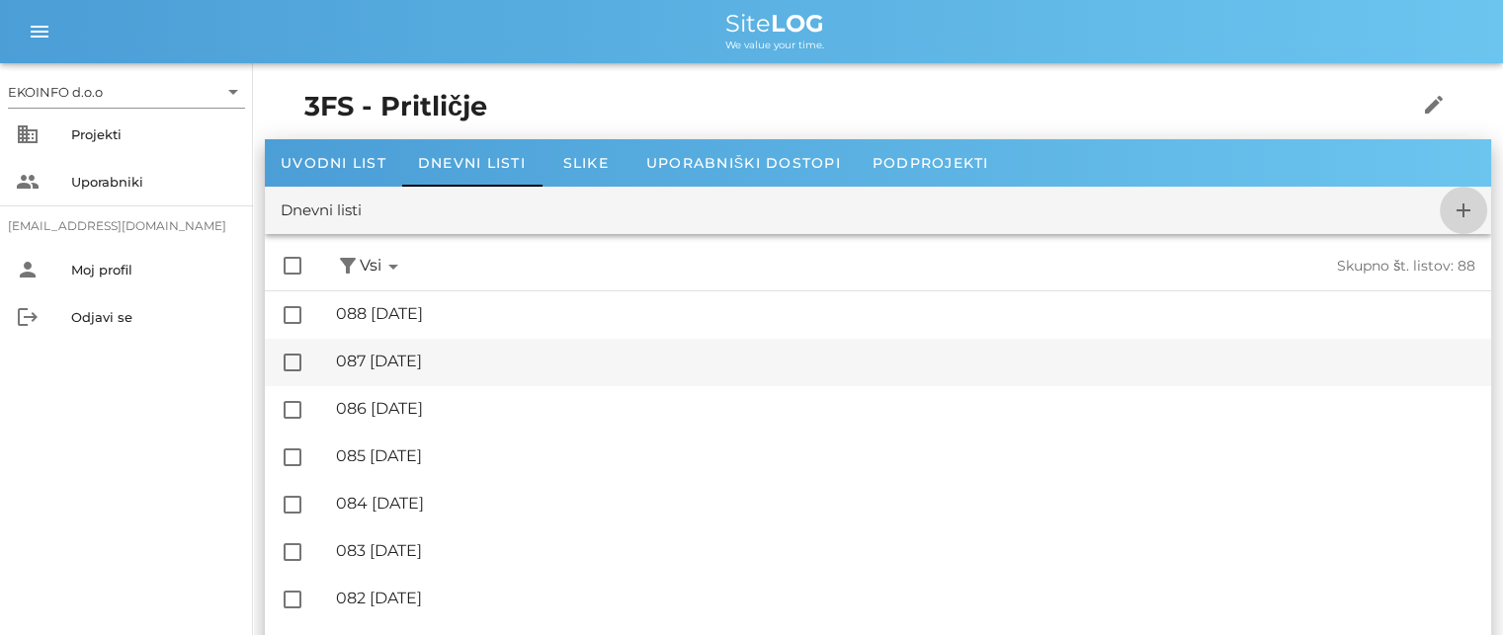
checkbox input "false"
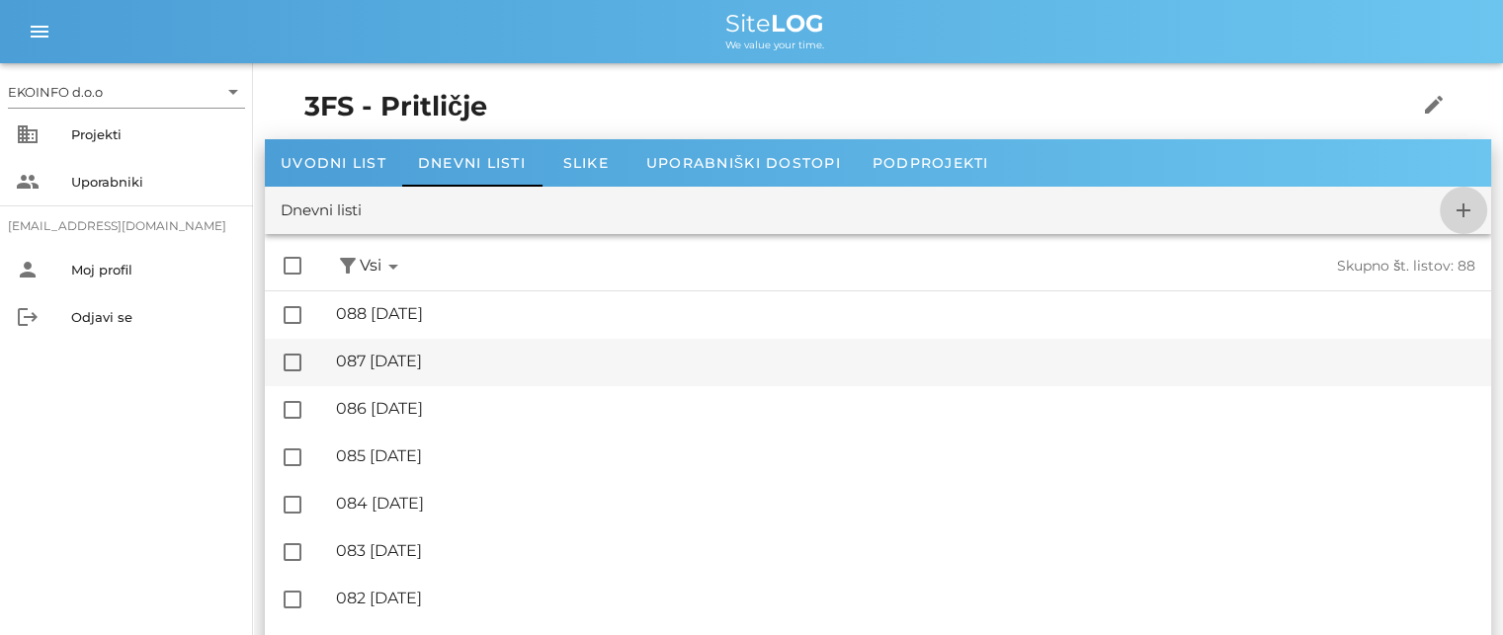
checkbox input "false"
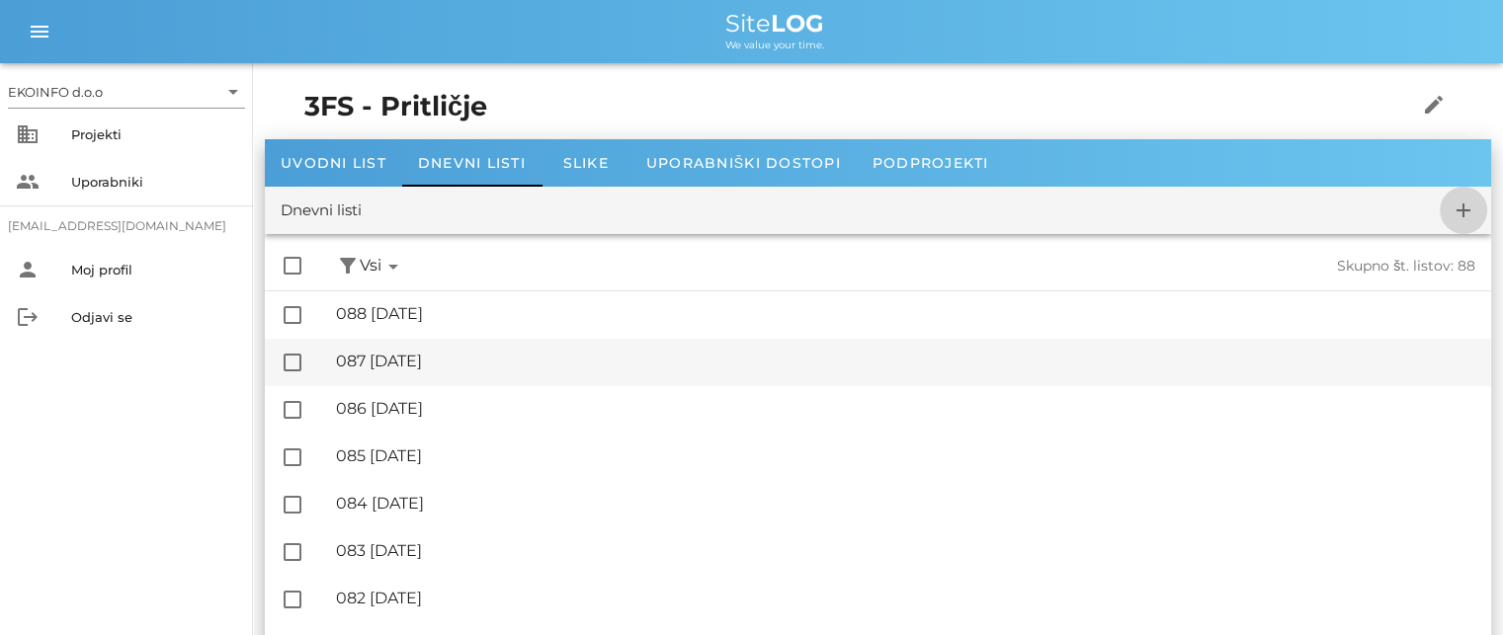
checkbox input "false"
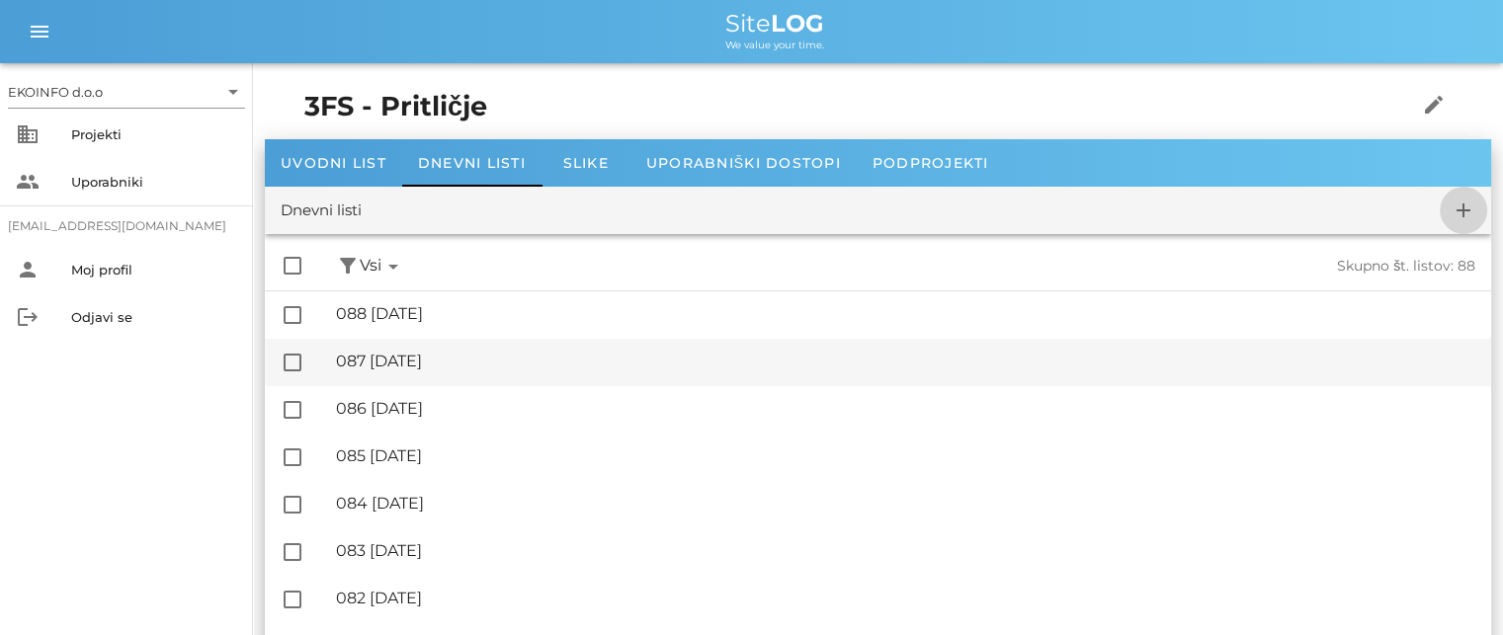
checkbox input "false"
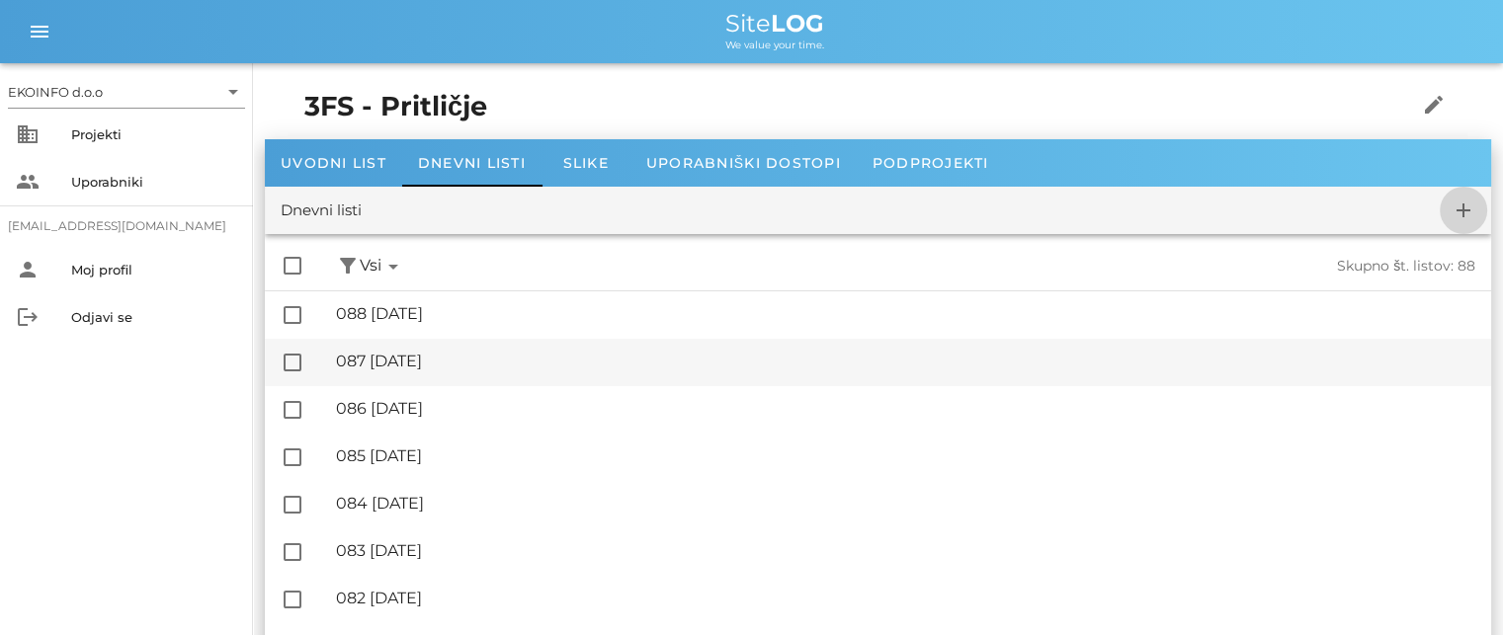
checkbox input "false"
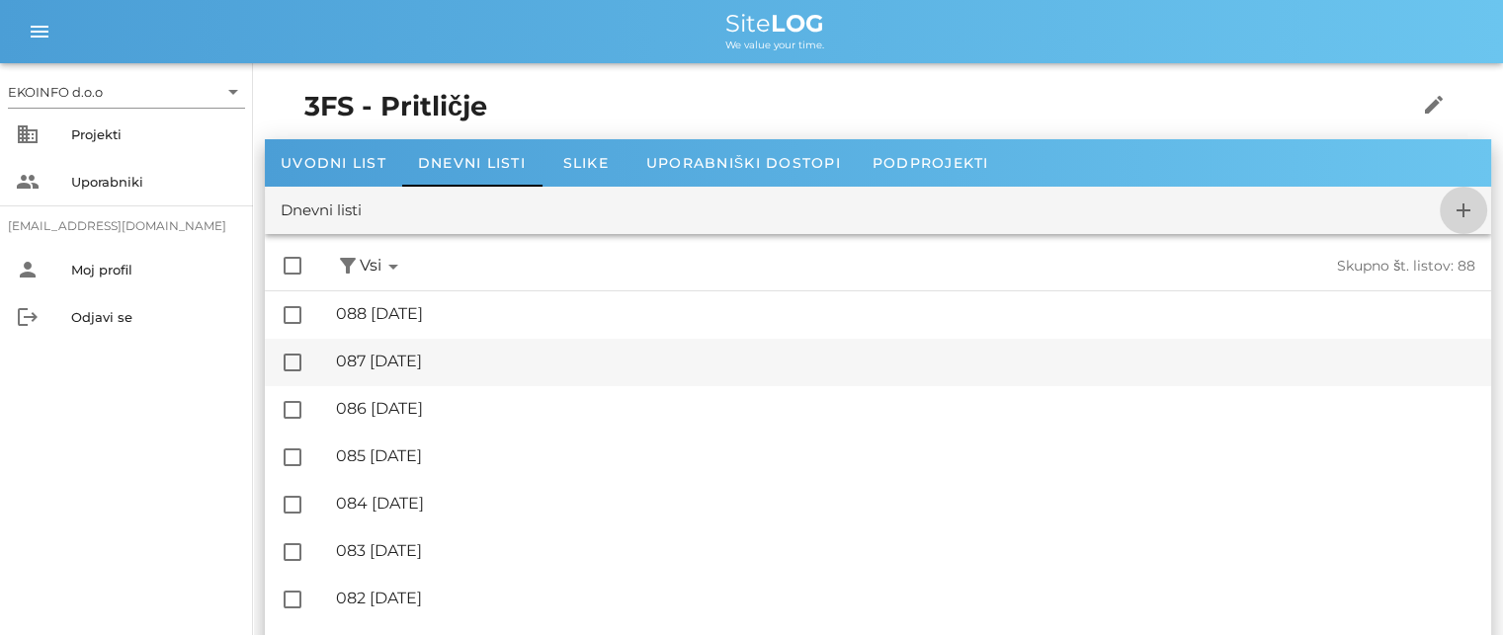
checkbox input "false"
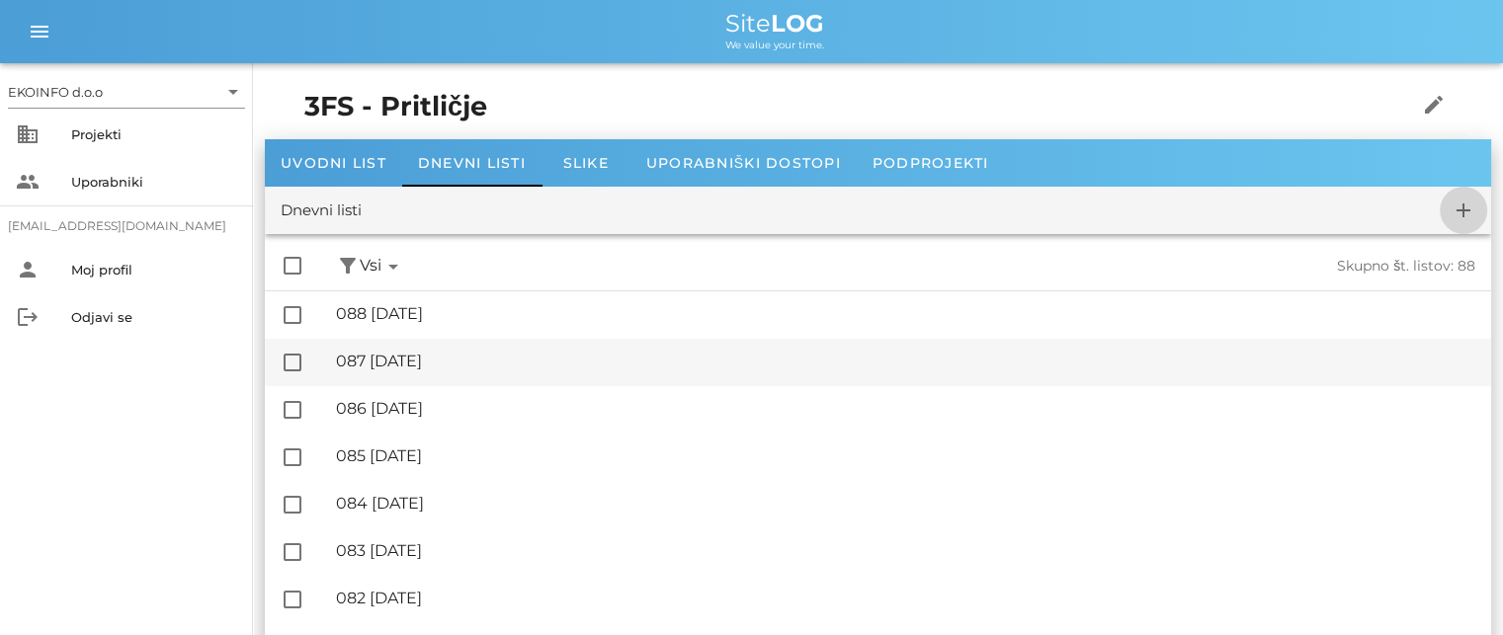
checkbox input "false"
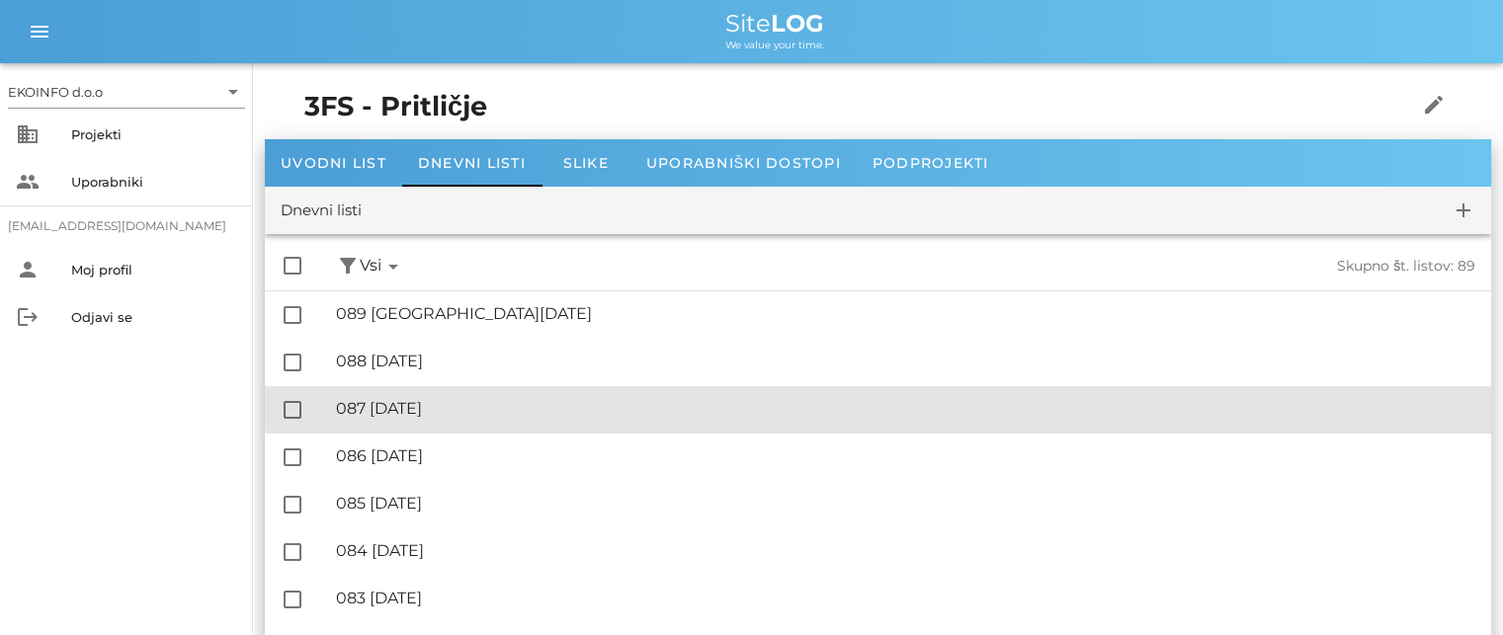
click at [448, 409] on div "🔏 087 [DATE]" at bounding box center [905, 408] width 1139 height 19
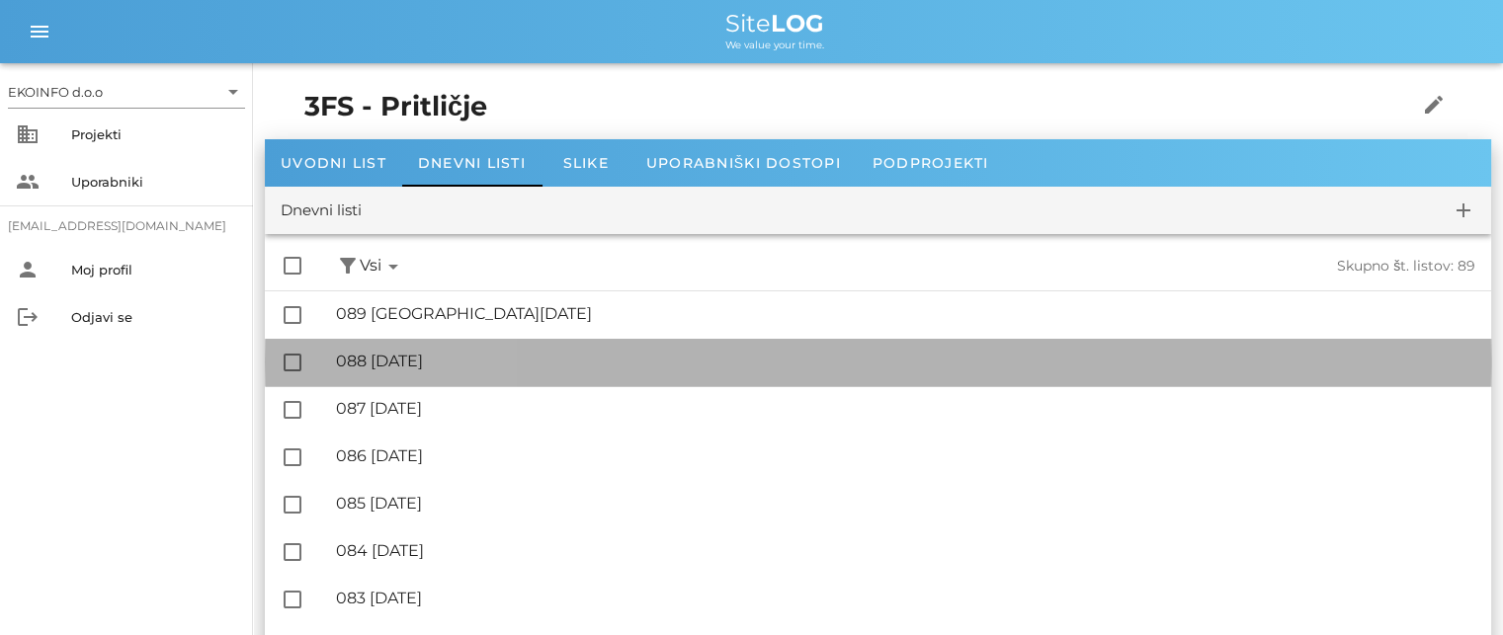
click at [435, 360] on div "🔏 088 [DATE]" at bounding box center [905, 361] width 1139 height 19
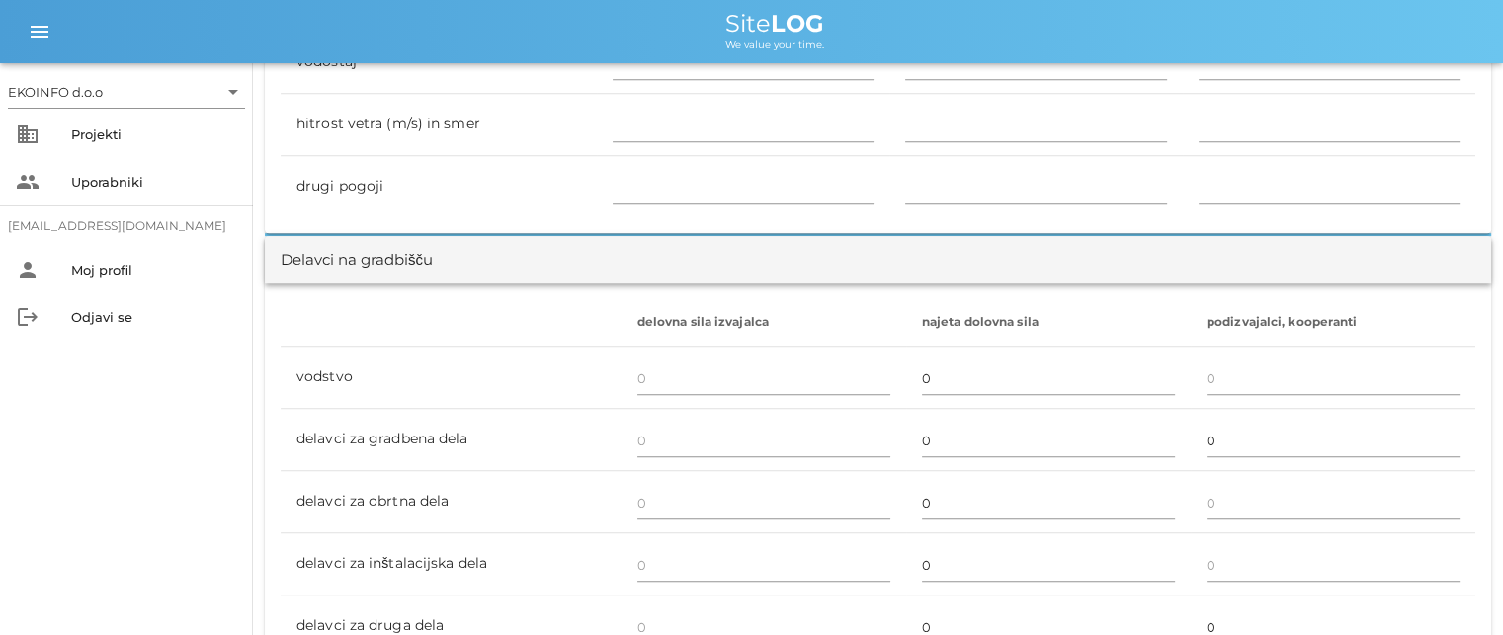
scroll to position [1186, 0]
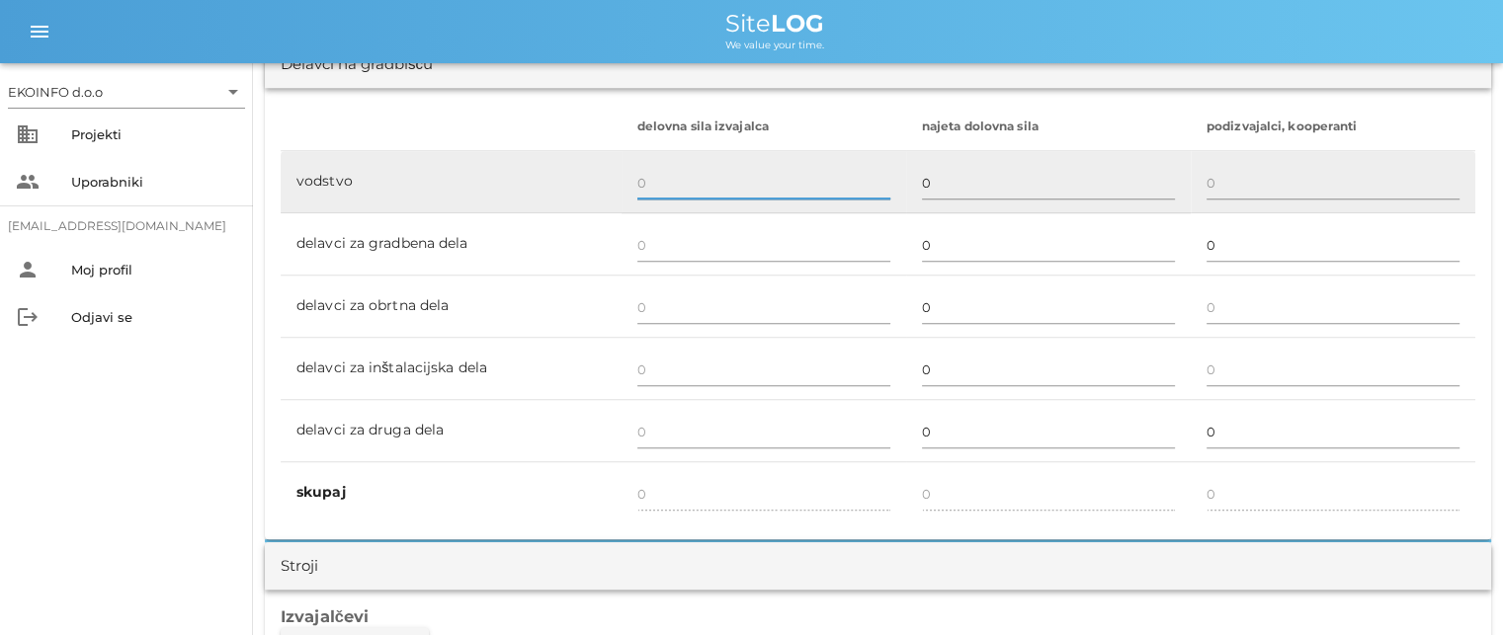
click at [647, 181] on input "text" at bounding box center [763, 183] width 253 height 32
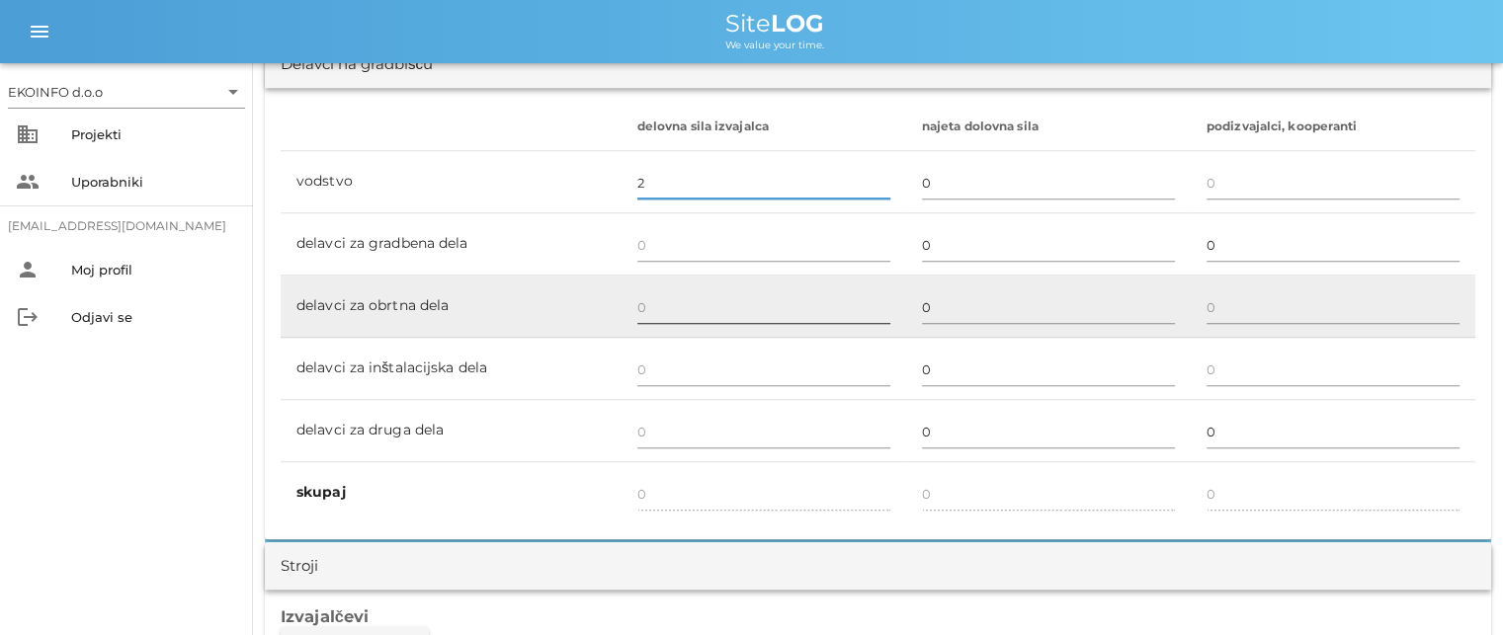
type input "2"
click at [654, 307] on input "text" at bounding box center [763, 308] width 253 height 32
type input "2"
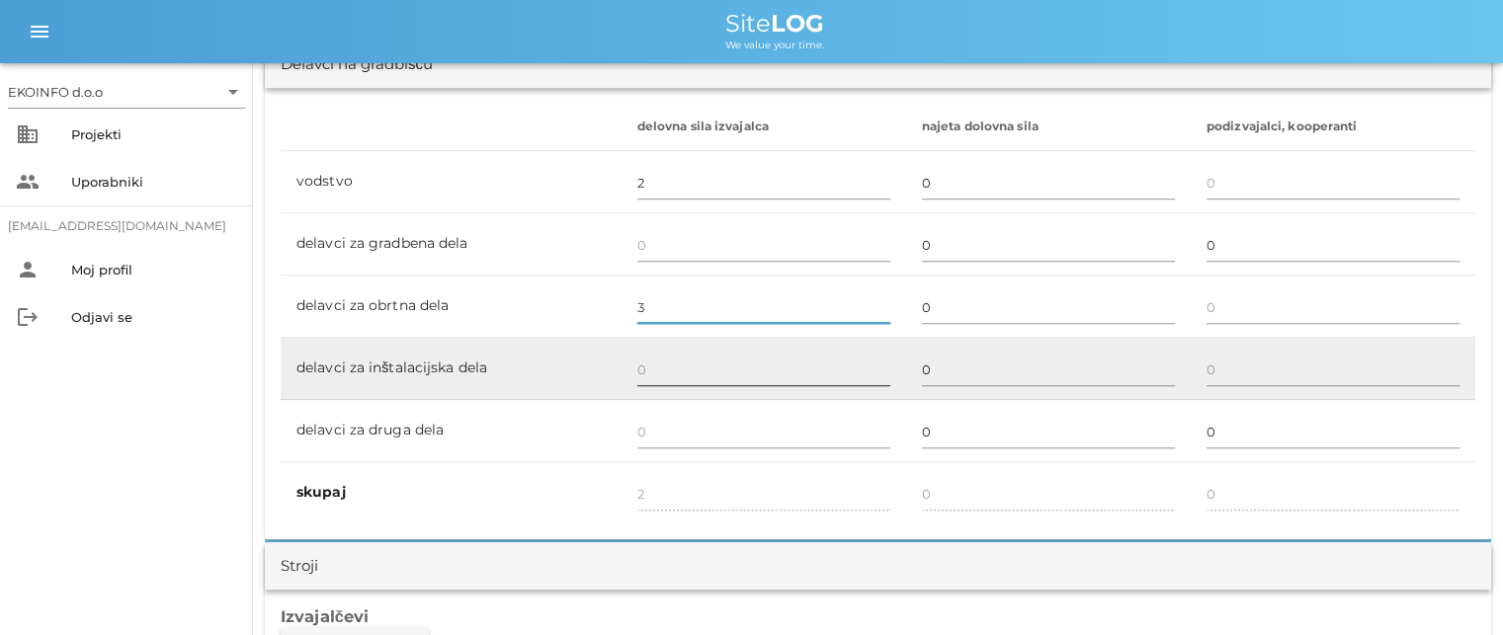
type input "3"
type input "5"
click at [648, 376] on input "text" at bounding box center [763, 370] width 253 height 32
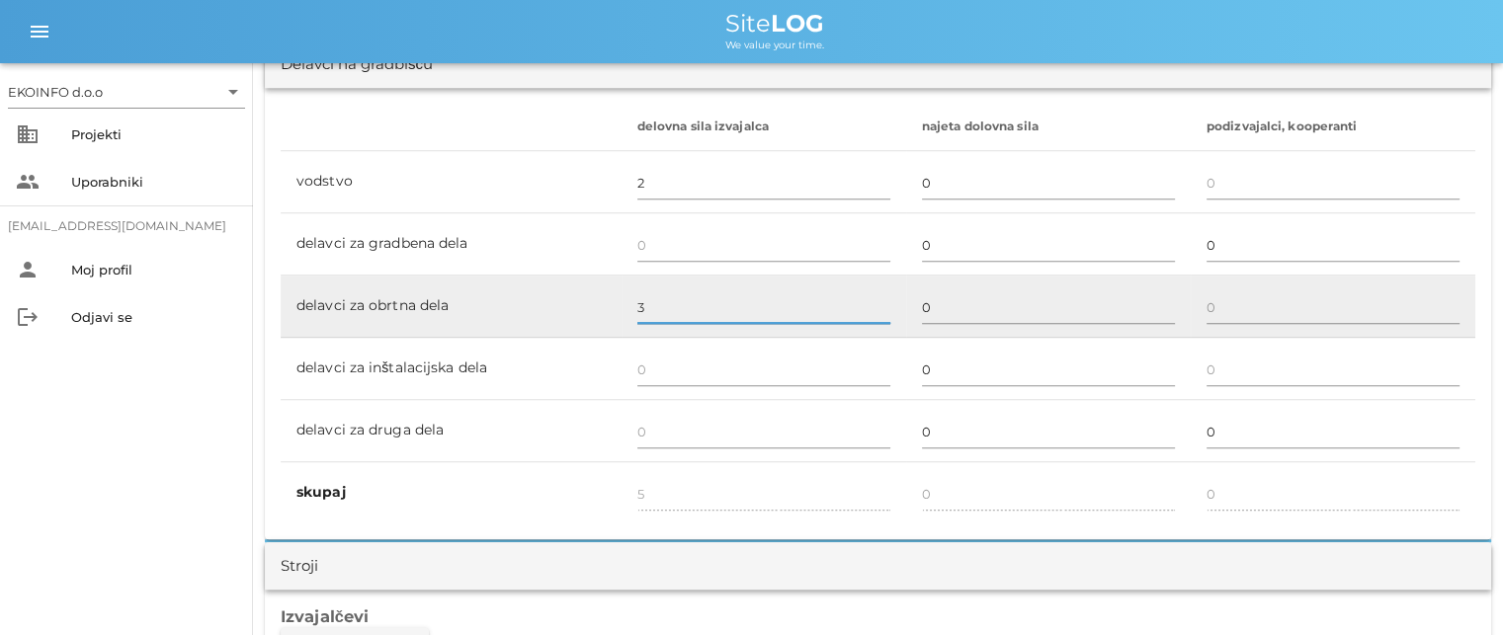
click at [648, 295] on input "3" at bounding box center [763, 308] width 253 height 32
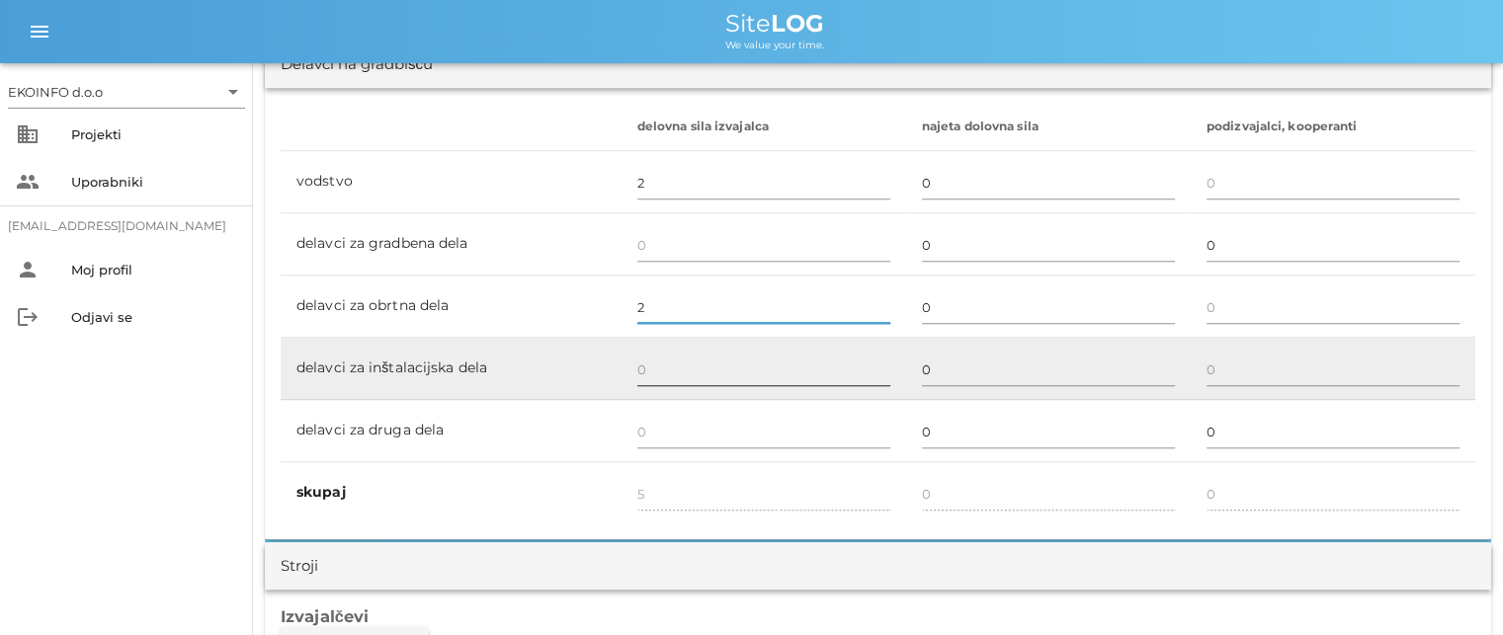
type input "2"
type input "4"
click at [647, 368] on input "text" at bounding box center [763, 370] width 253 height 32
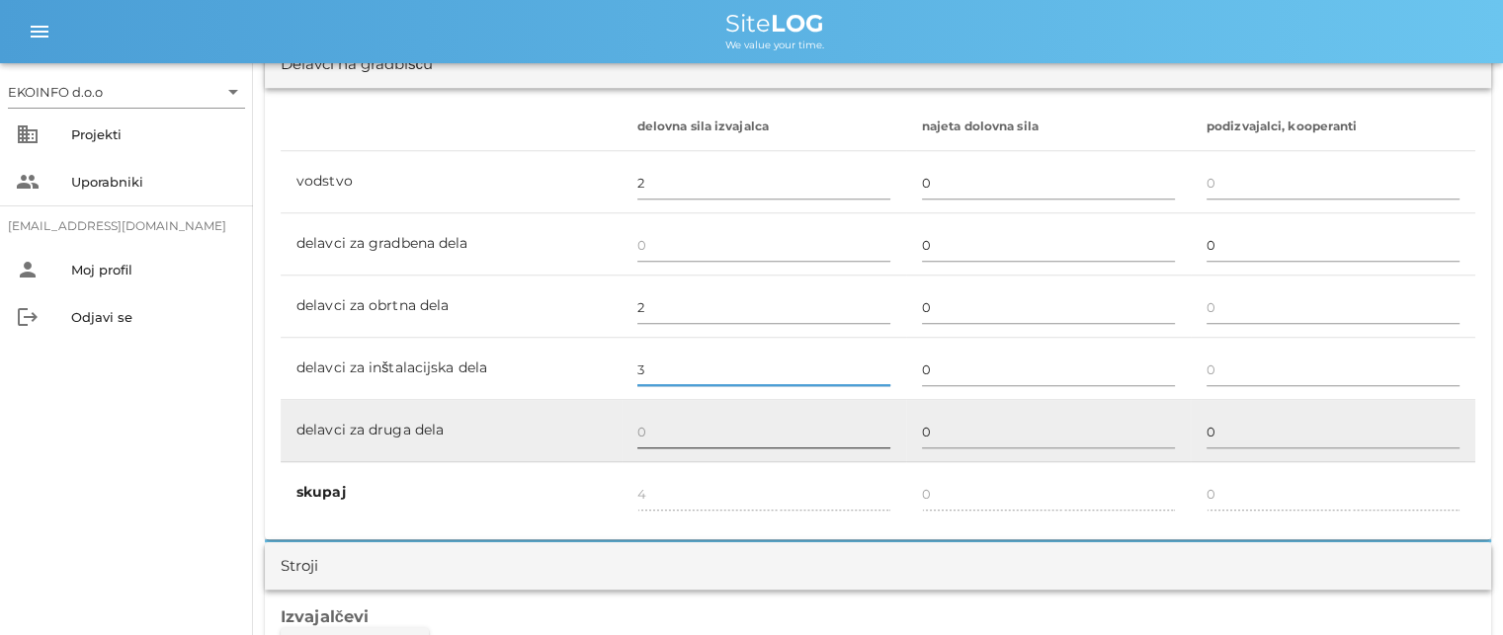
type input "3"
click at [644, 434] on input "text" at bounding box center [763, 432] width 253 height 32
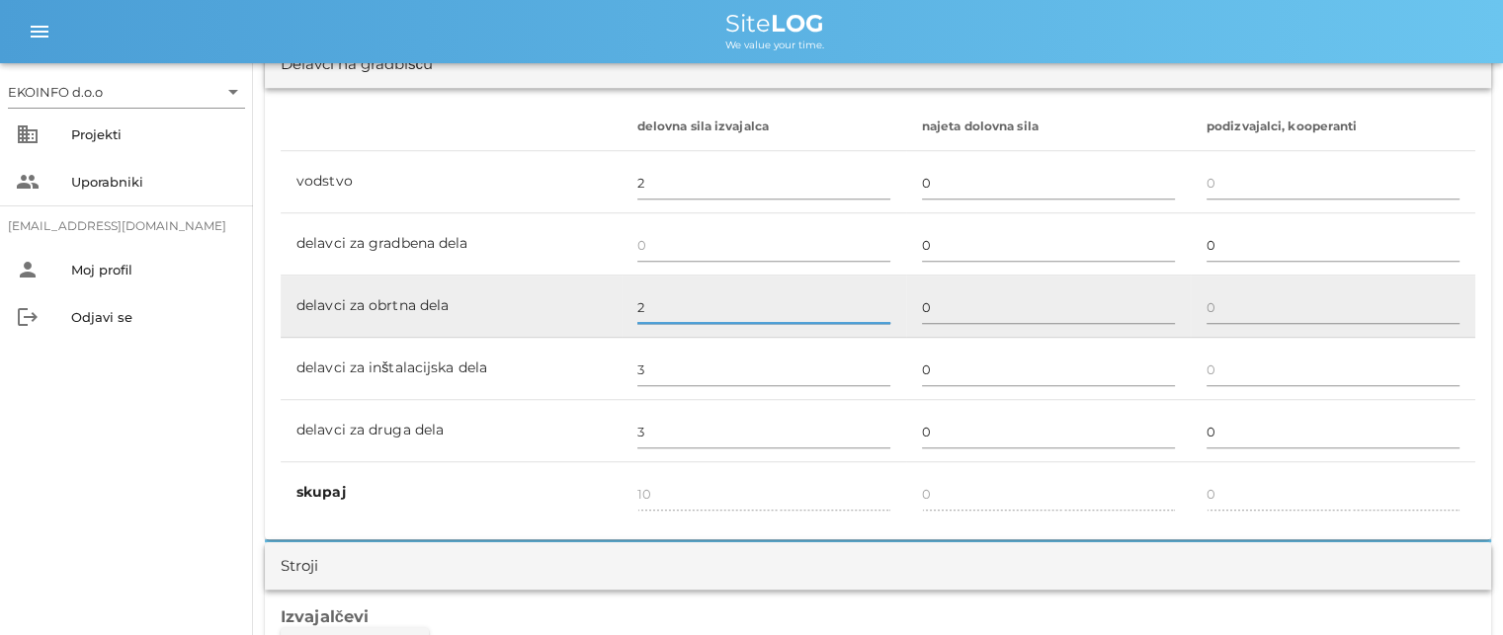
click at [652, 302] on input "2" at bounding box center [763, 308] width 253 height 32
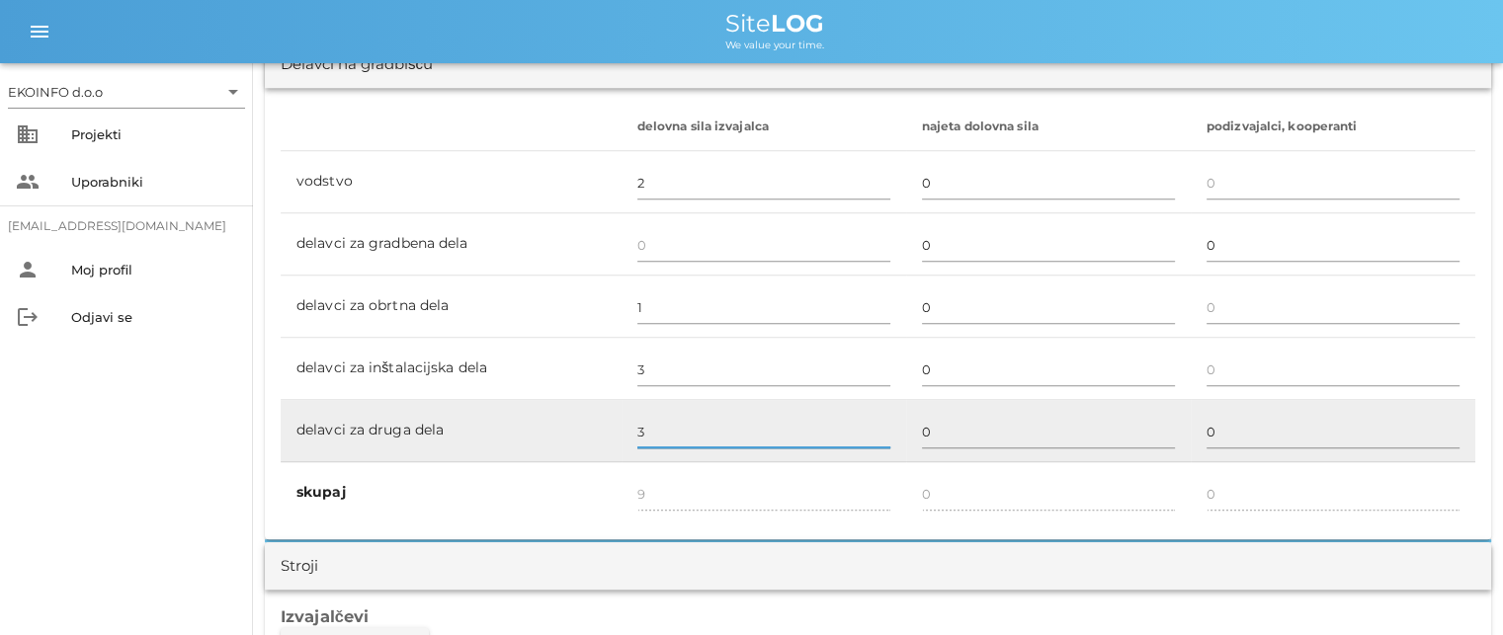
click at [653, 430] on input "3" at bounding box center [763, 432] width 253 height 32
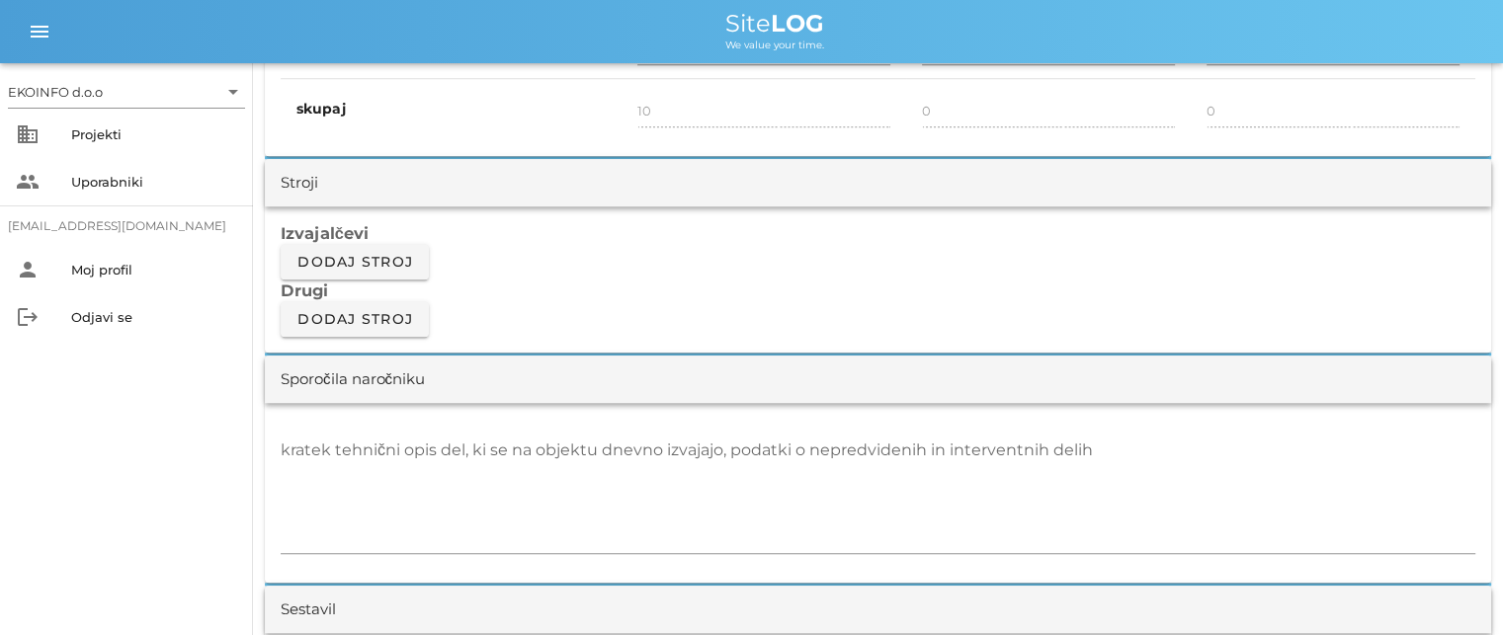
scroll to position [1680, 0]
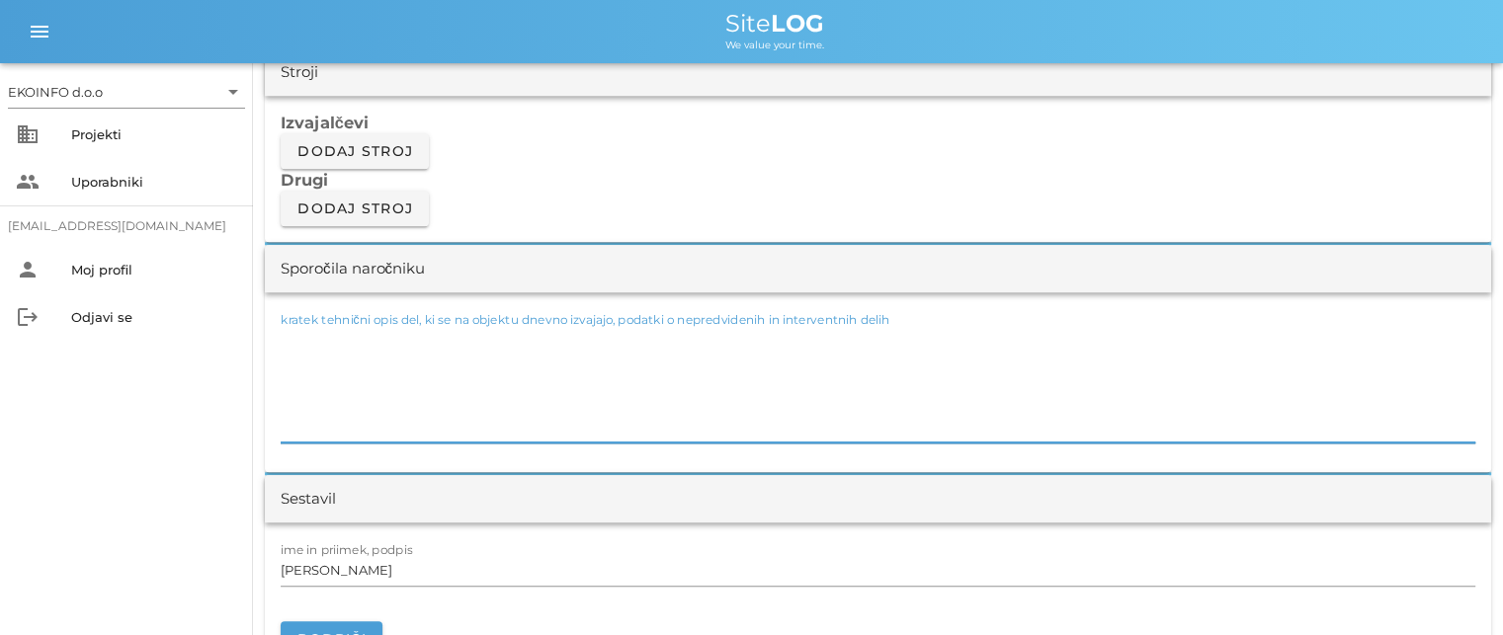
click at [304, 331] on div "kratek tehnični opis del, ki se na objektu dnevno izvajajo, podatki o nepredvid…" at bounding box center [878, 383] width 1195 height 119
click at [394, 339] on textarea "-rušenje armiranobetonskega" at bounding box center [878, 383] width 1195 height 119
click at [479, 337] on textarea "-rušenje armirano betonskega" at bounding box center [878, 383] width 1195 height 119
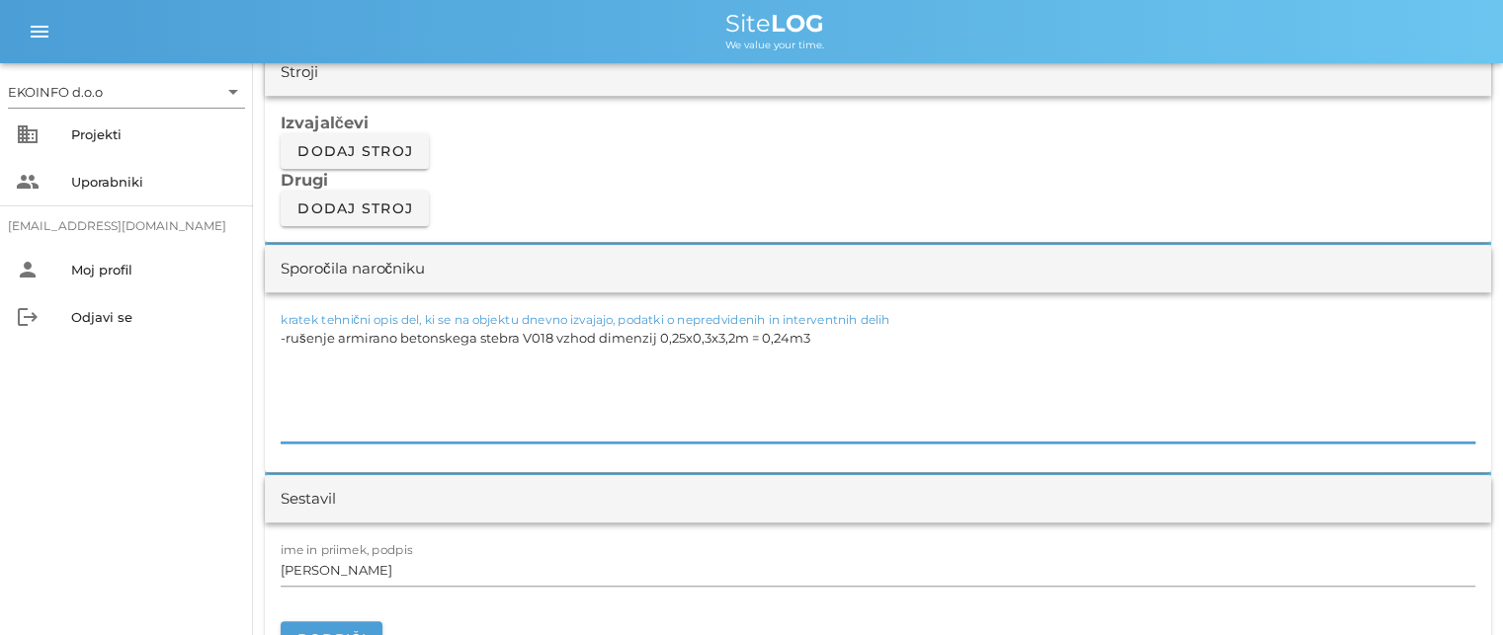
click at [518, 335] on textarea "-rušenje armirano betonskega stebra V018 vzhod dimenzij 0,25x0,3x3,2m = 0,24m3" at bounding box center [878, 383] width 1195 height 119
click at [1024, 335] on textarea "-rušenje armirano betonskega stebra s stremeni in ČBR palicami fi16 V018 vzhod …" at bounding box center [878, 383] width 1195 height 119
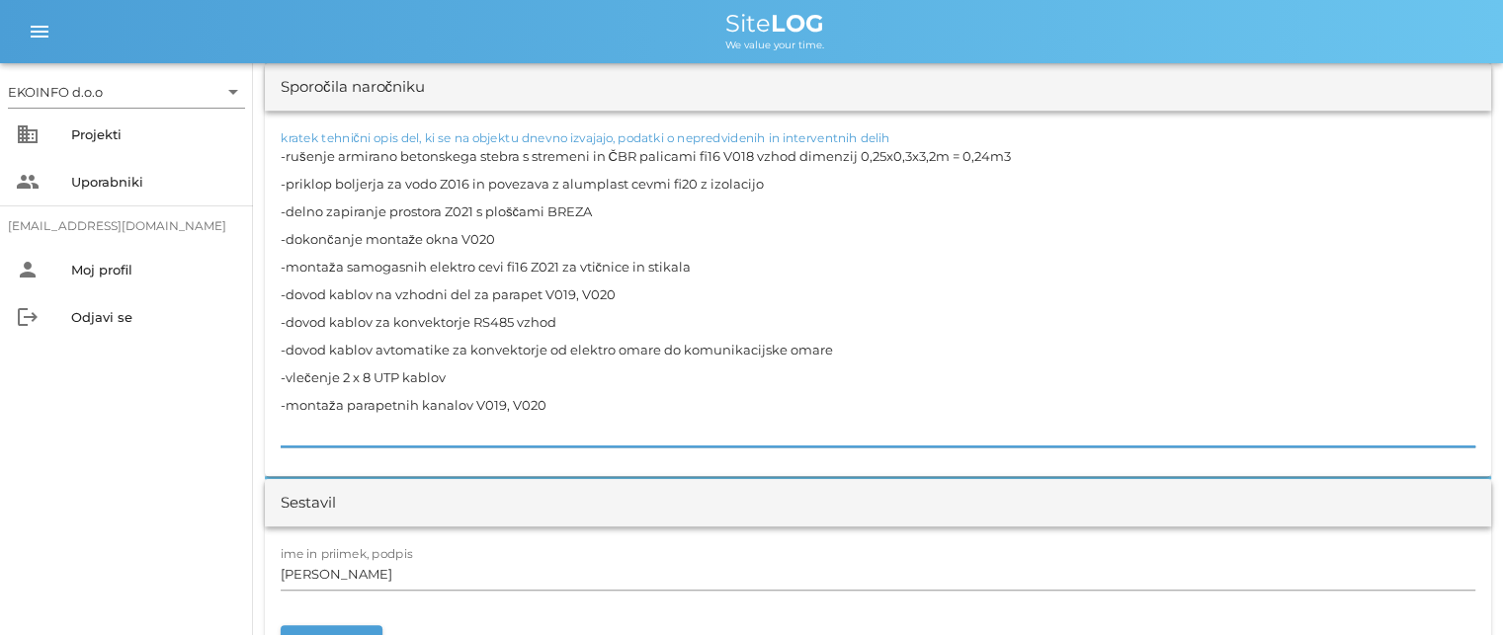
scroll to position [1878, 0]
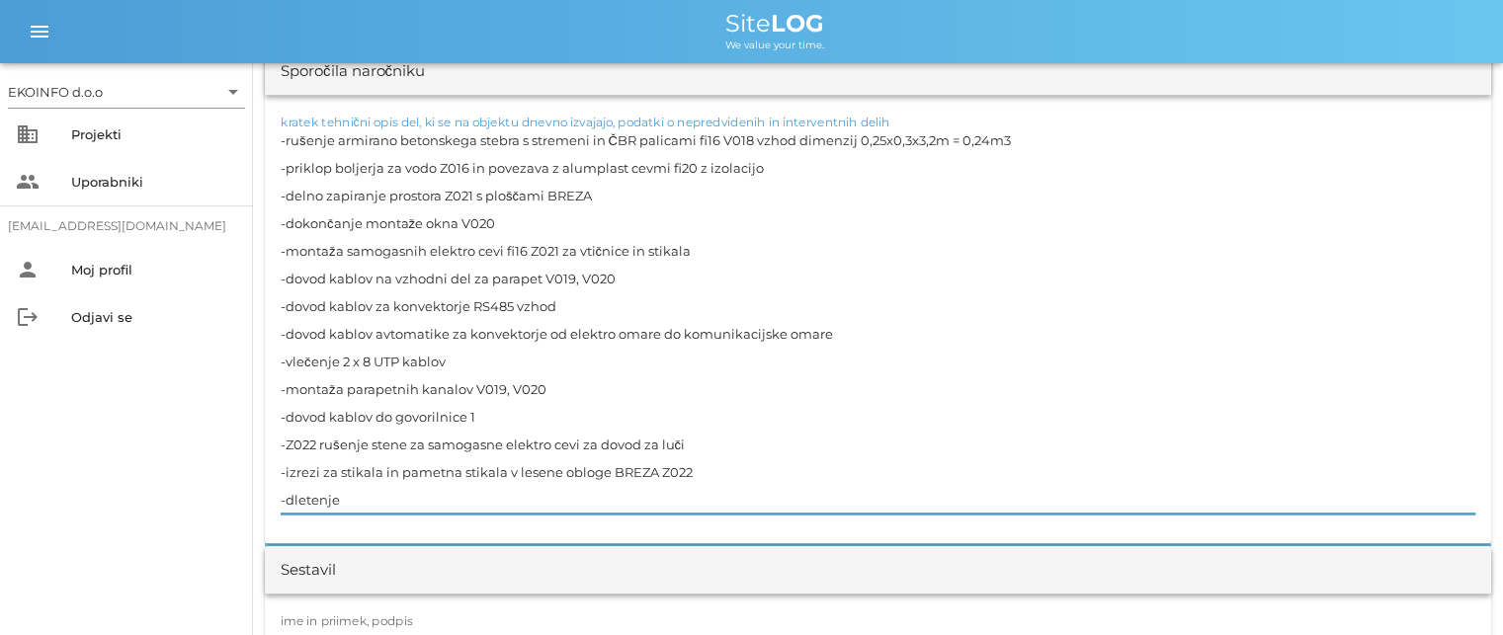
click at [368, 442] on textarea "-rušenje armirano betonskega stebra s stremeni in ČBR palicami fi16 V018 vzhod …" at bounding box center [878, 319] width 1195 height 387
click at [343, 499] on textarea "-rušenje armirano betonskega stebra s stremeni in ČBR palicami fi16 V018 vzhod …" at bounding box center [878, 319] width 1195 height 387
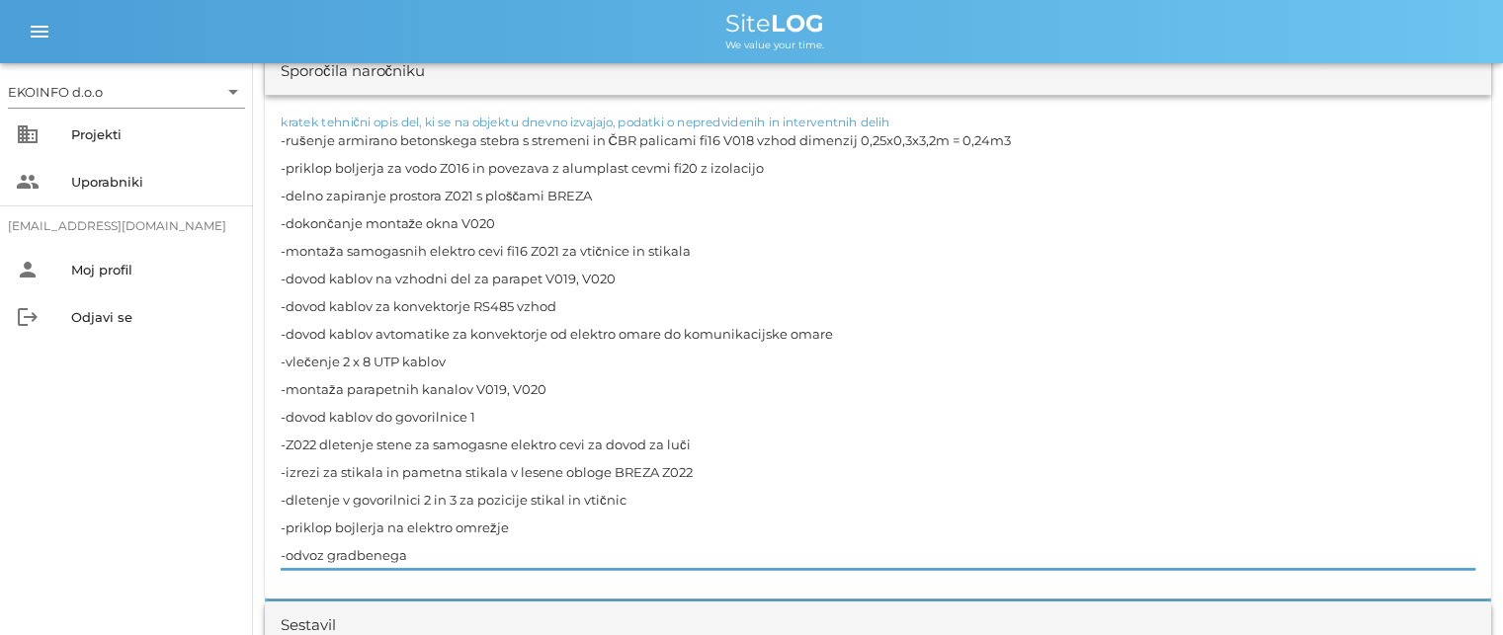
click at [514, 529] on textarea "-rušenje armirano betonskega stebra s stremeni in ČBR palicami fi16 V018 vzhod …" at bounding box center [878, 347] width 1195 height 443
click at [425, 547] on textarea "-rušenje armirano betonskega stebra s stremeni in ČBR palicami fi16 V018 vzhod …" at bounding box center [878, 347] width 1195 height 443
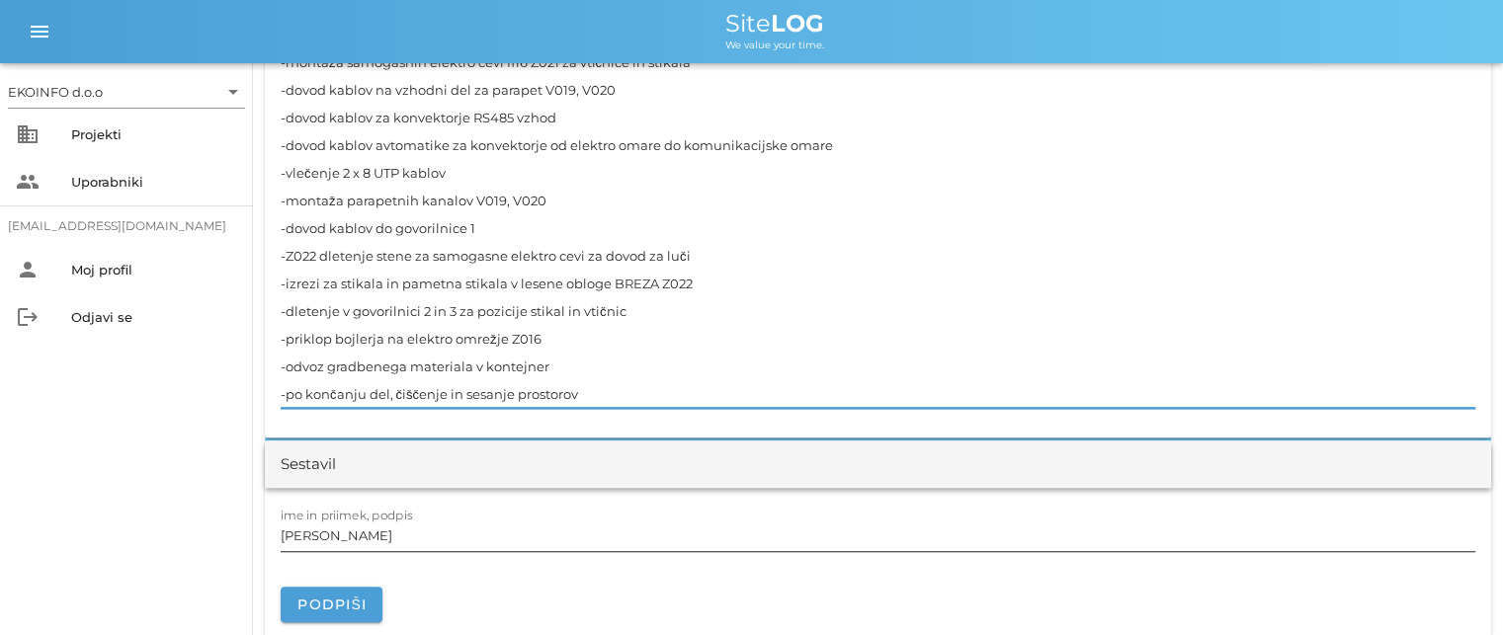
scroll to position [2075, 0]
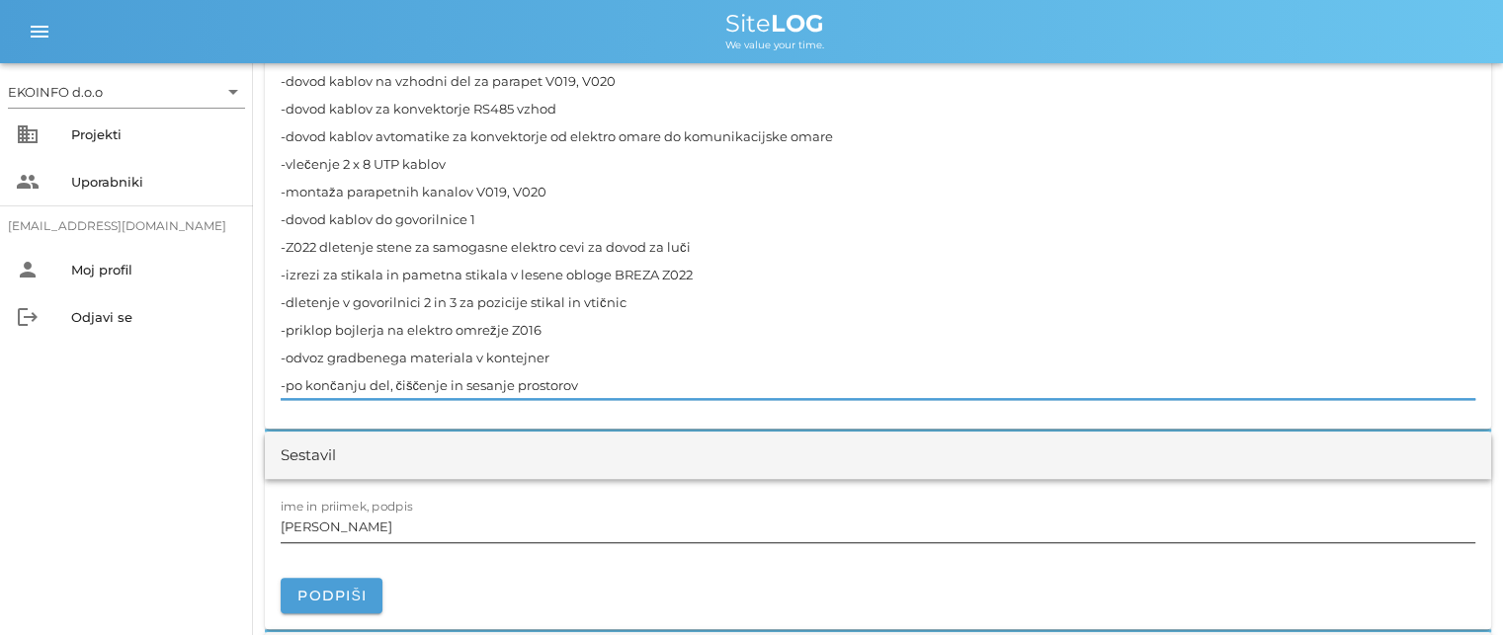
click at [370, 526] on input "[PERSON_NAME]" at bounding box center [878, 527] width 1195 height 32
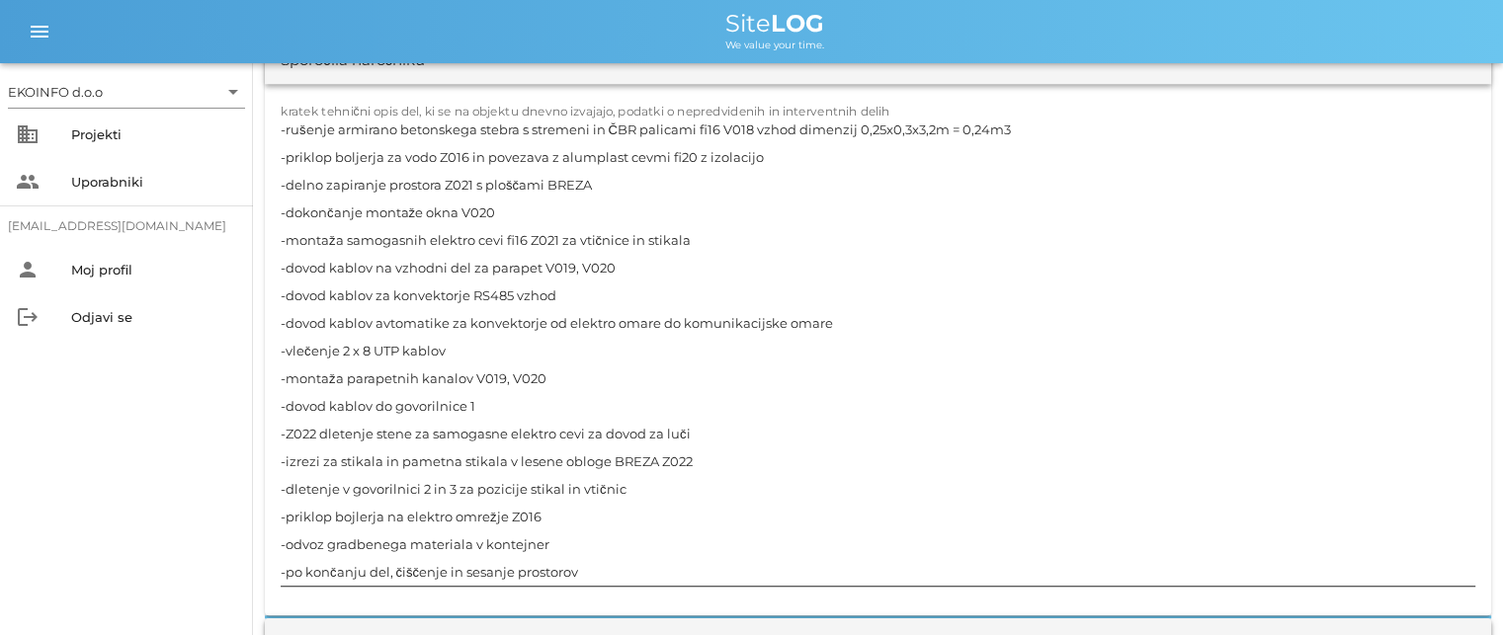
scroll to position [1878, 0]
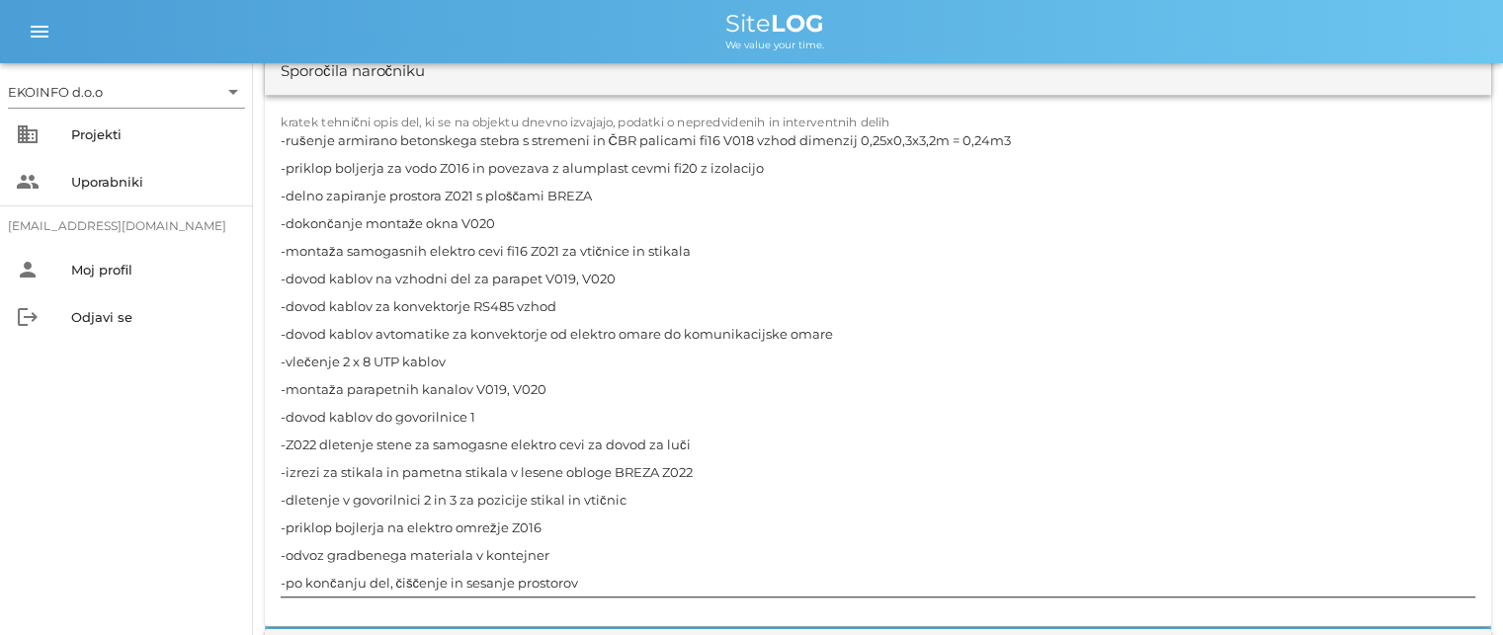
click at [487, 418] on textarea "-rušenje armirano betonskega stebra s stremeni in ČBR palicami fi16 V018 vzhod …" at bounding box center [878, 361] width 1195 height 470
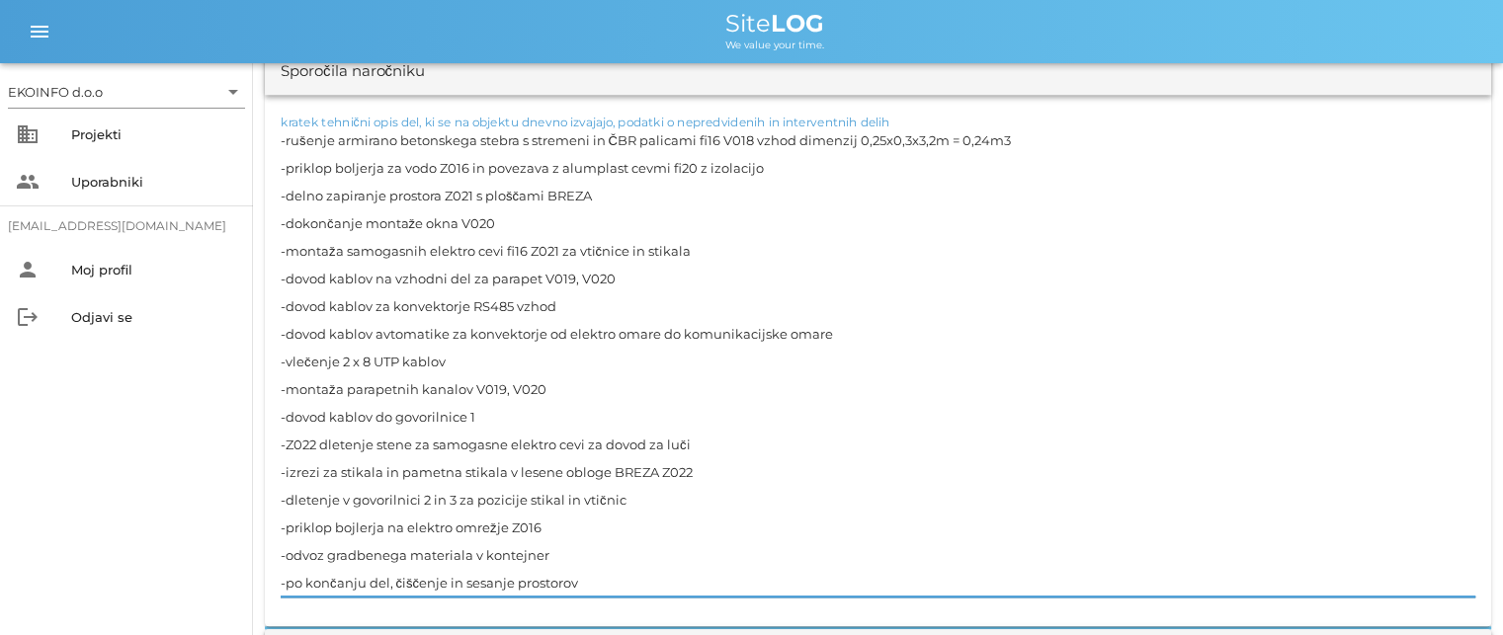
click at [498, 220] on textarea "-rušenje armirano betonskega stebra s stremeni in ČBR palicami fi16 V018 vzhod …" at bounding box center [878, 361] width 1195 height 470
click at [605, 568] on textarea "-rušenje armirano betonskega stebra s stremeni in ČBR palicami fi16 V018 vzhod …" at bounding box center [878, 361] width 1195 height 470
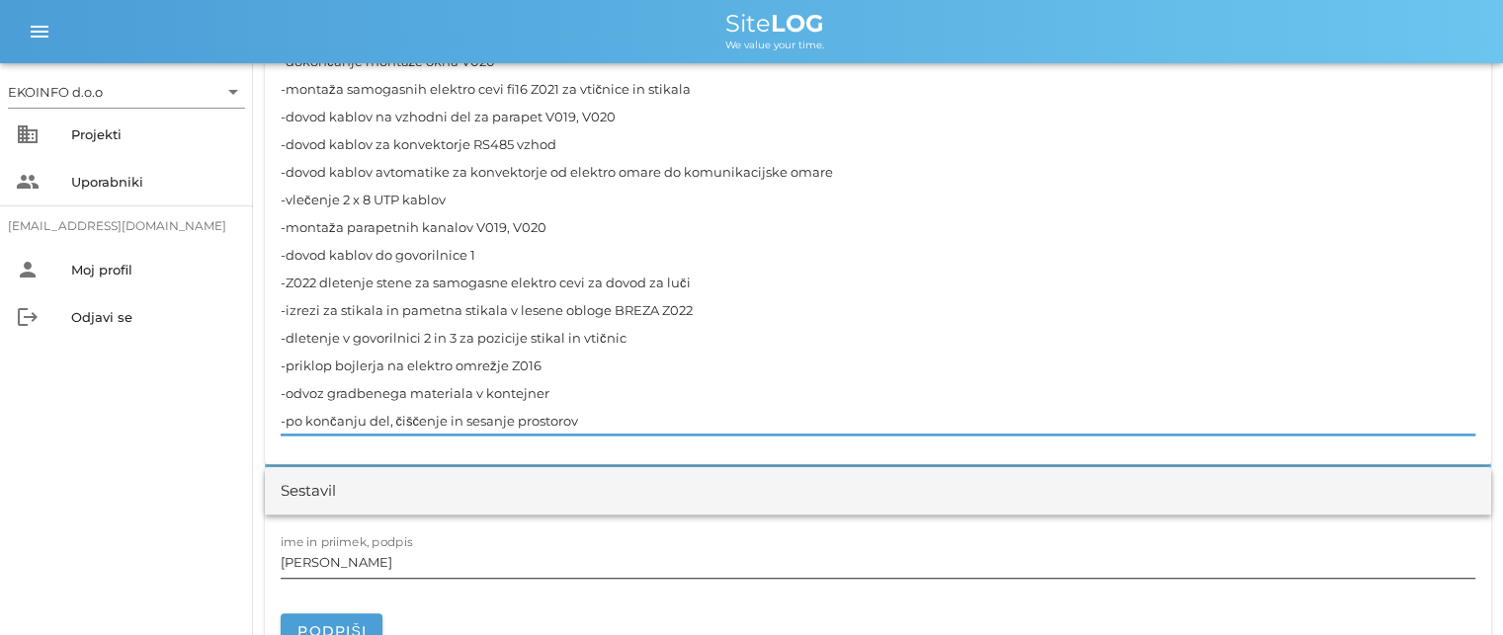
scroll to position [2075, 0]
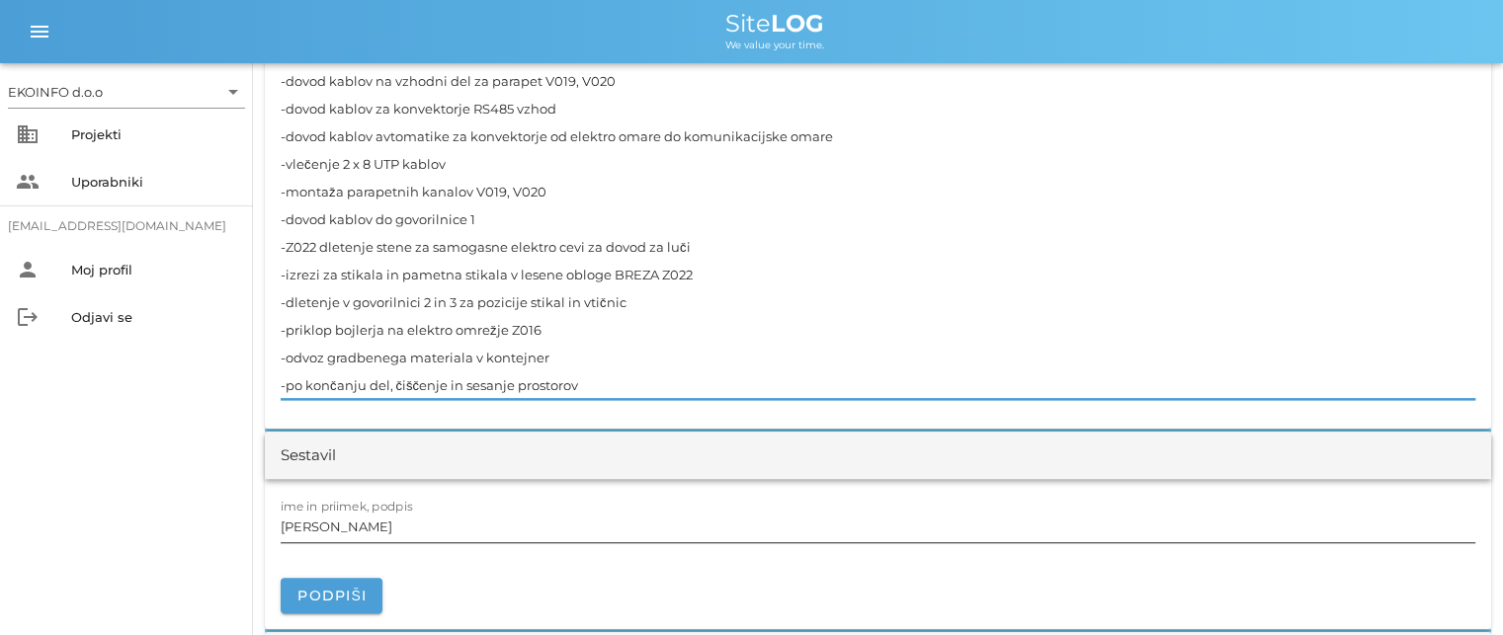
click at [368, 521] on input "[PERSON_NAME]" at bounding box center [878, 527] width 1195 height 32
